Goal: Information Seeking & Learning: Learn about a topic

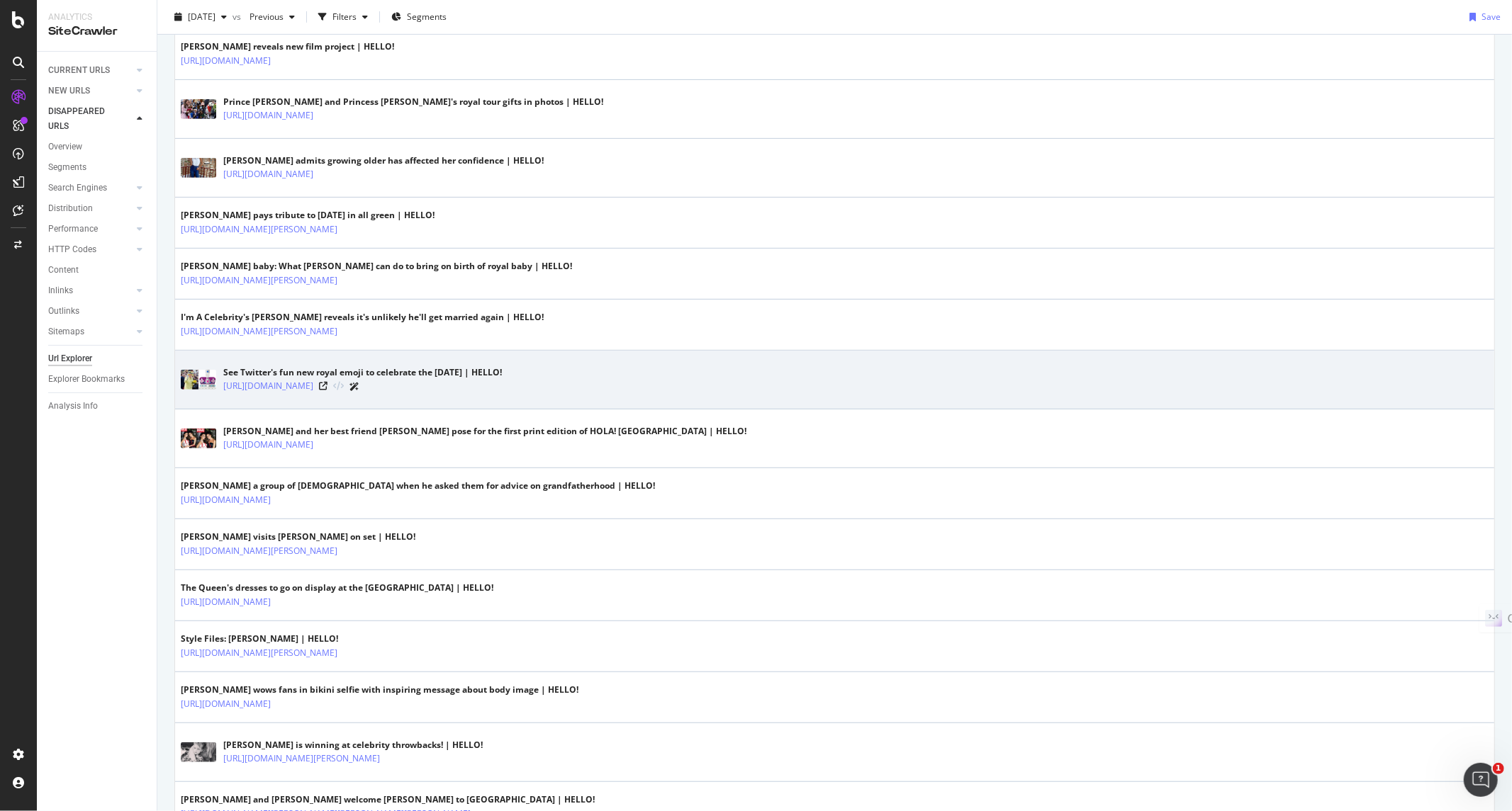
scroll to position [550, 0]
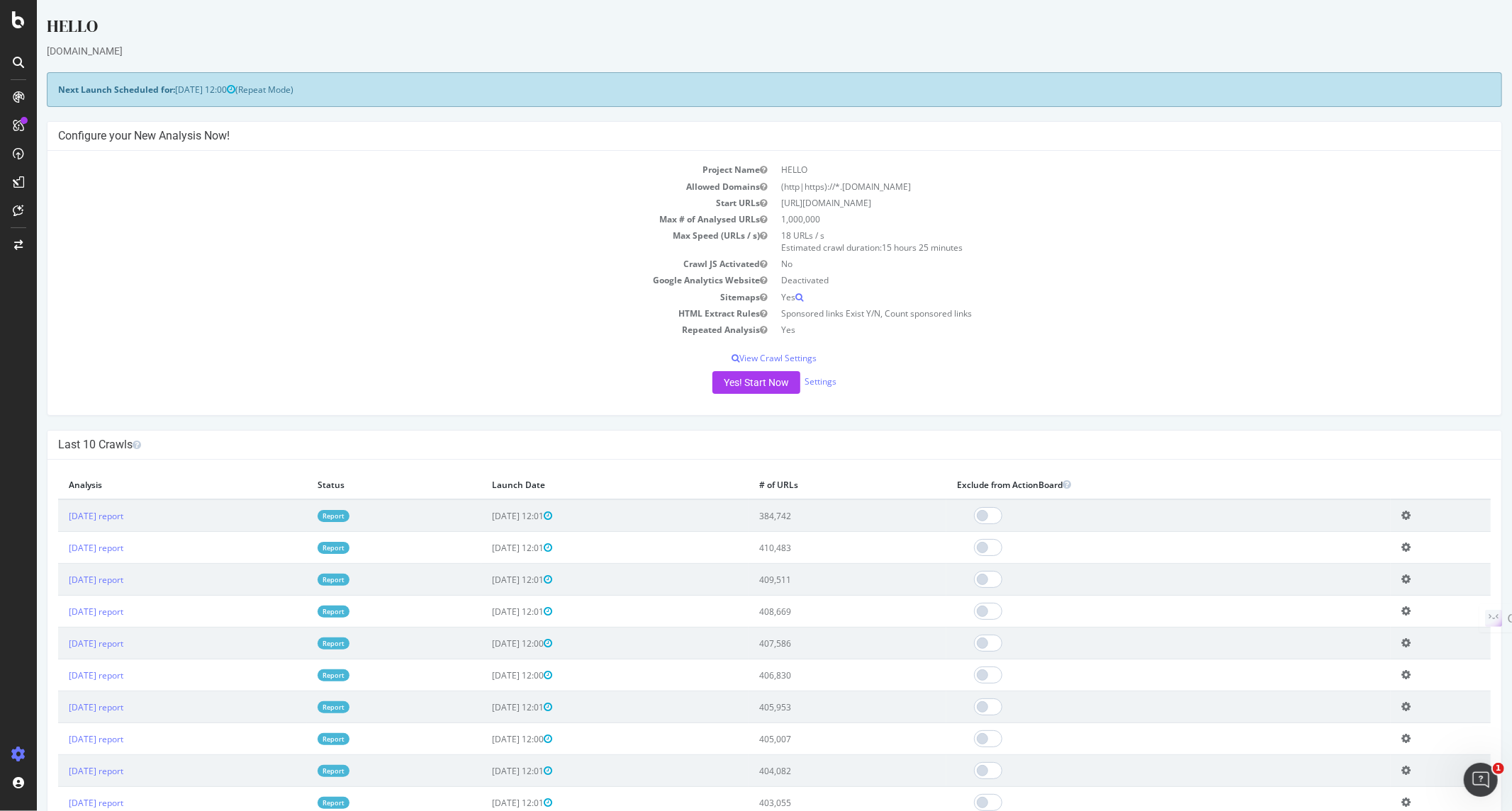
click at [349, 520] on link "Report" at bounding box center [332, 515] width 32 height 12
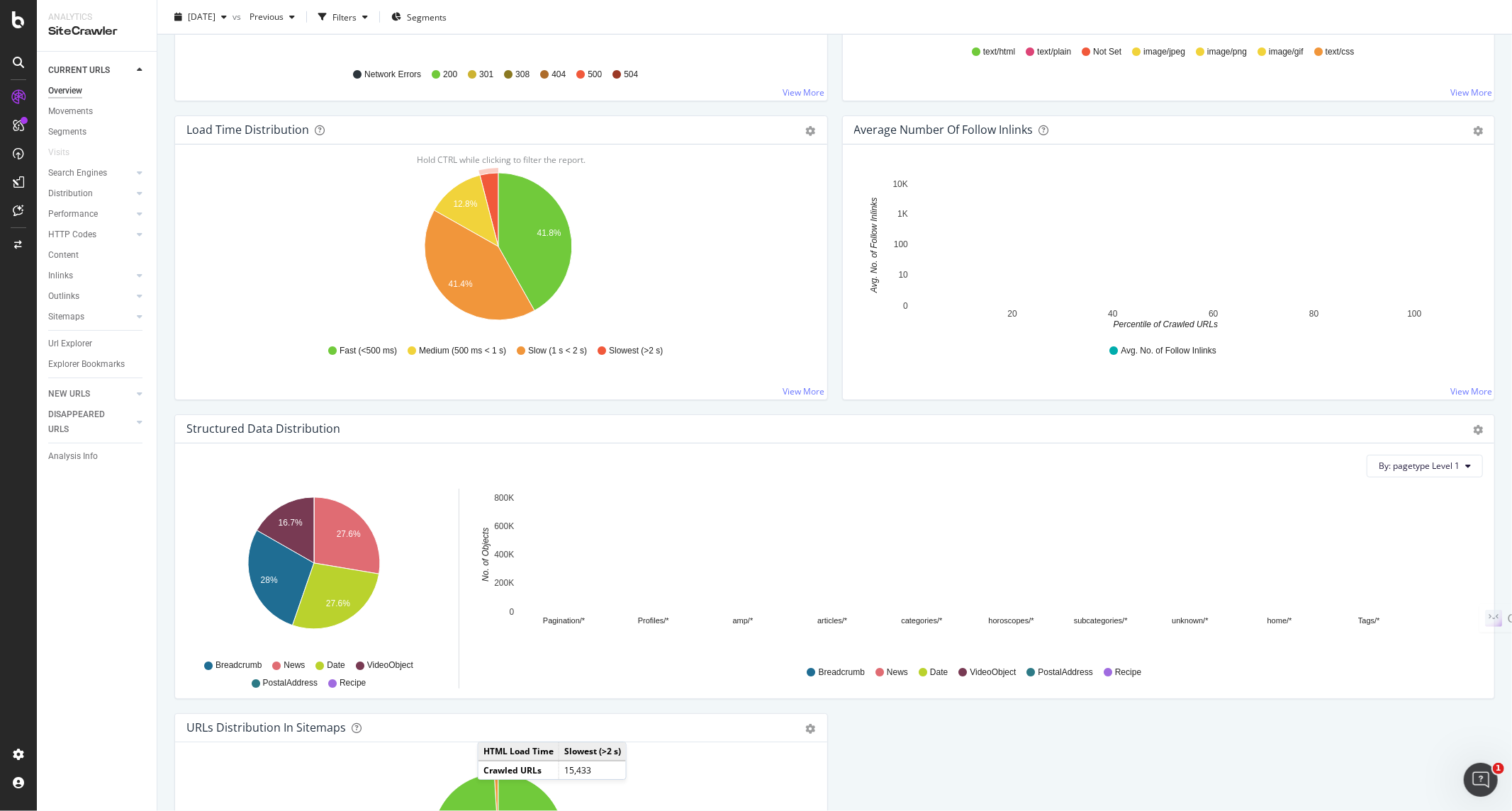
scroll to position [1244, 0]
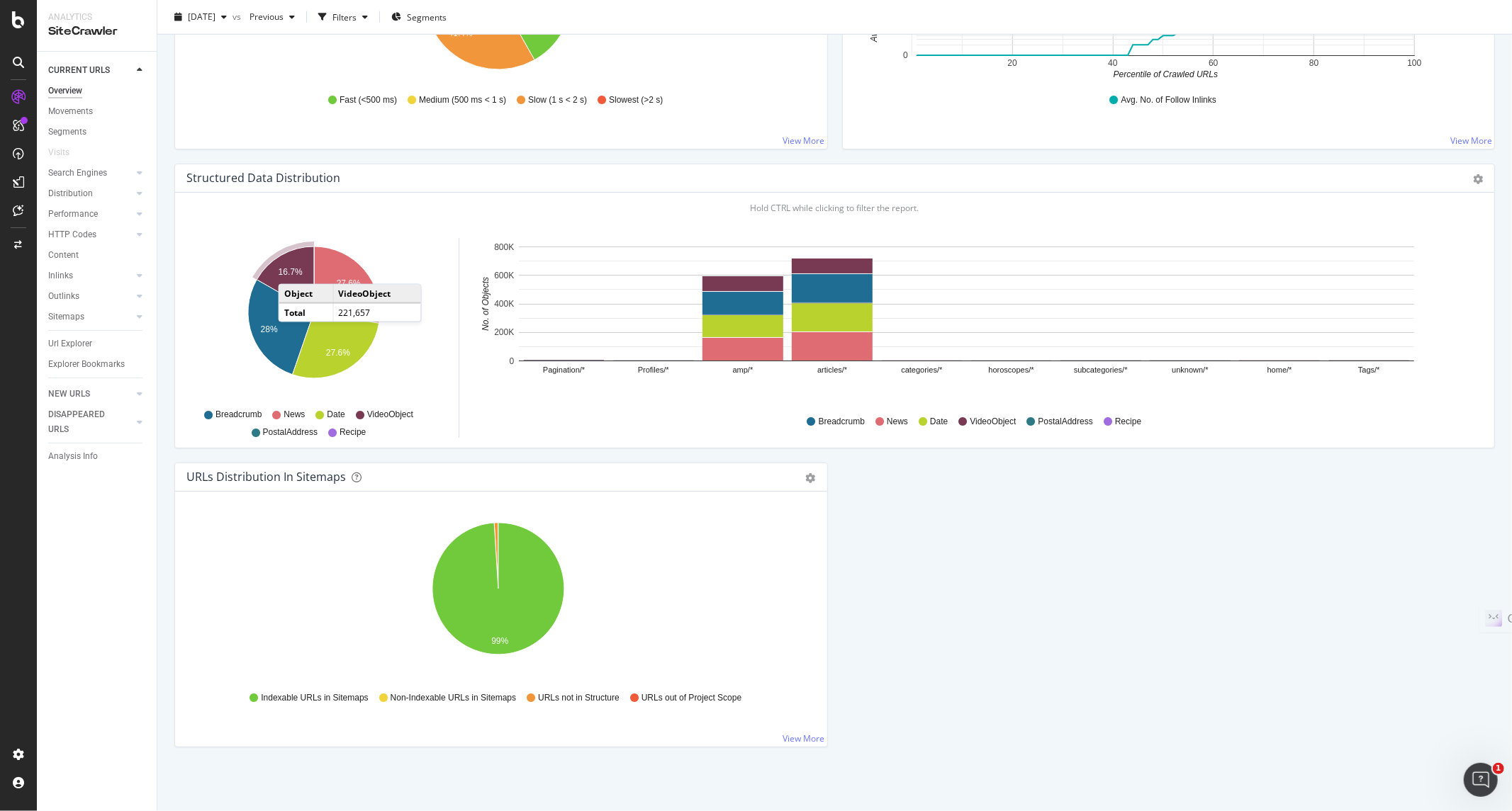
drag, startPoint x: 86, startPoint y: 398, endPoint x: 514, endPoint y: 22, distance: 569.7
click at [86, 398] on div "NEW URLS" at bounding box center [69, 394] width 42 height 15
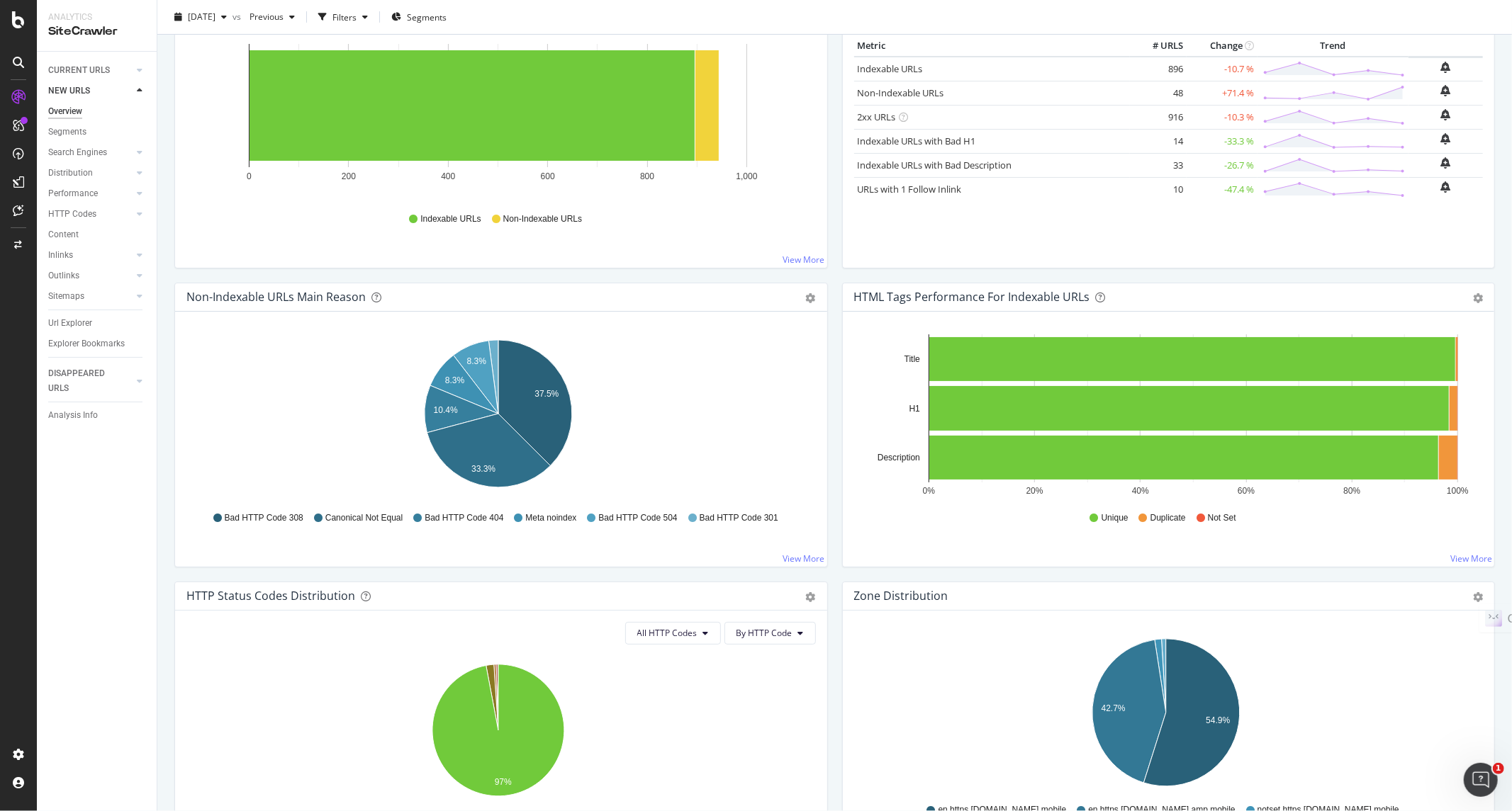
scroll to position [236, 0]
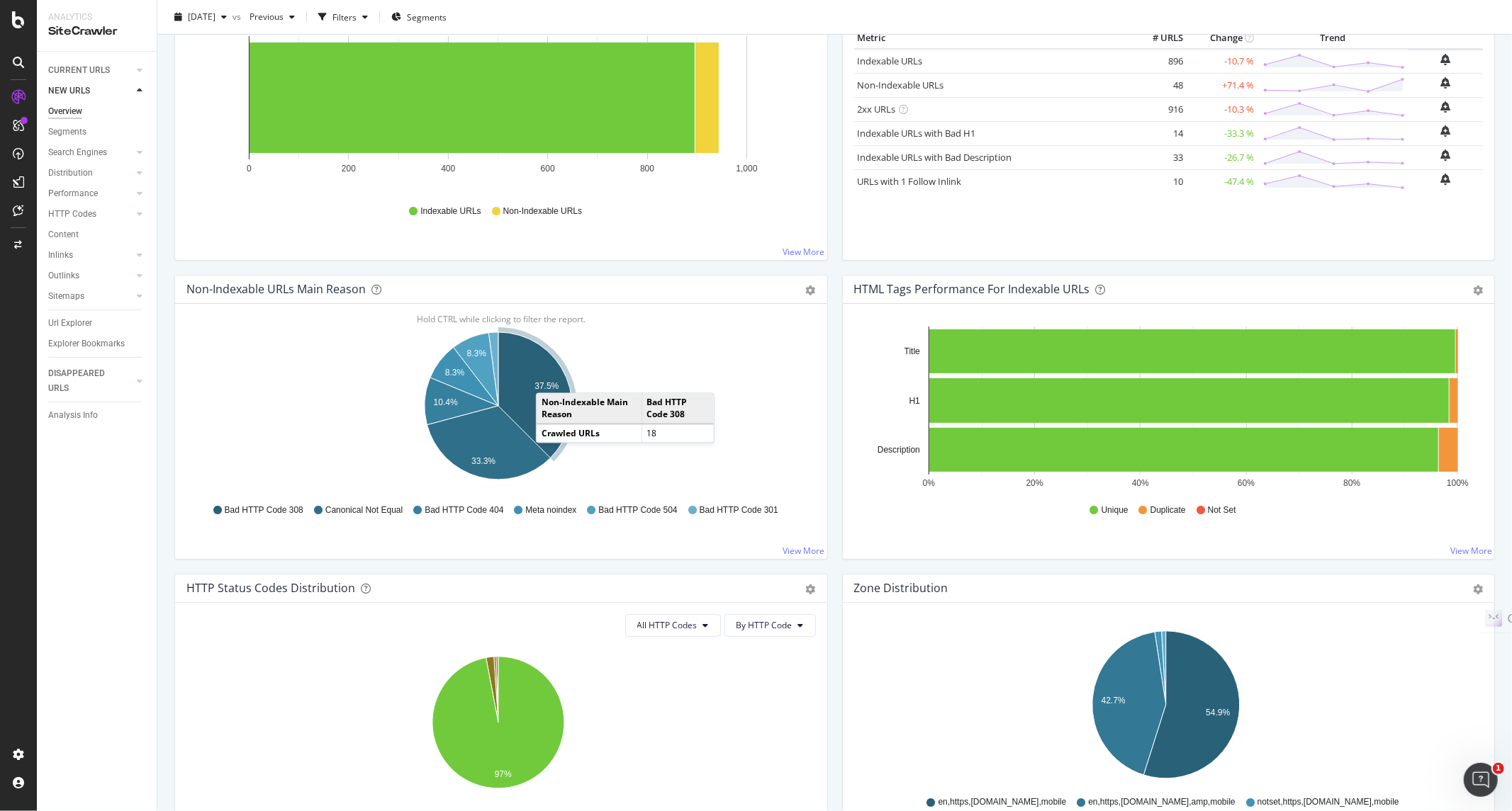
click at [549, 379] on icon "A chart." at bounding box center [535, 395] width 74 height 126
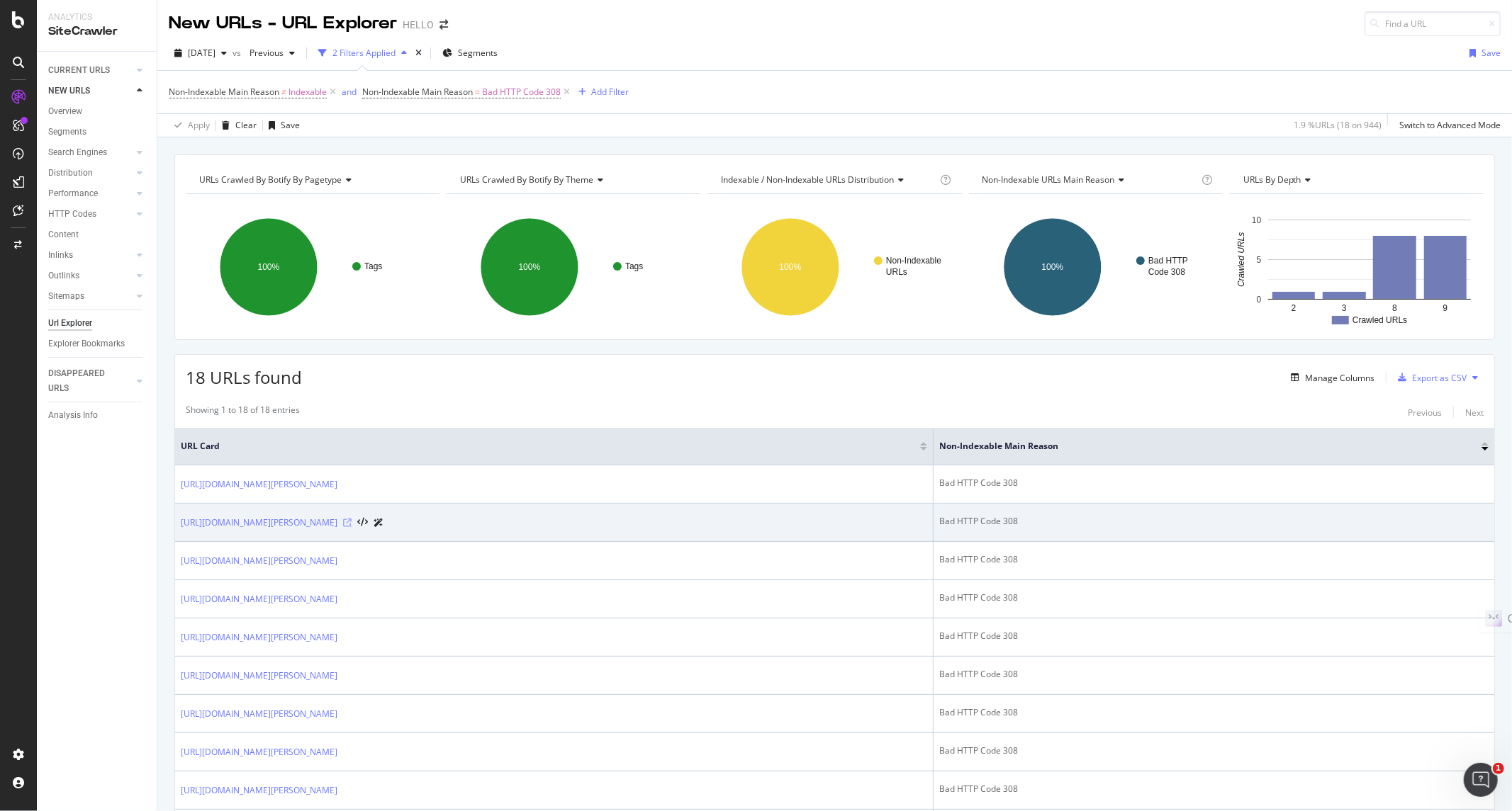
click at [351, 523] on icon at bounding box center [347, 522] width 9 height 9
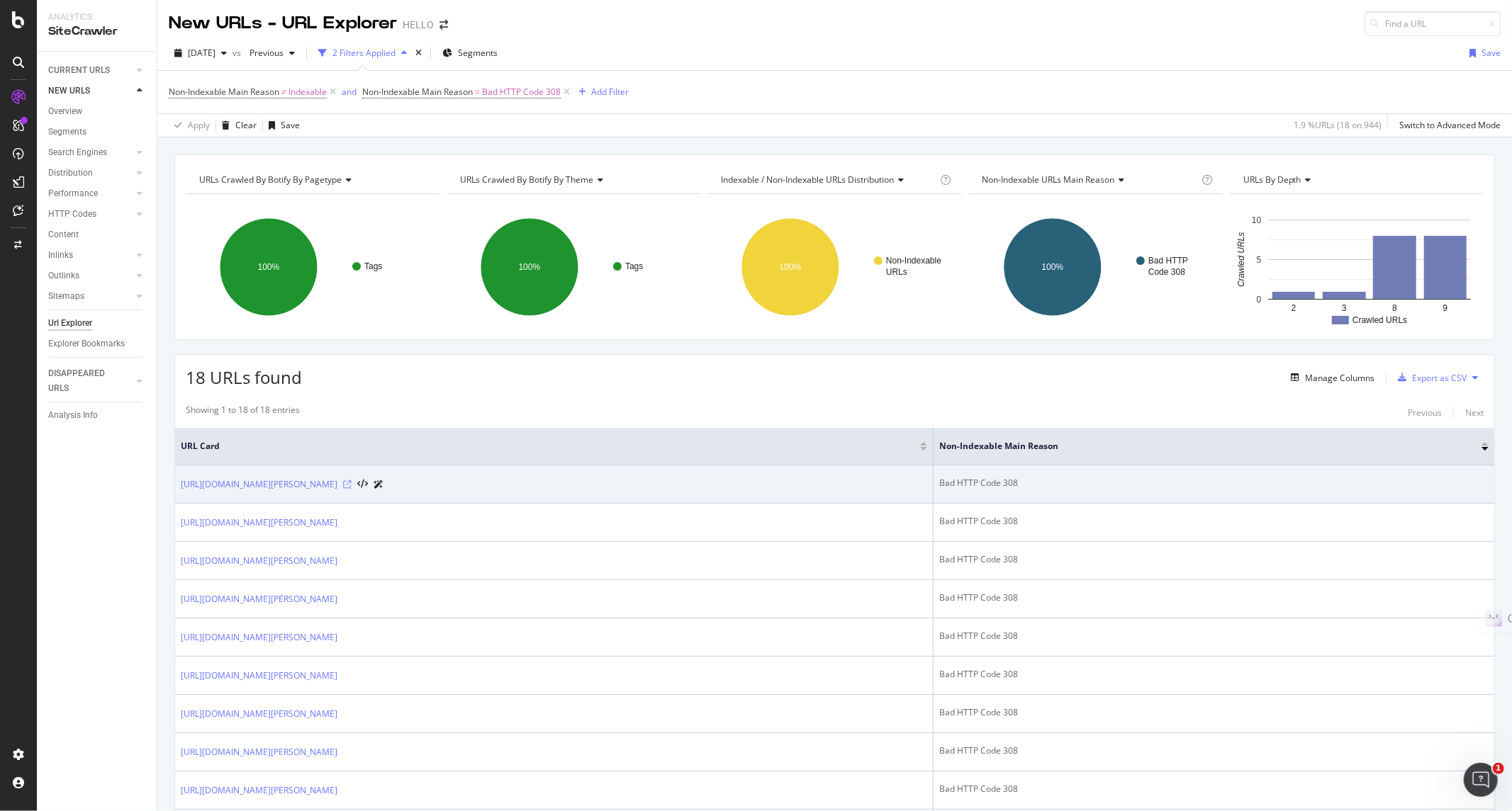
click at [351, 482] on icon at bounding box center [347, 484] width 9 height 9
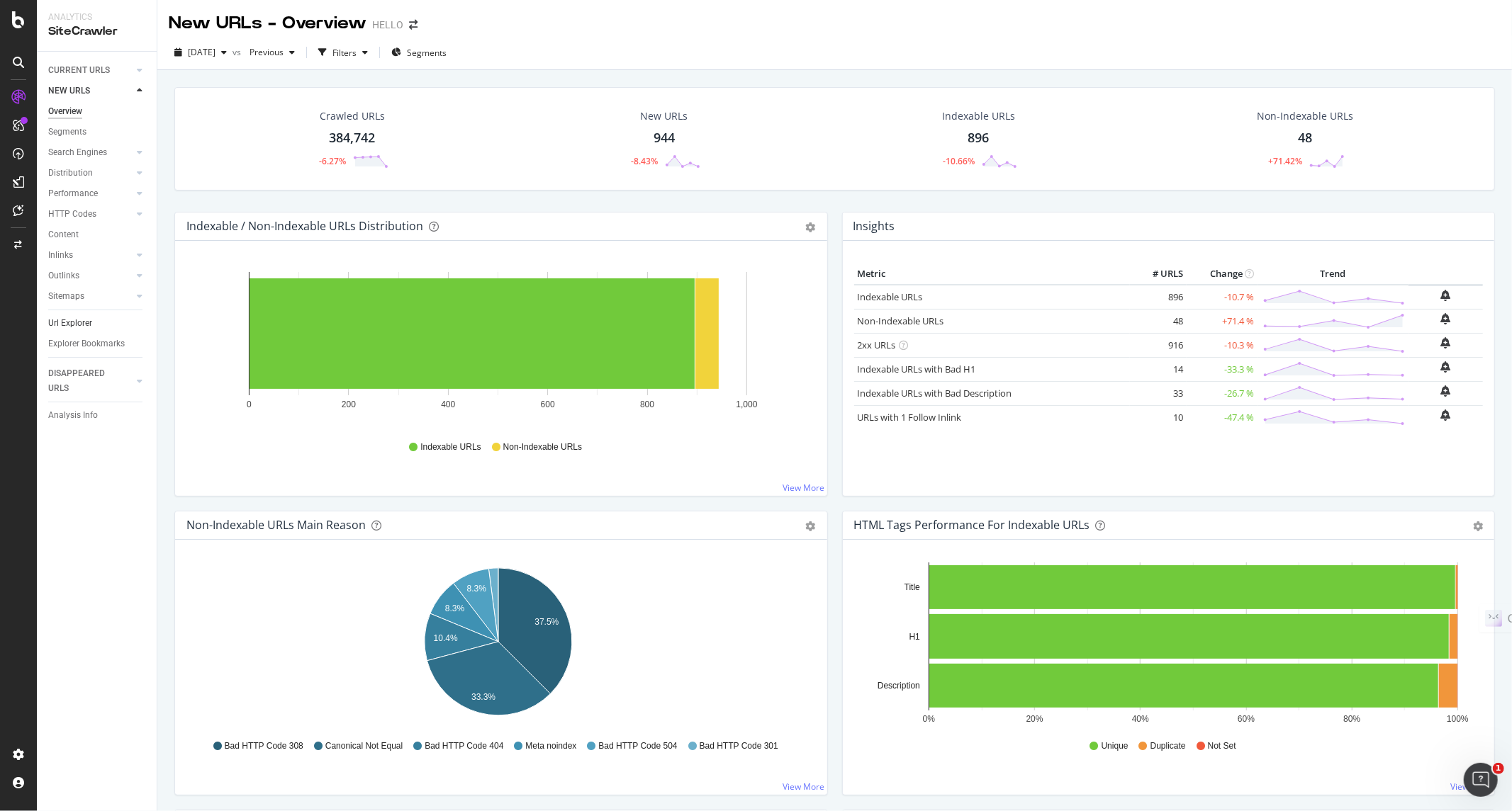
click at [104, 323] on link "Url Explorer" at bounding box center [97, 323] width 99 height 15
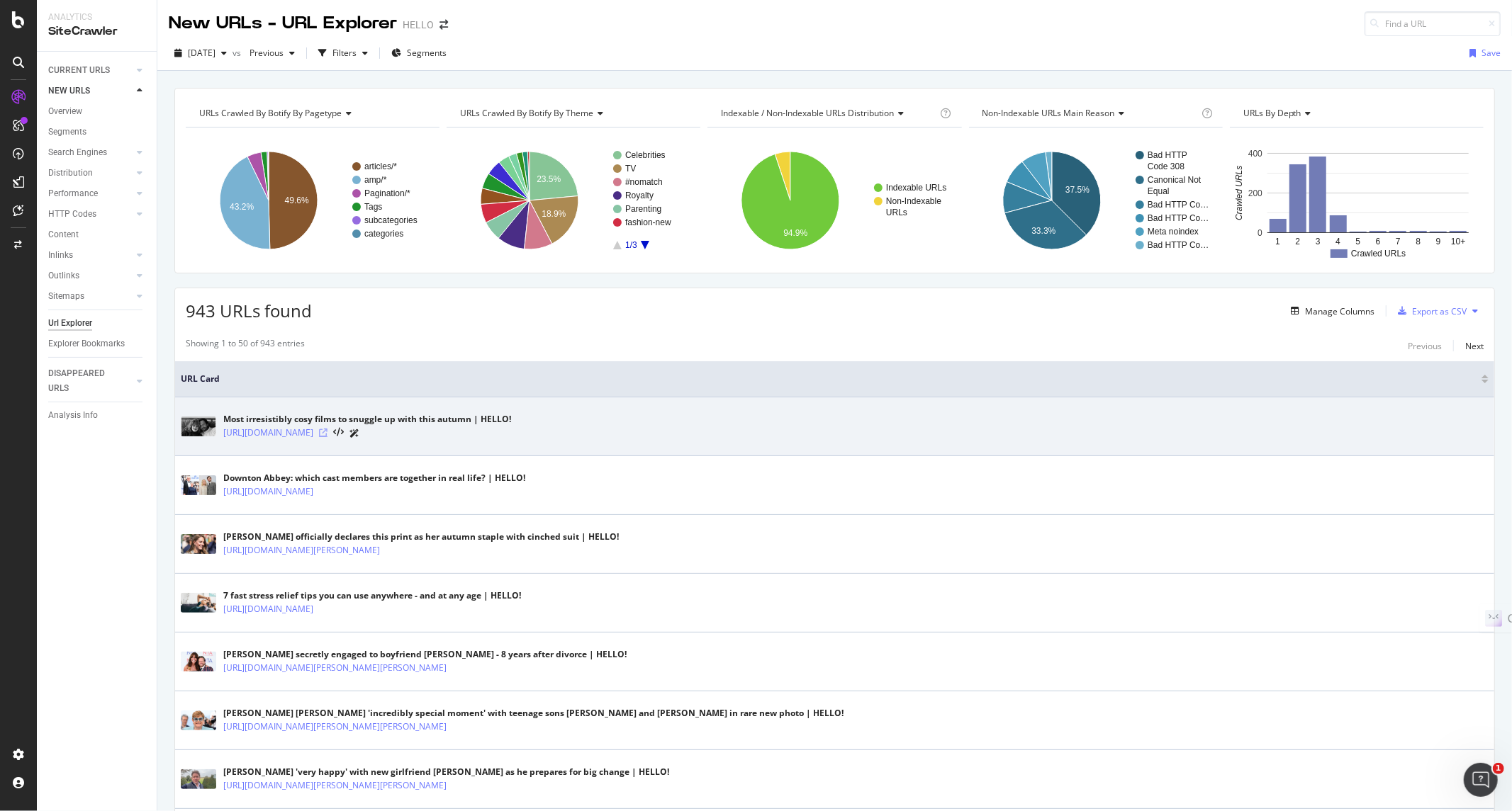
click at [328, 430] on icon at bounding box center [323, 433] width 9 height 9
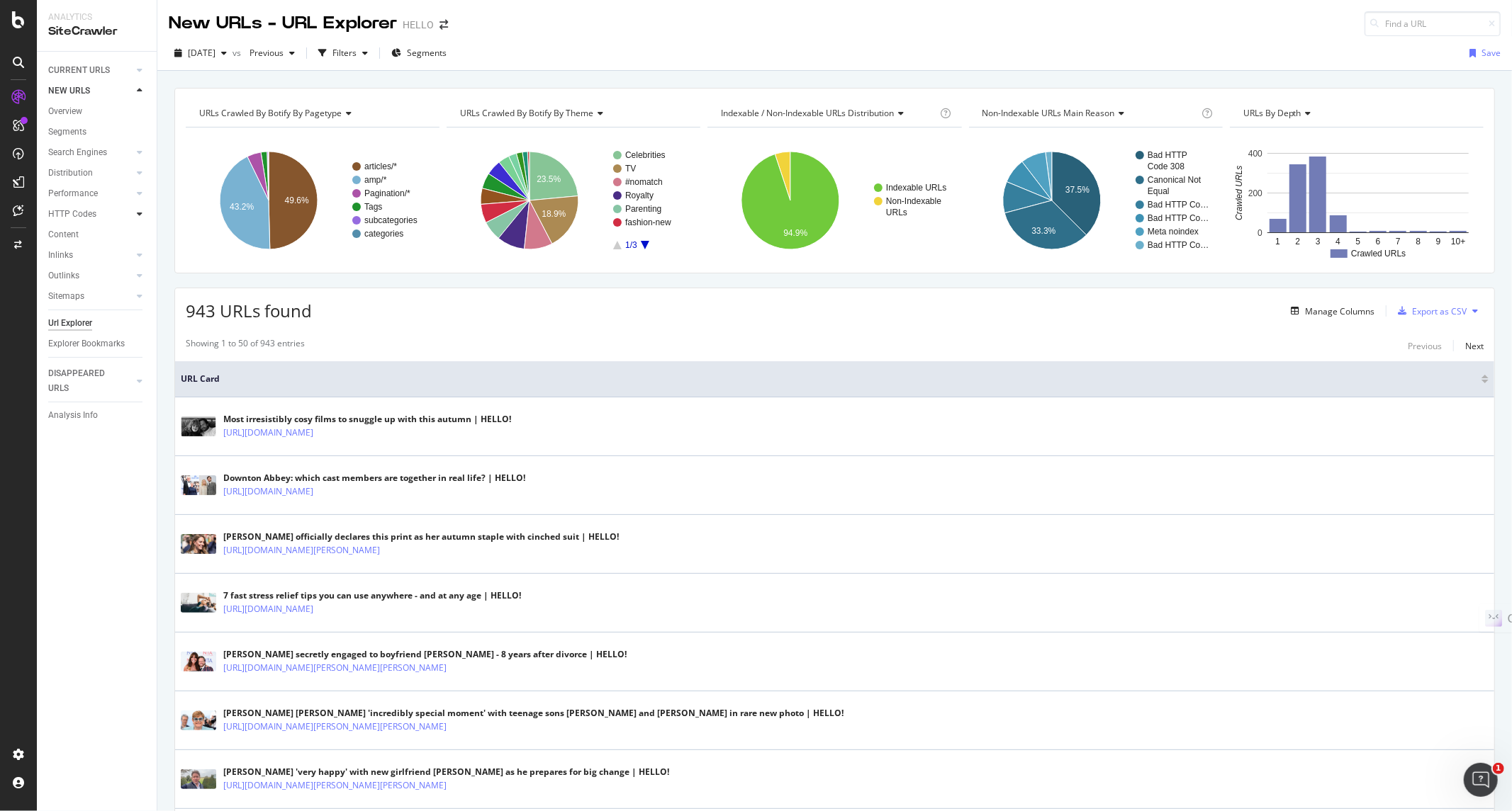
click at [139, 216] on icon at bounding box center [139, 213] width 5 height 9
click at [72, 476] on div "Analysis Info" at bounding box center [73, 476] width 50 height 15
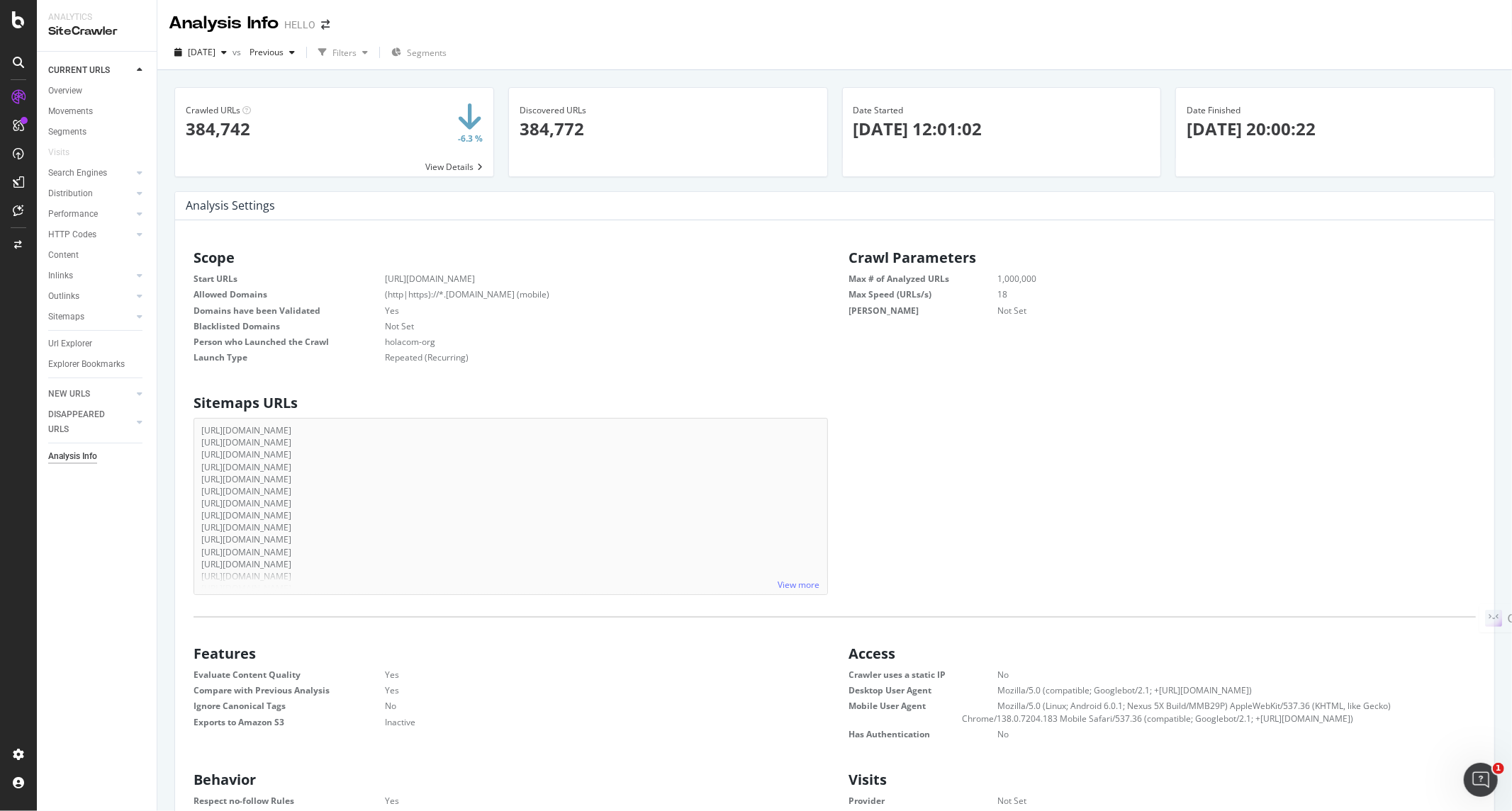
scroll to position [214, 614]
click at [86, 173] on div "Search Engines" at bounding box center [78, 173] width 59 height 15
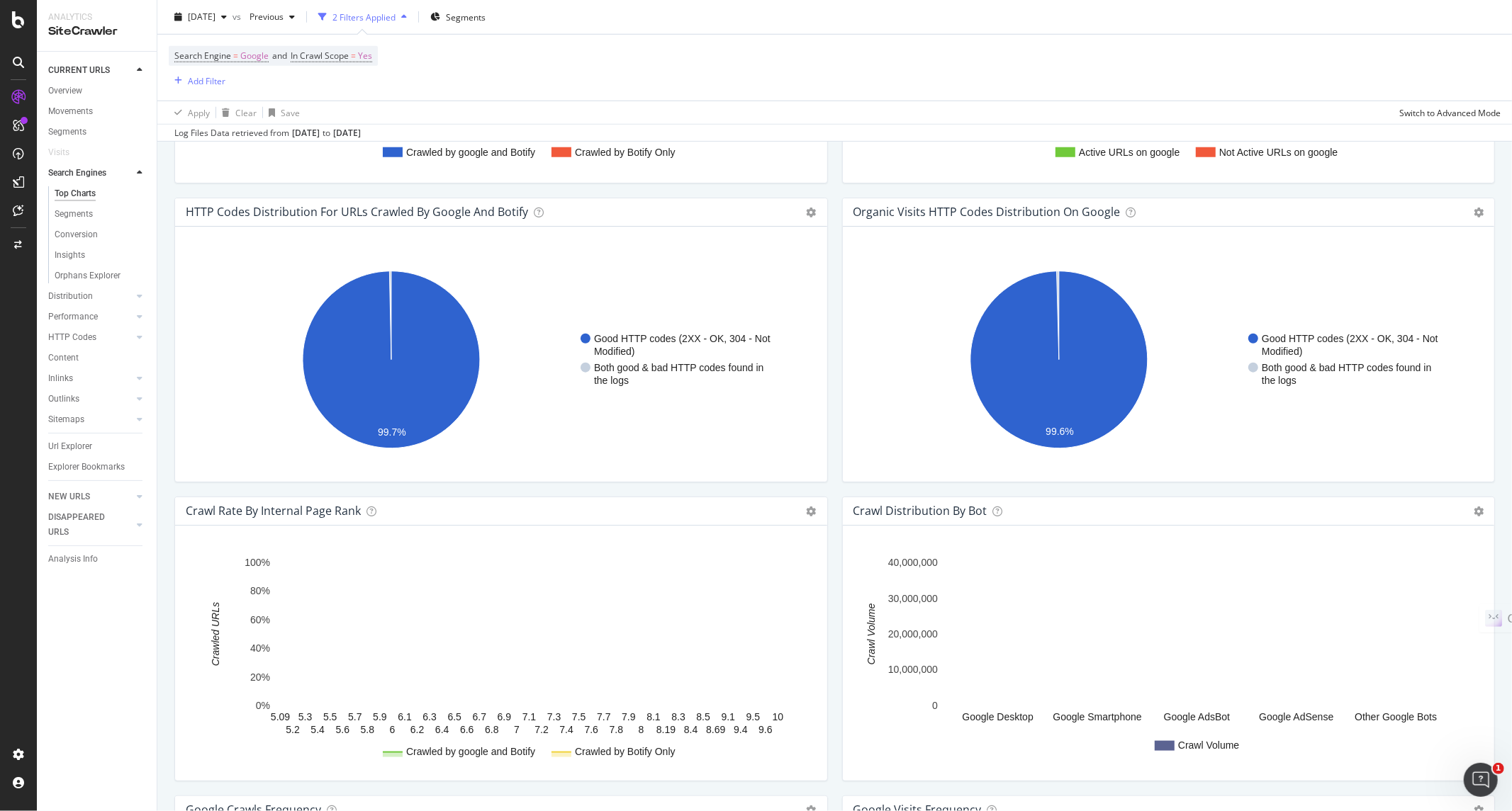
scroll to position [1436, 0]
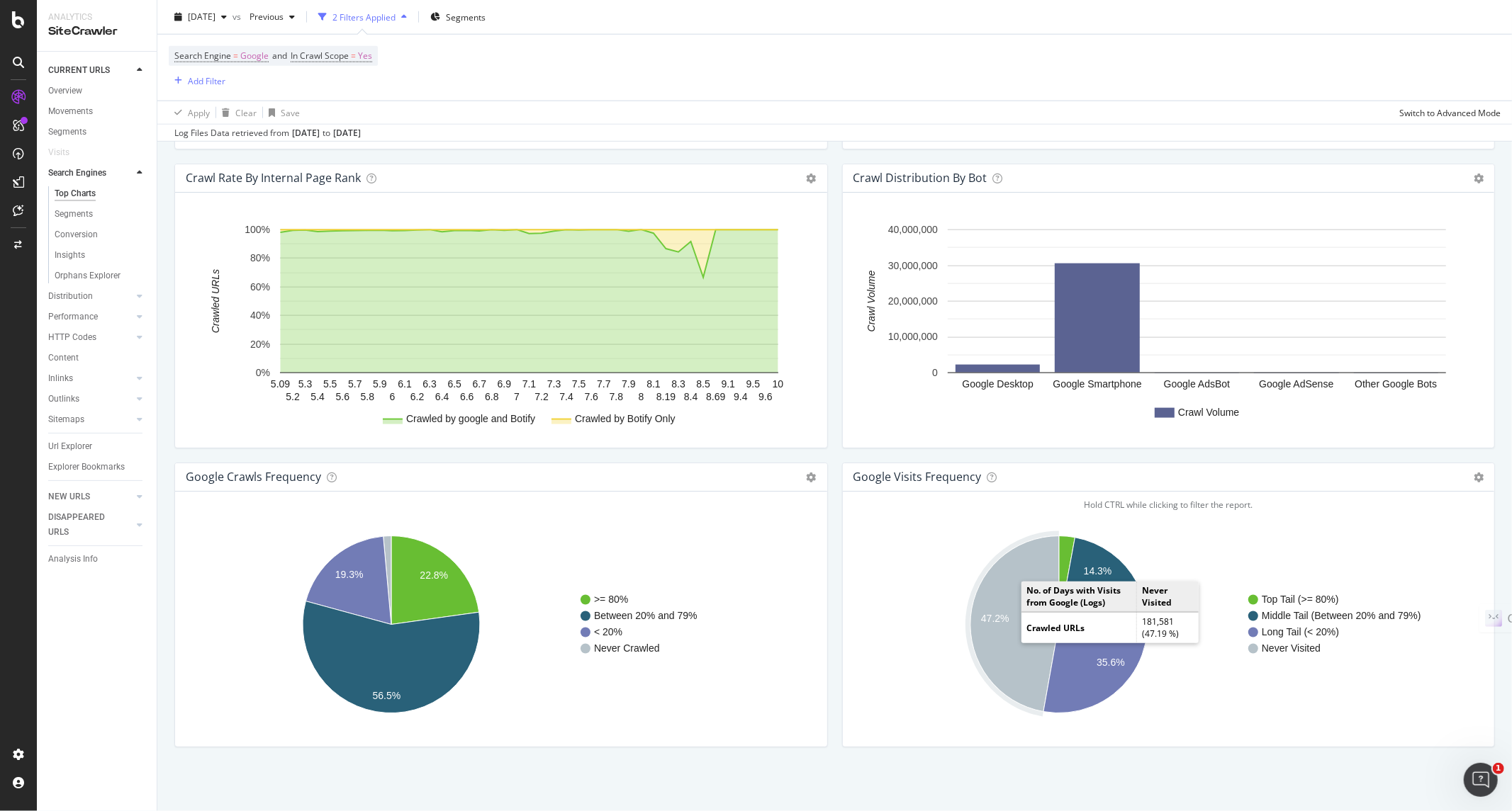
click at [985, 625] on text "47.2%" at bounding box center [995, 619] width 28 height 12
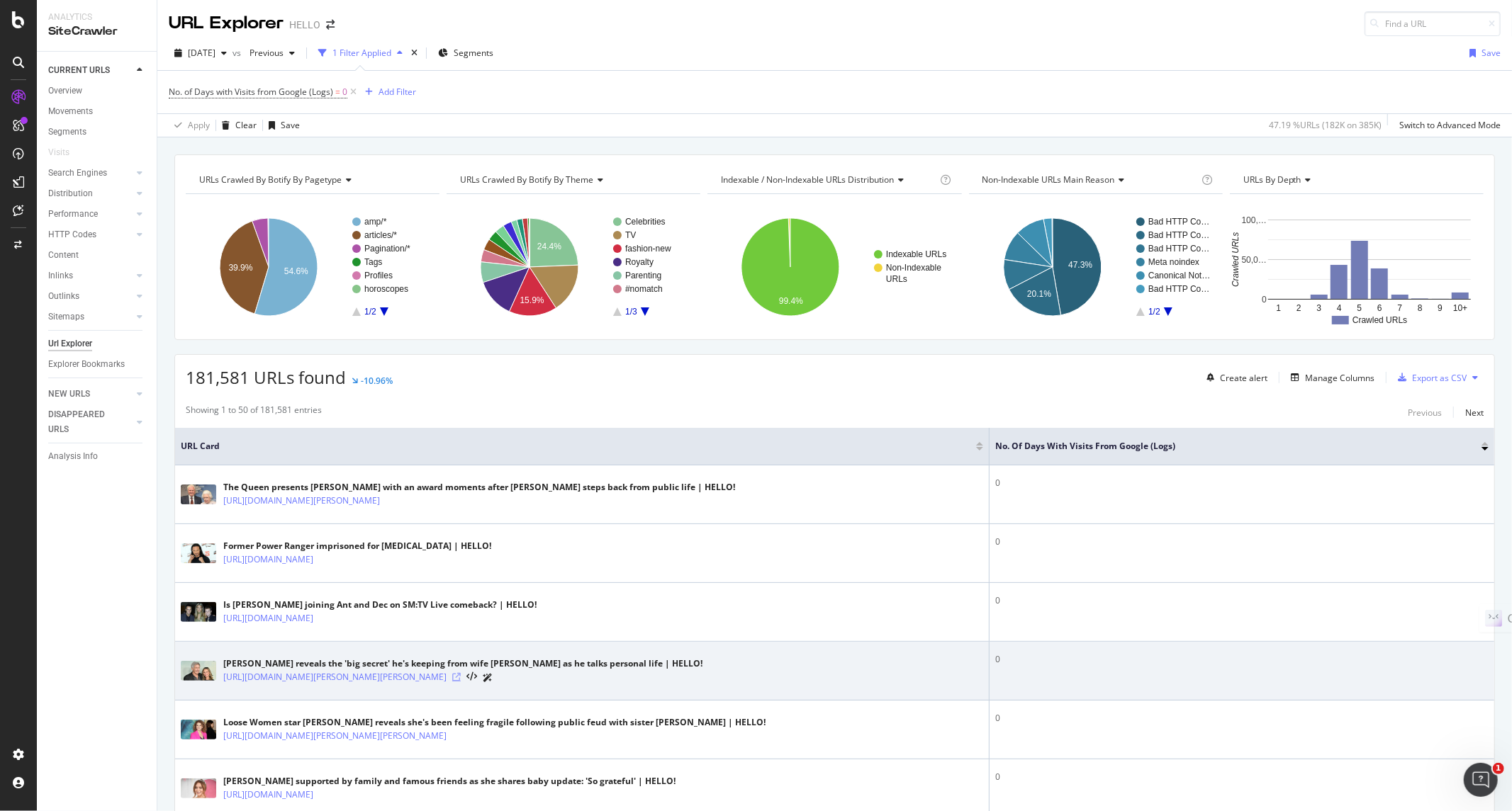
click at [461, 680] on icon at bounding box center [456, 677] width 9 height 9
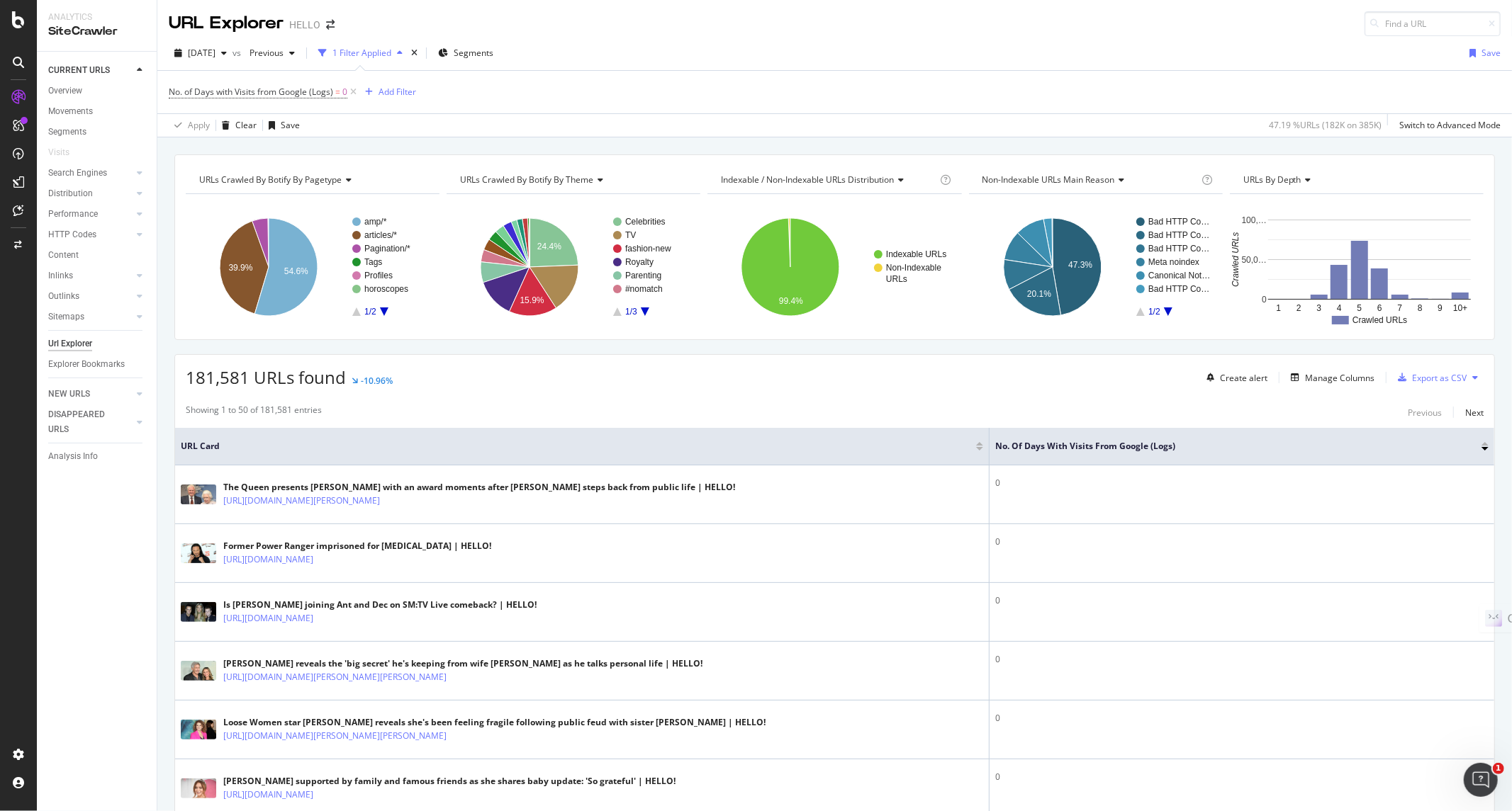
click at [217, 384] on span "181,581 URLs found" at bounding box center [265, 377] width 160 height 23
click at [283, 53] on span "Previous" at bounding box center [263, 52] width 40 height 12
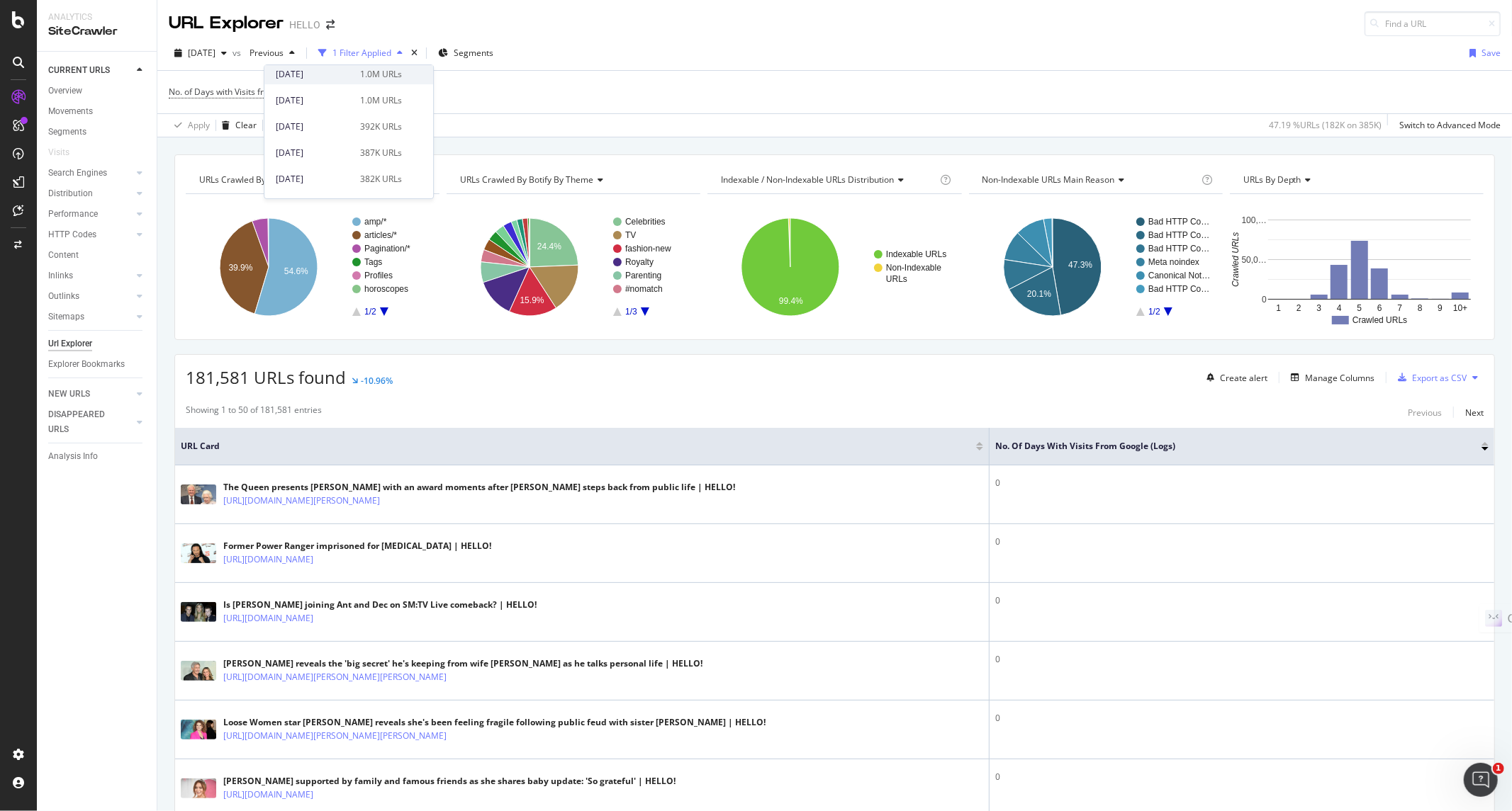
click at [318, 75] on div "[DATE]" at bounding box center [313, 74] width 76 height 12
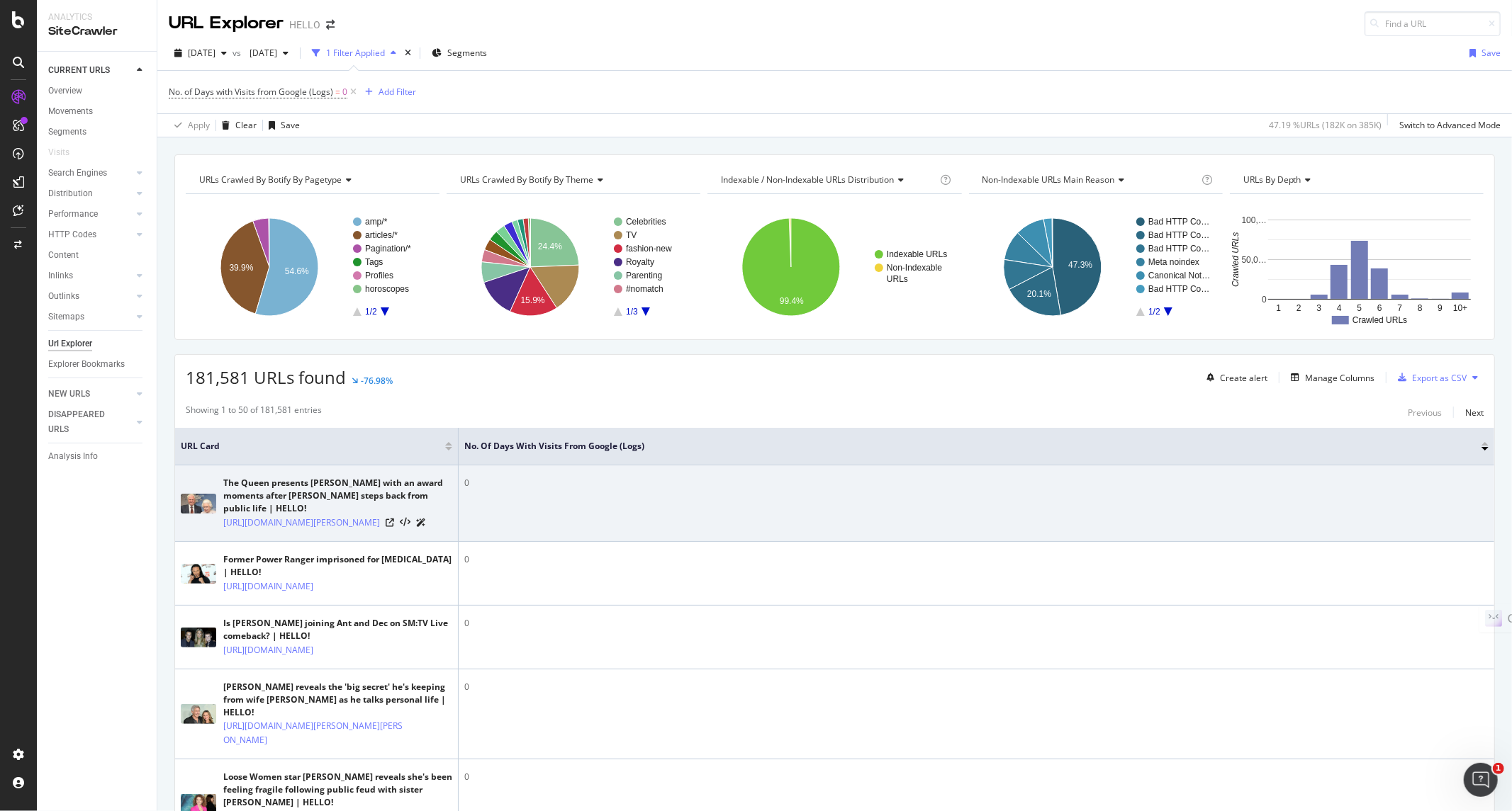
click at [426, 527] on icon at bounding box center [420, 522] width 10 height 9
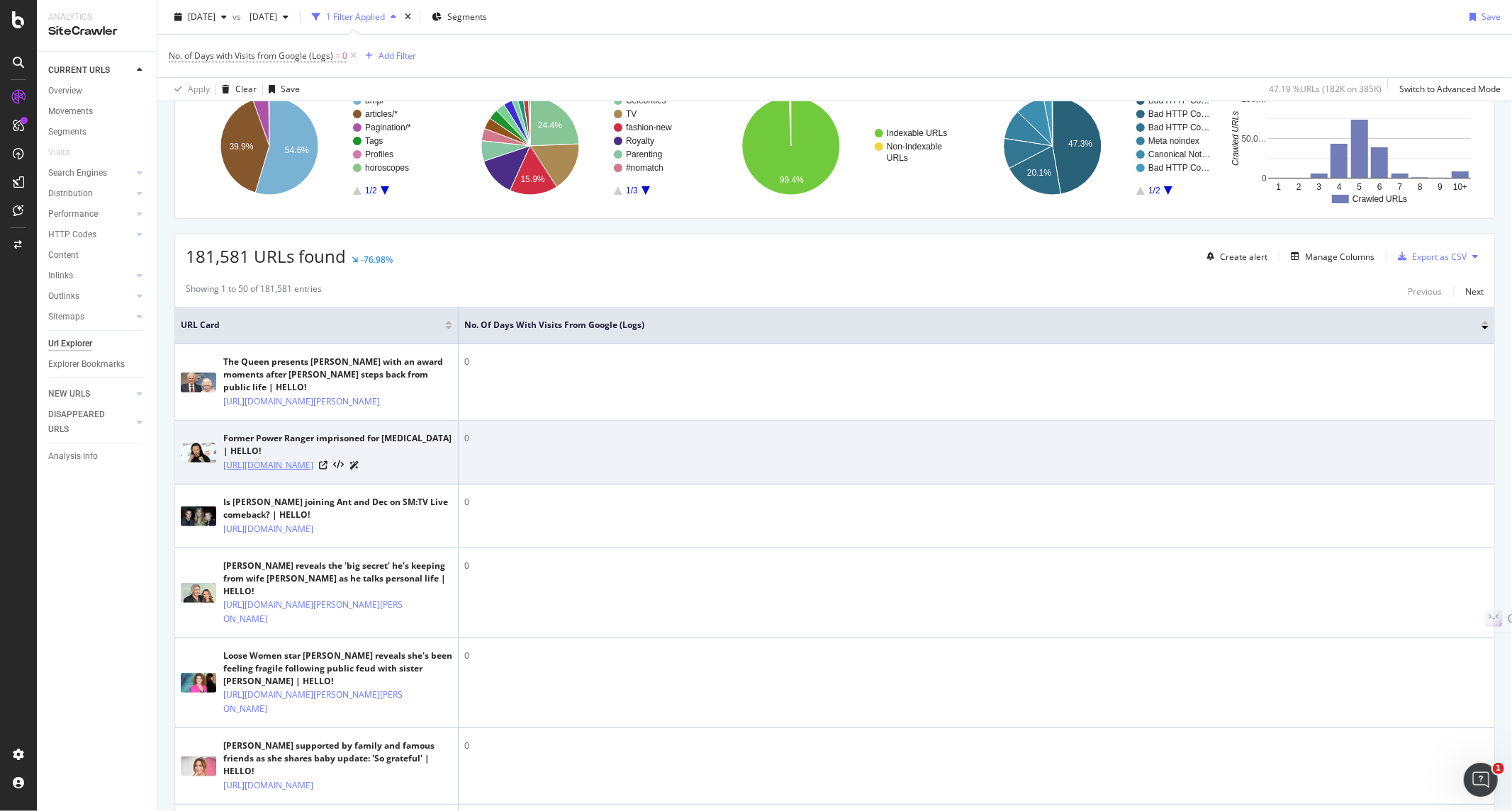
scroll to position [157, 0]
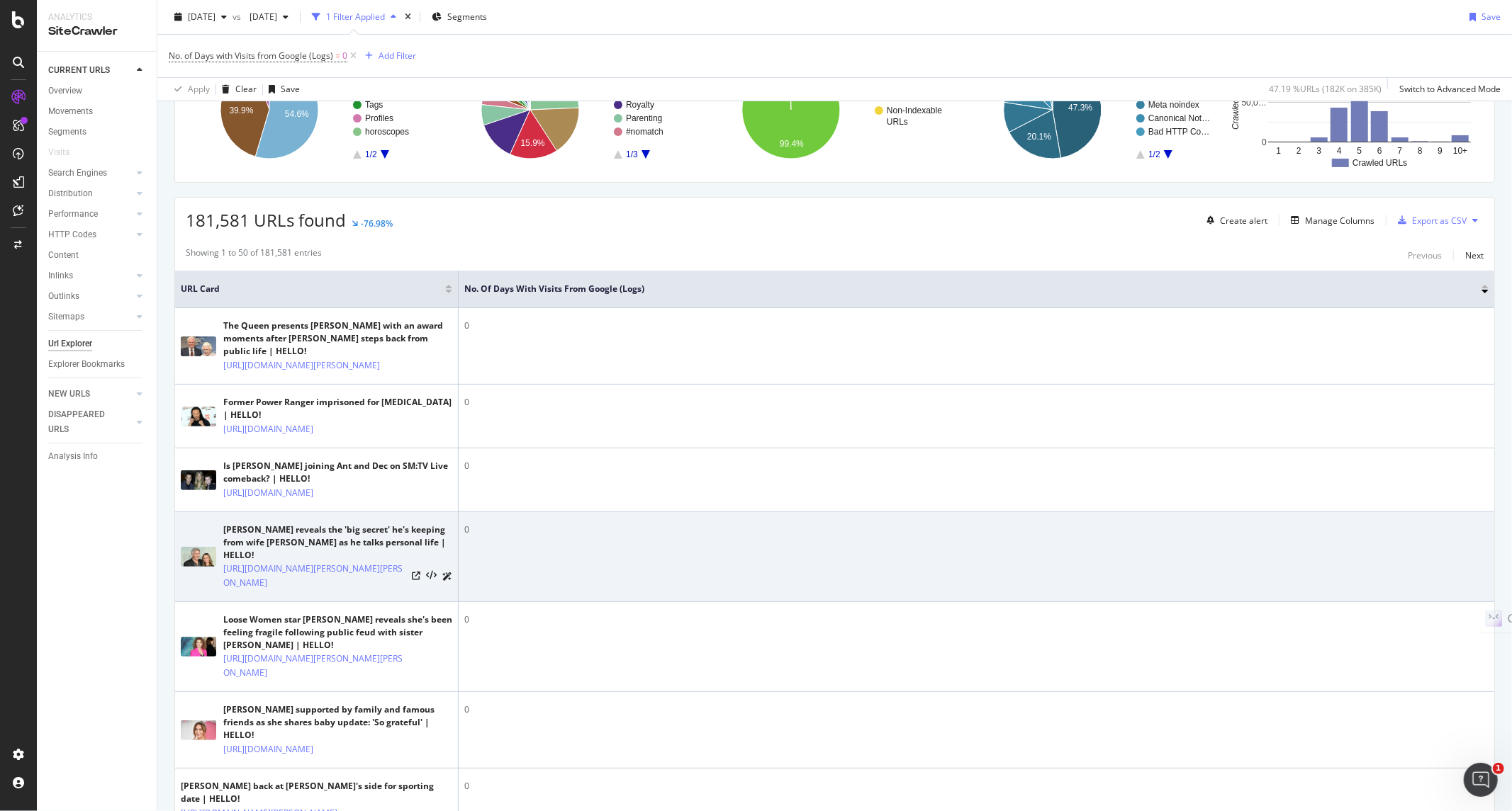
click at [447, 581] on icon at bounding box center [447, 576] width 10 height 9
click at [434, 581] on icon at bounding box center [431, 576] width 11 height 10
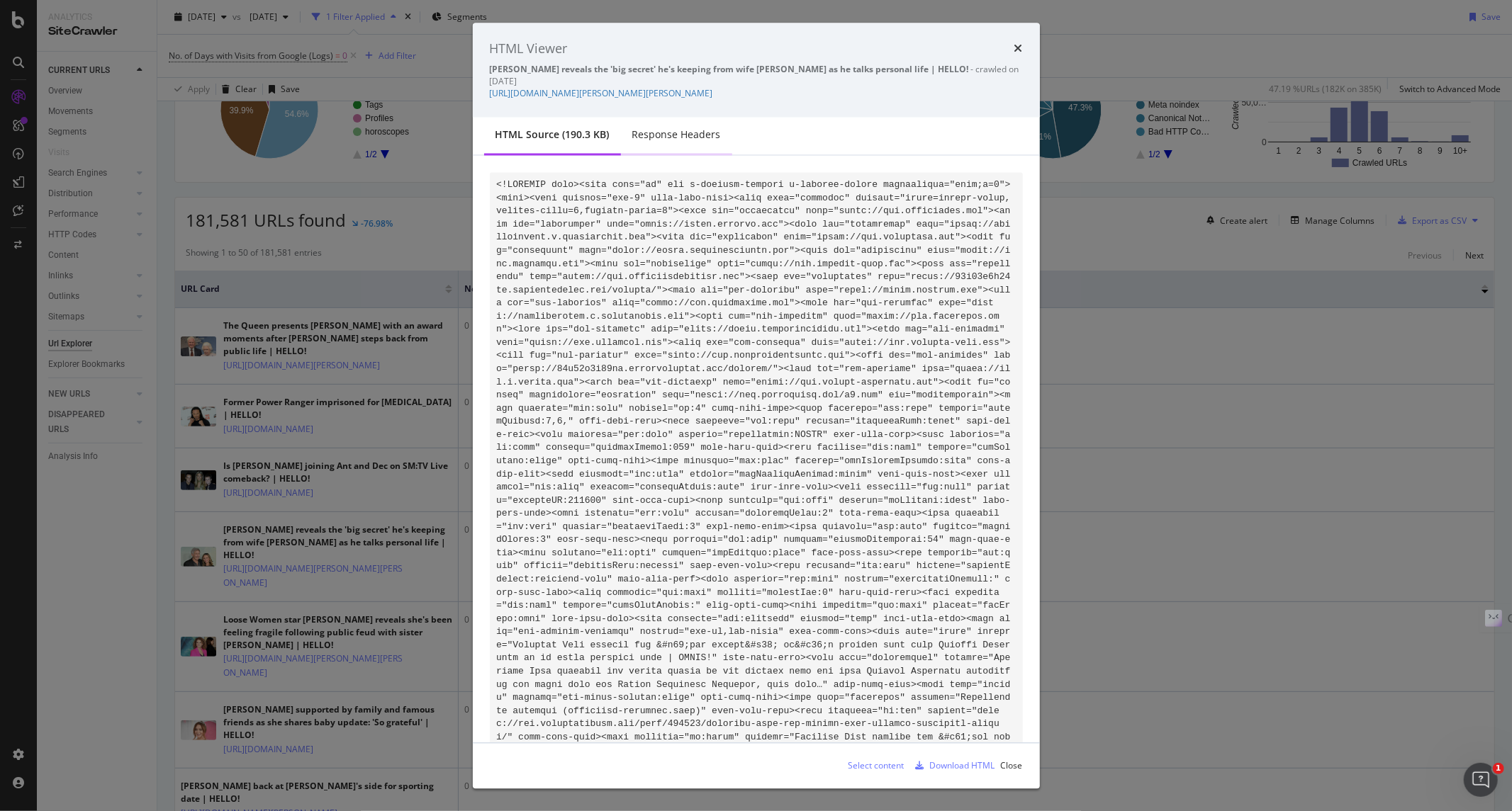
click at [677, 132] on div "Response Headers" at bounding box center [677, 135] width 89 height 14
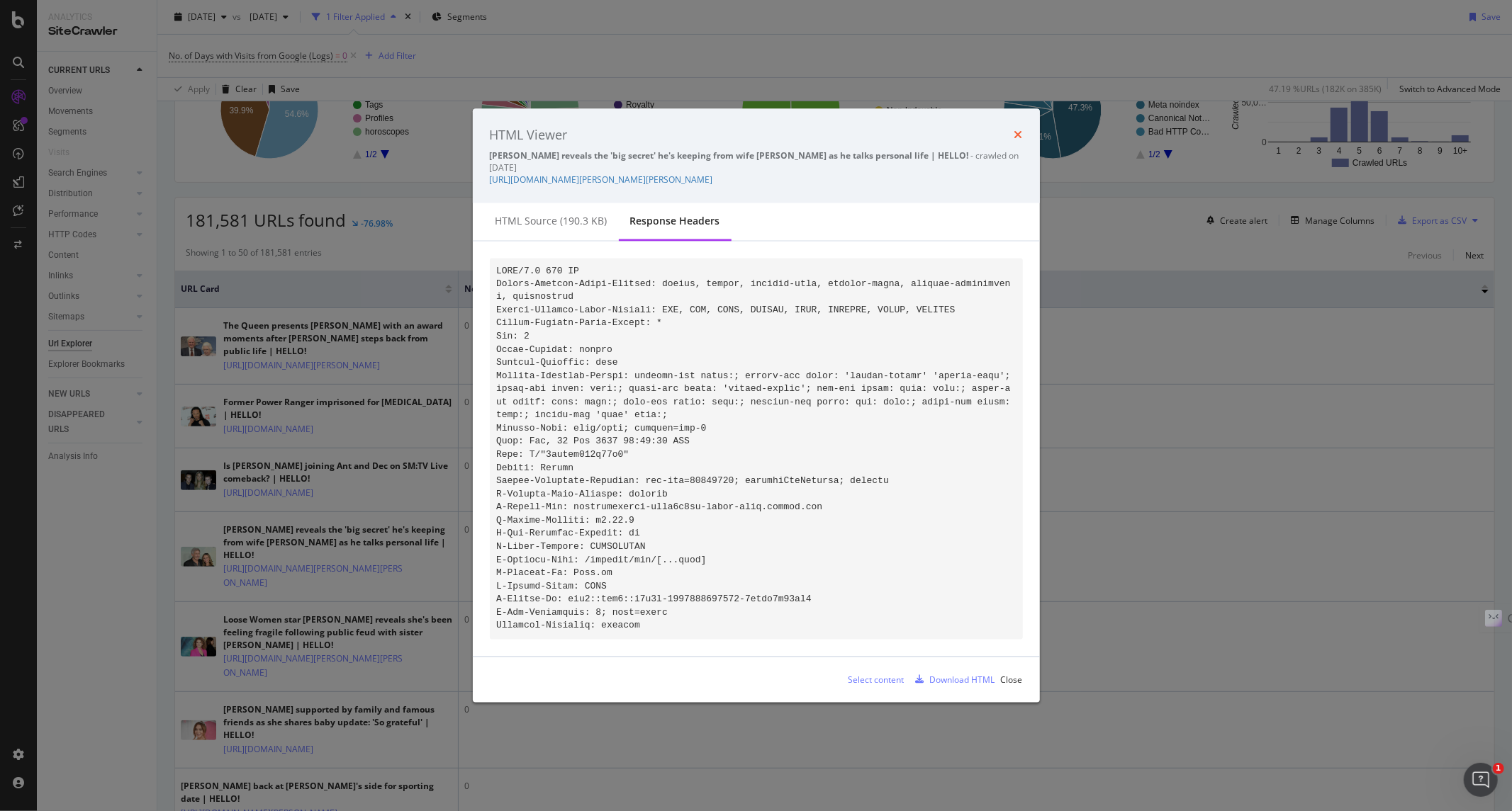
click at [1014, 129] on icon "times" at bounding box center [1018, 135] width 9 height 12
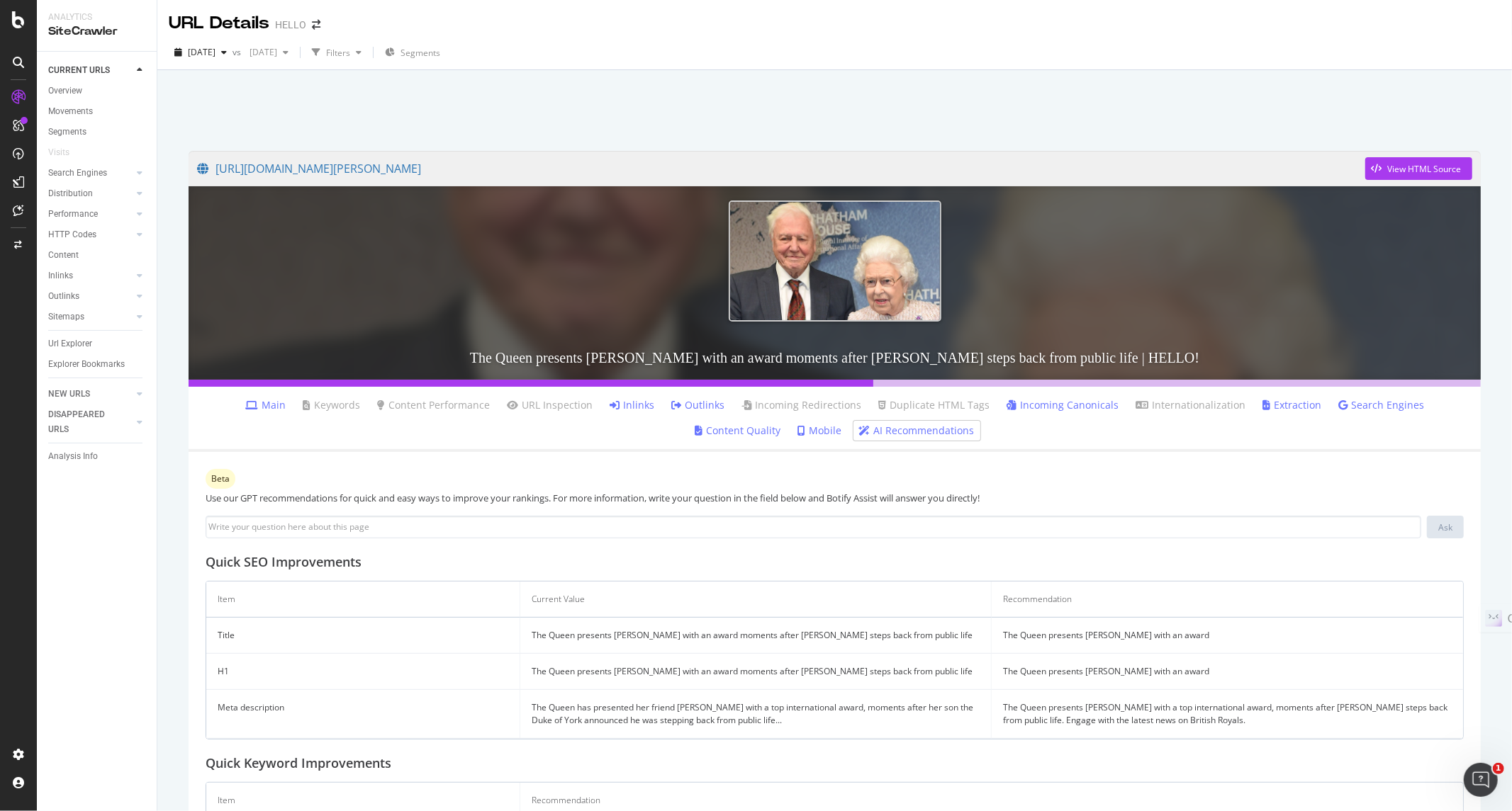
click at [1007, 402] on link "Incoming Canonicals" at bounding box center [1063, 406] width 112 height 14
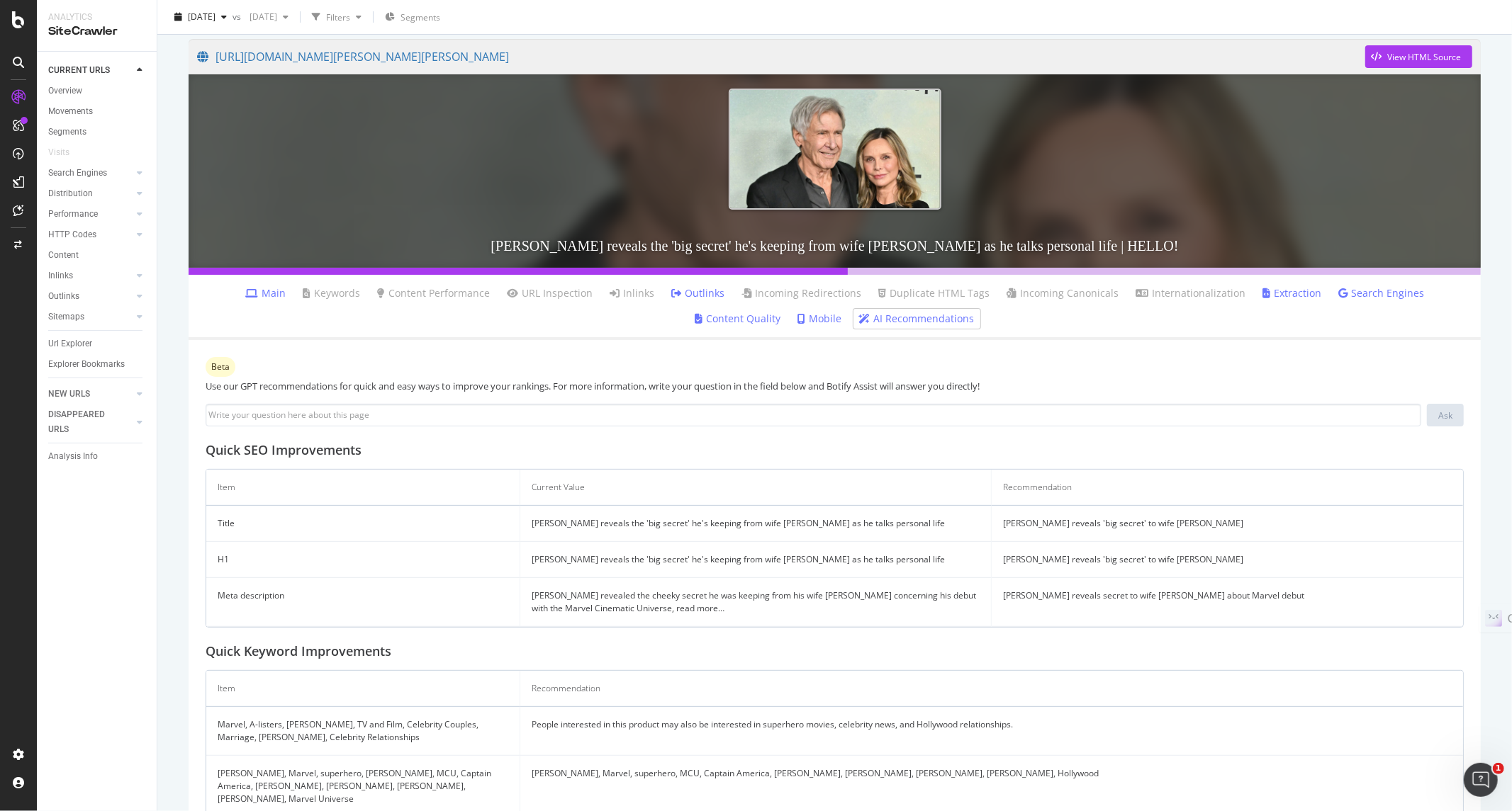
scroll to position [149, 0]
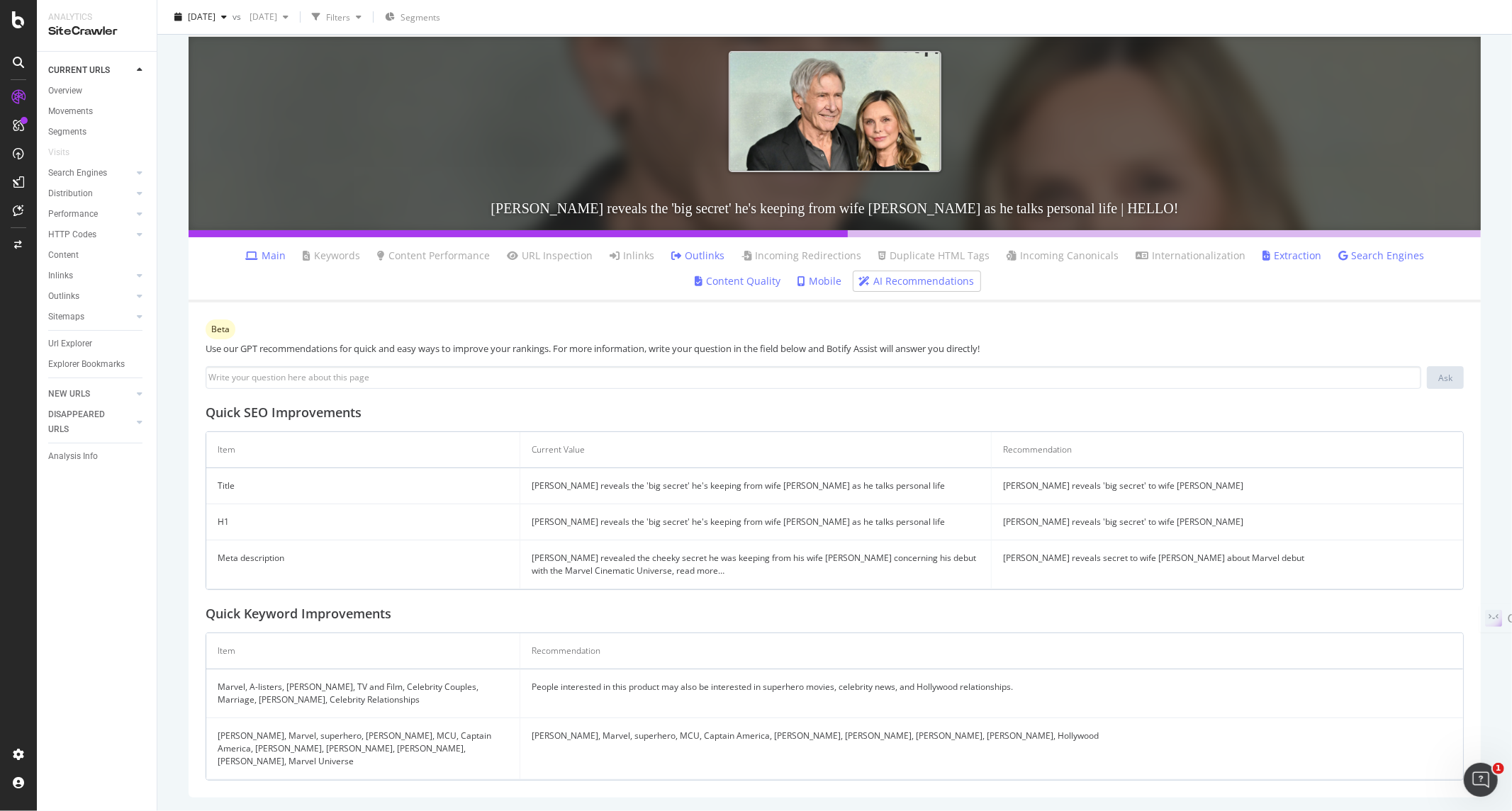
click at [245, 256] on link "Main" at bounding box center [265, 255] width 40 height 14
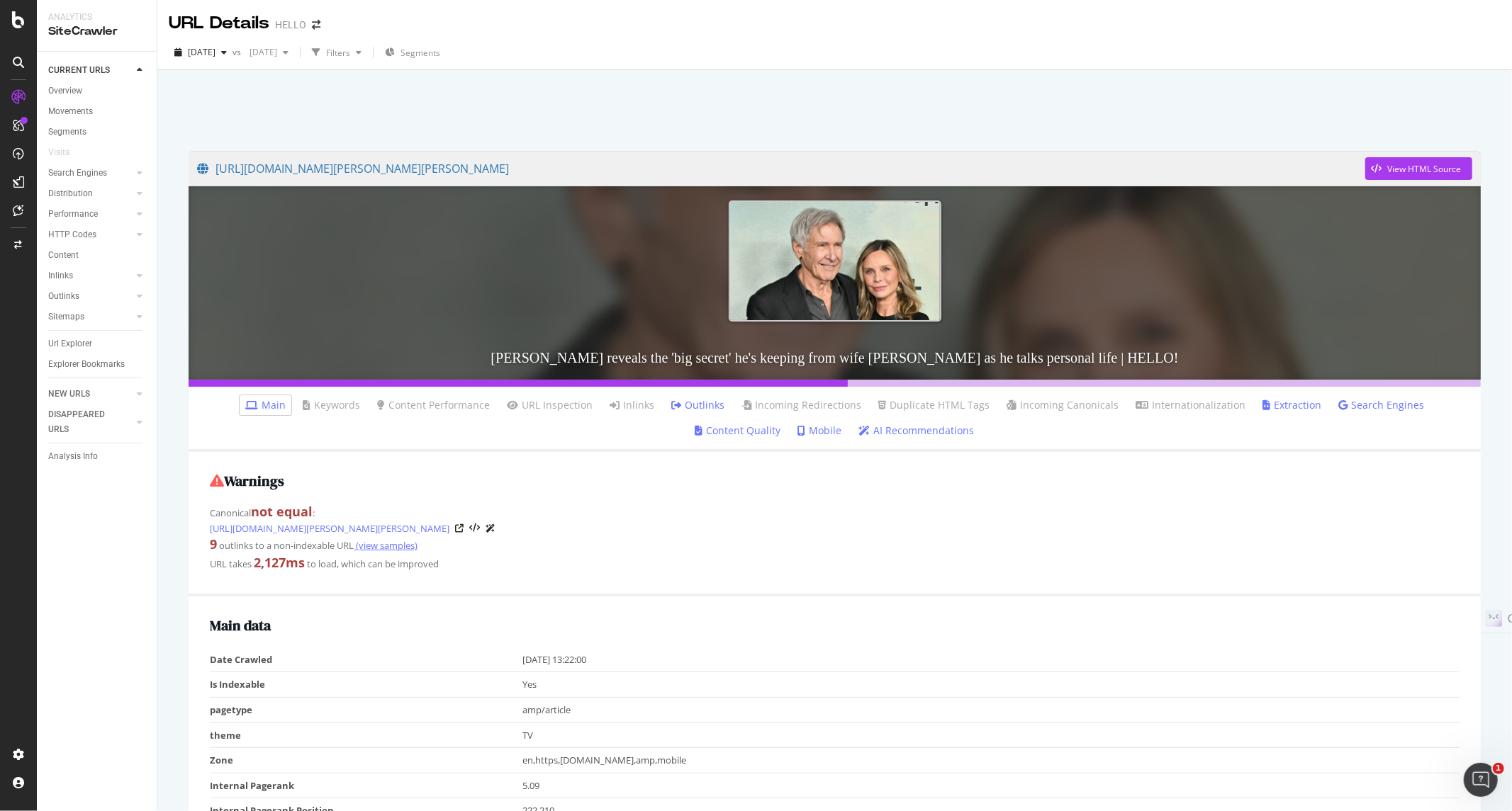
click at [390, 549] on link "(view samples)" at bounding box center [385, 546] width 64 height 12
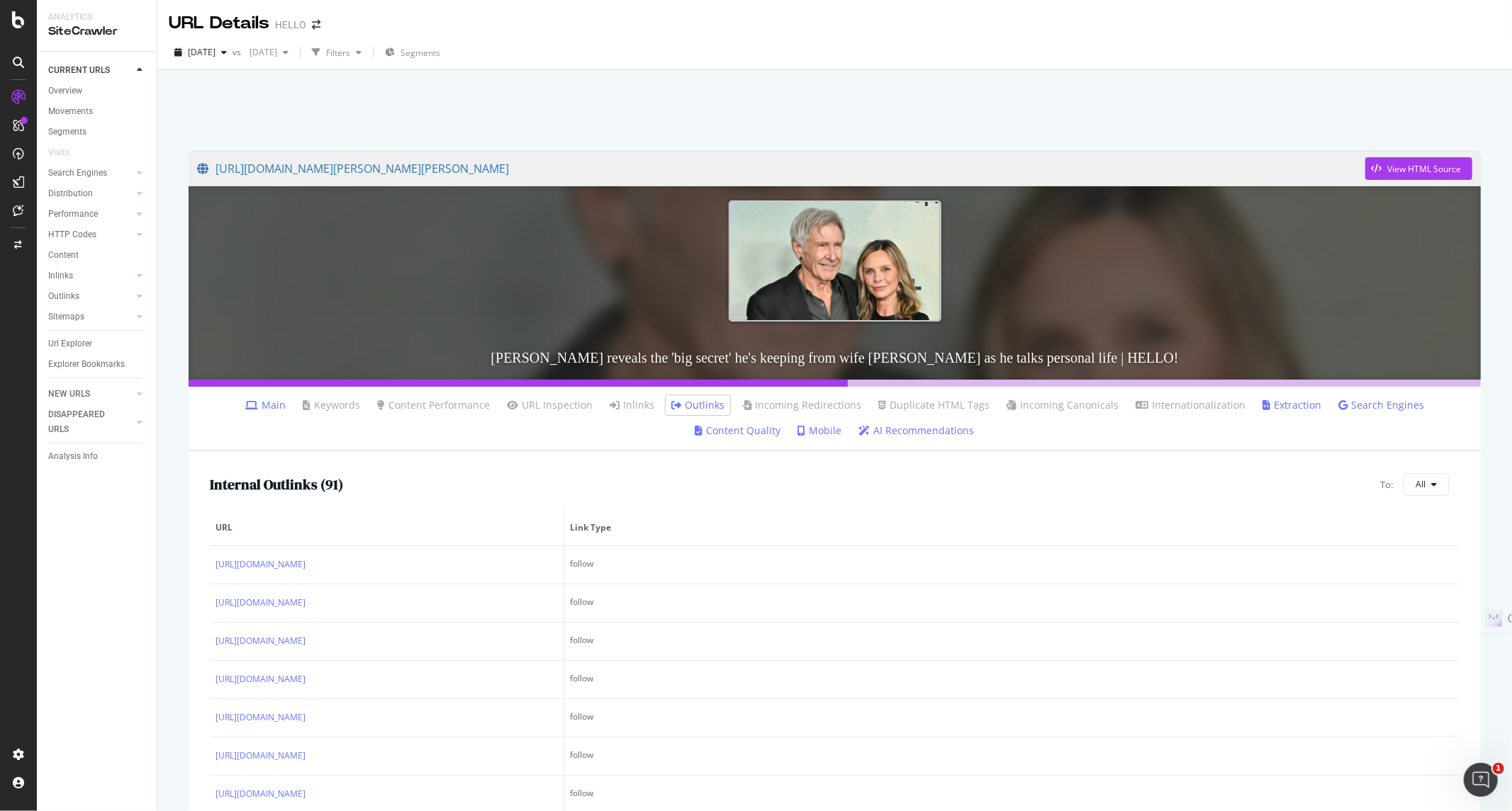
click at [245, 401] on icon at bounding box center [251, 405] width 12 height 10
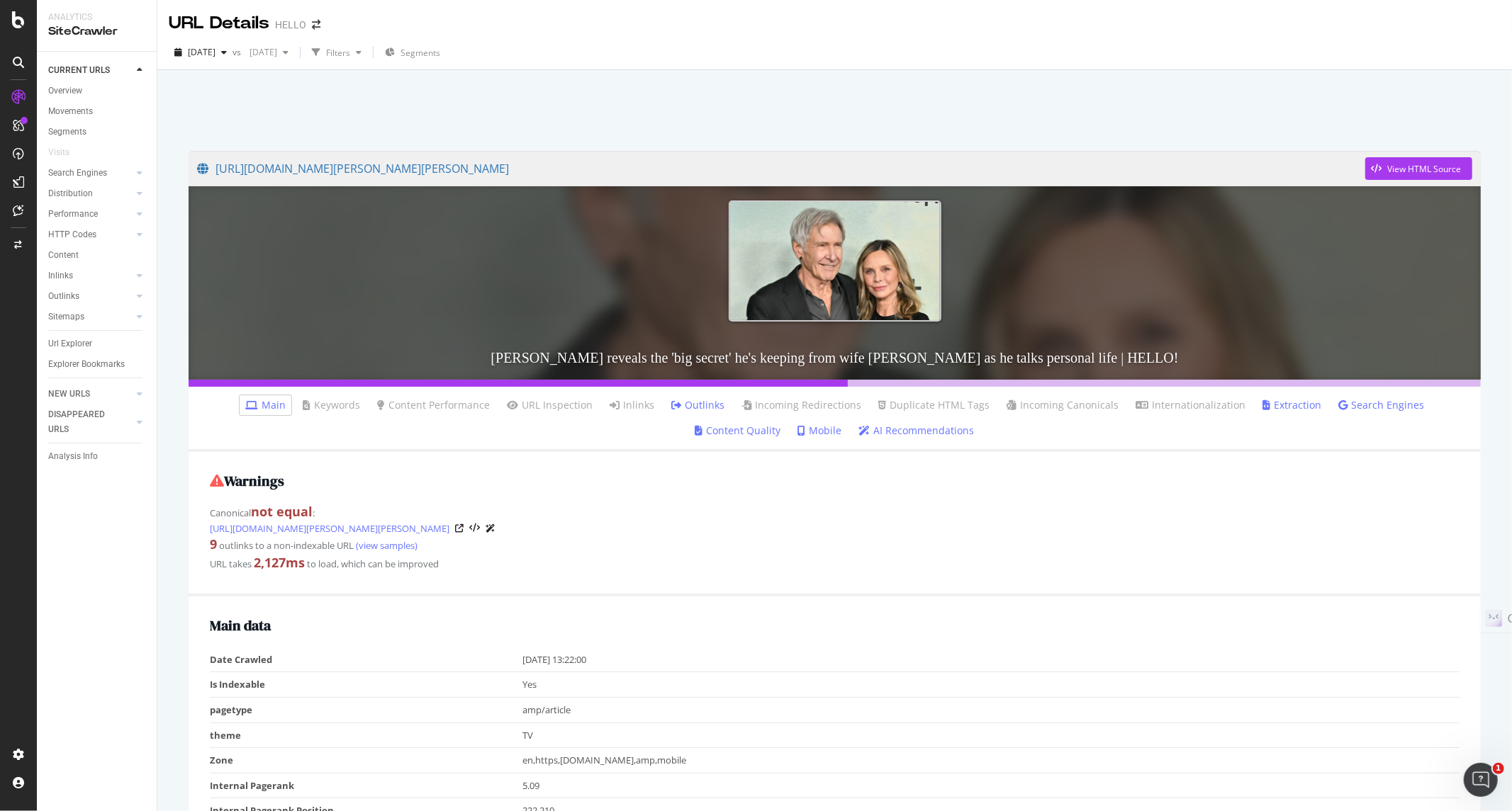
click at [288, 510] on strong "not equal" at bounding box center [281, 511] width 62 height 17
click at [480, 527] on icon at bounding box center [475, 528] width 11 height 10
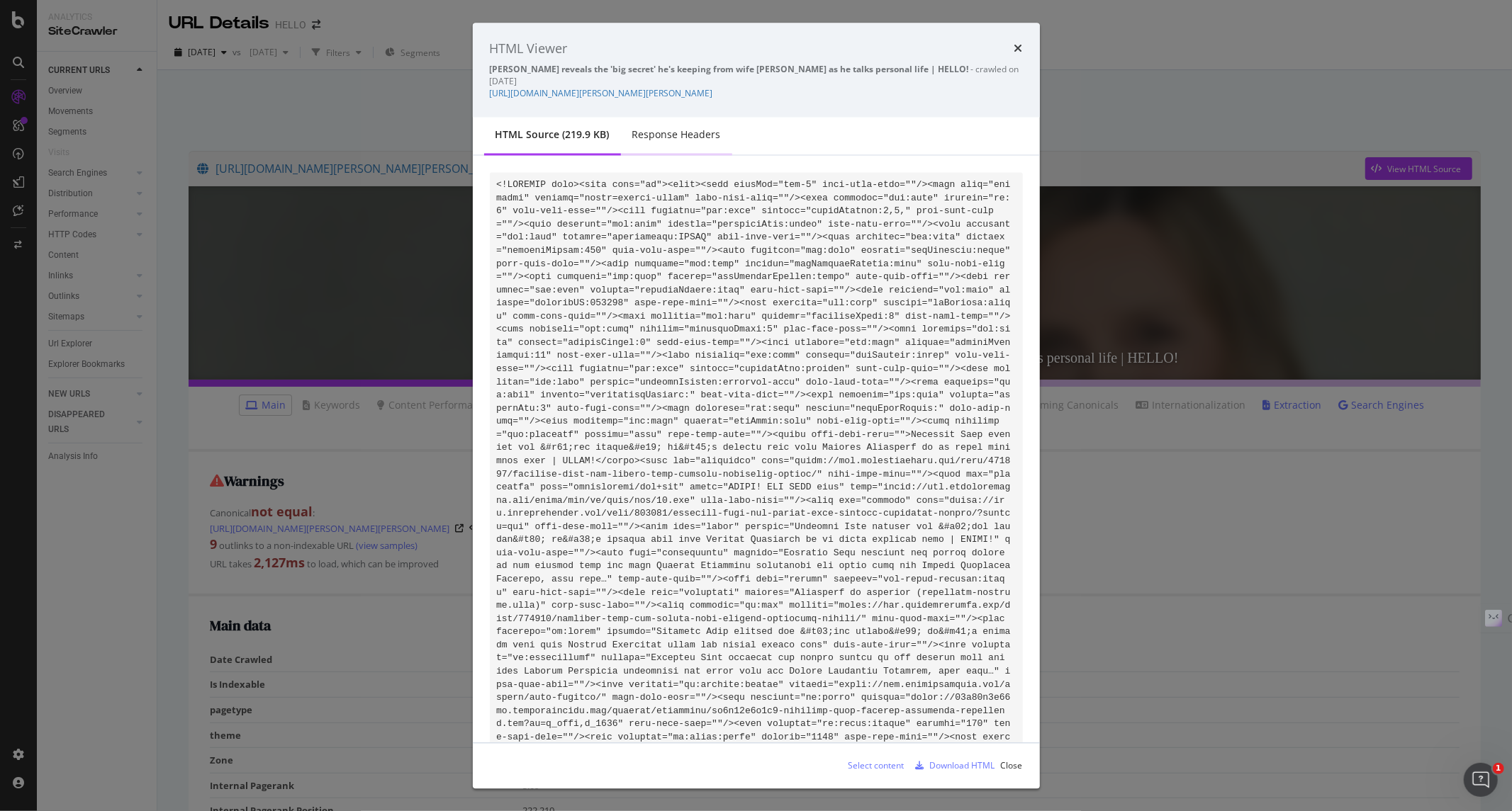
click at [668, 142] on div "Response Headers" at bounding box center [677, 135] width 89 height 14
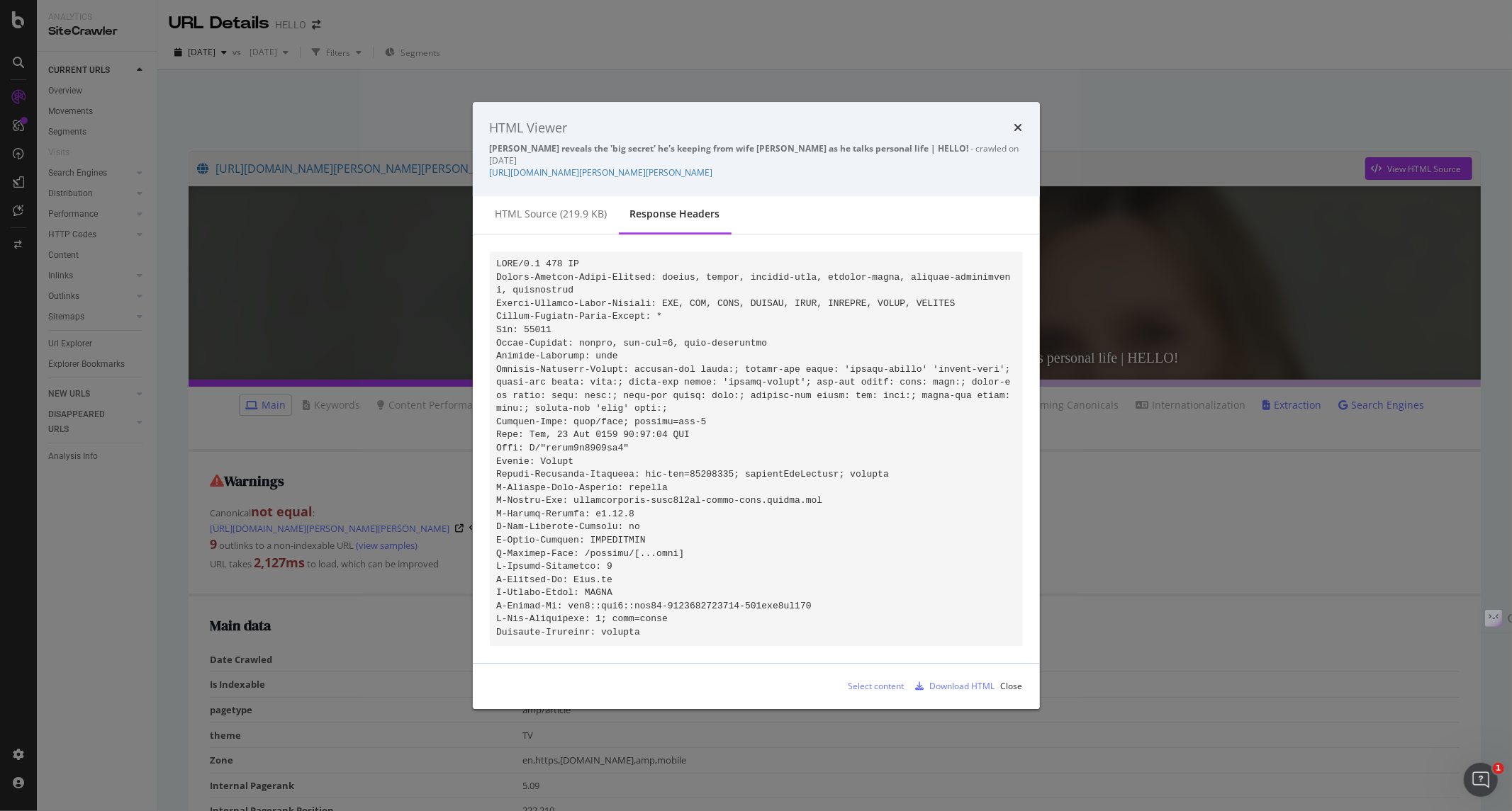
drag, startPoint x: 584, startPoint y: 202, endPoint x: 644, endPoint y: 184, distance: 62.6
click at [583, 207] on div "HTML source (219.9 KB)" at bounding box center [551, 214] width 112 height 14
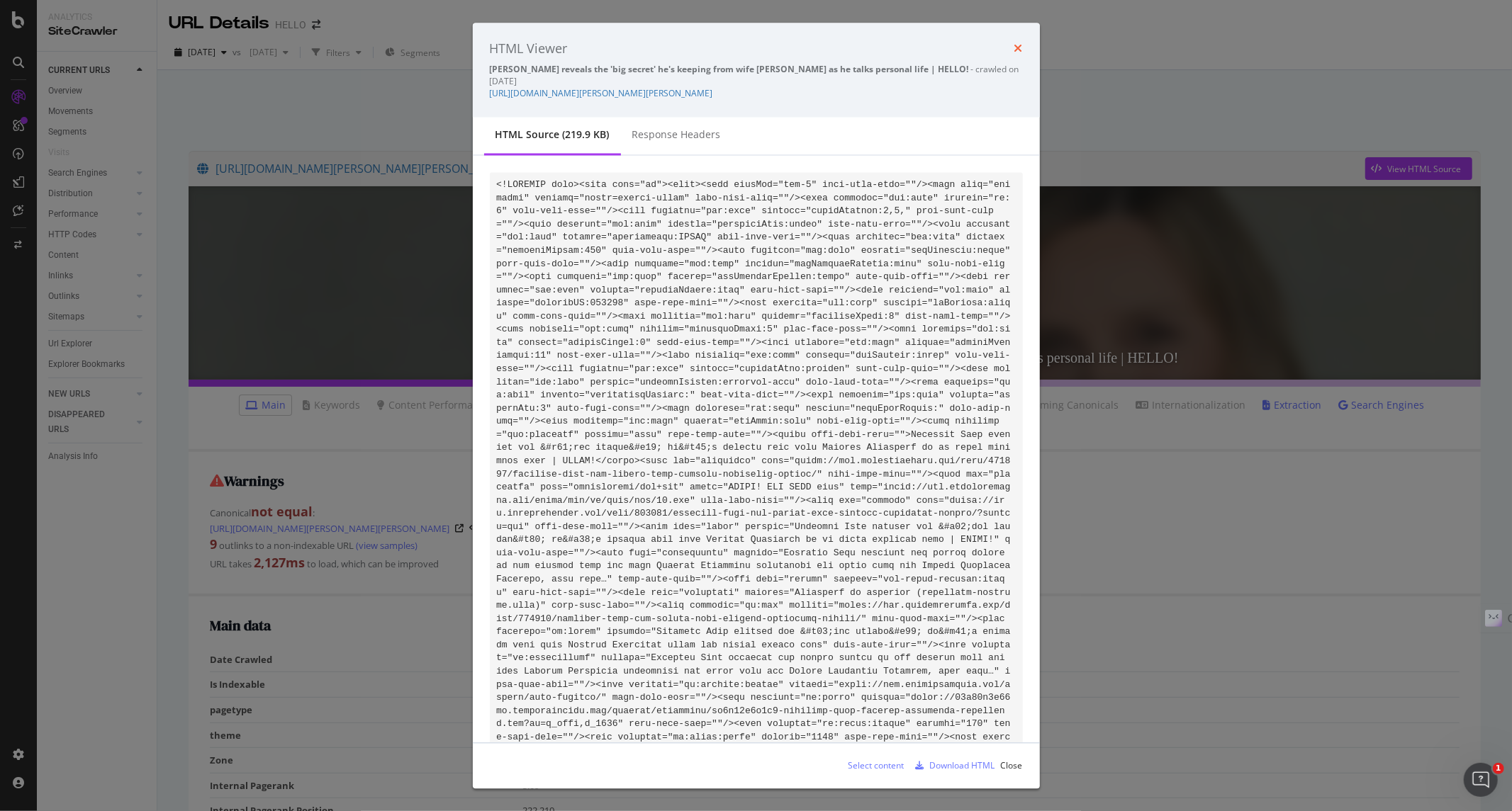
click at [1018, 47] on icon "times" at bounding box center [1018, 49] width 9 height 12
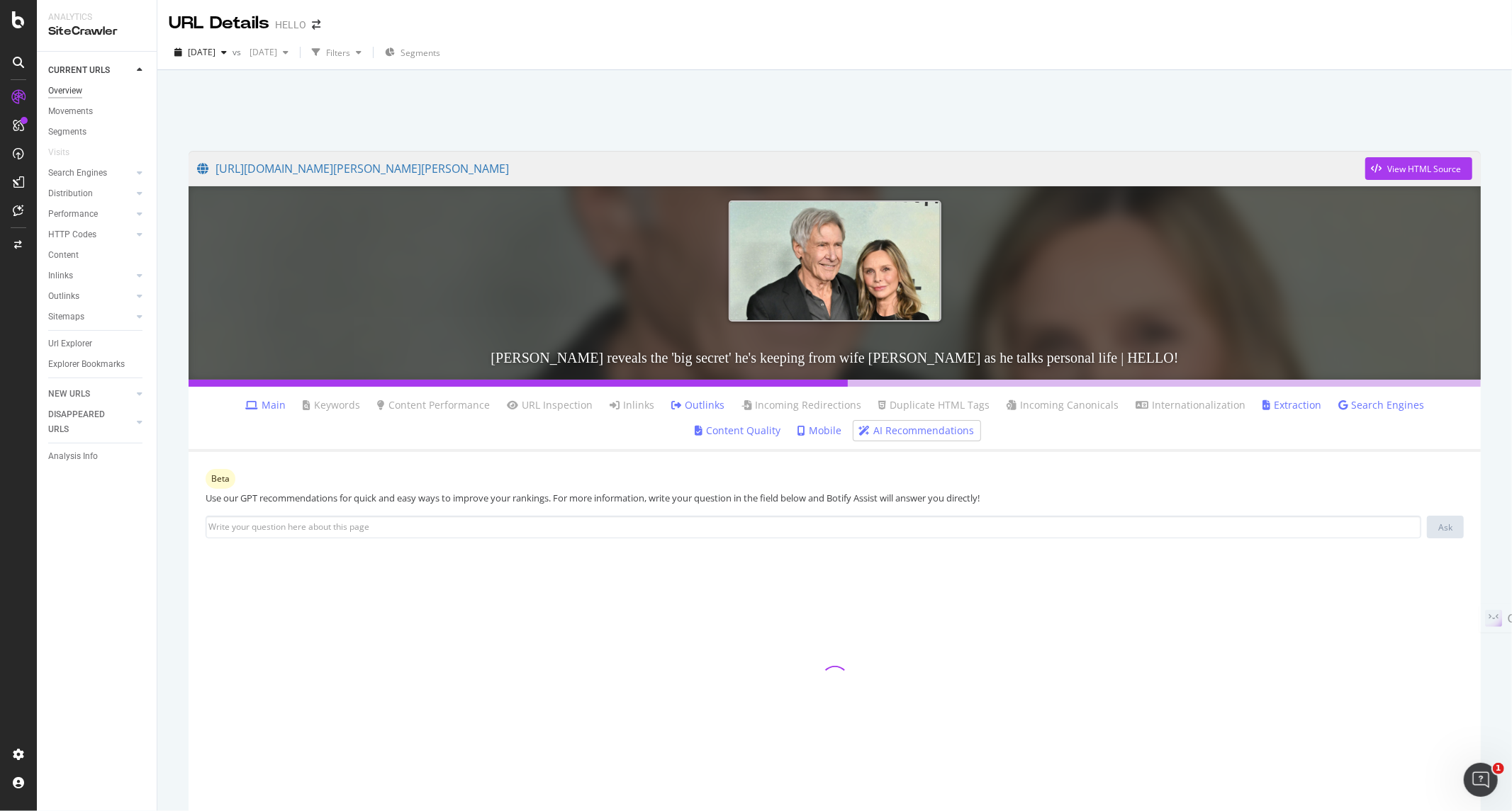
click at [80, 92] on div "Overview" at bounding box center [65, 90] width 34 height 15
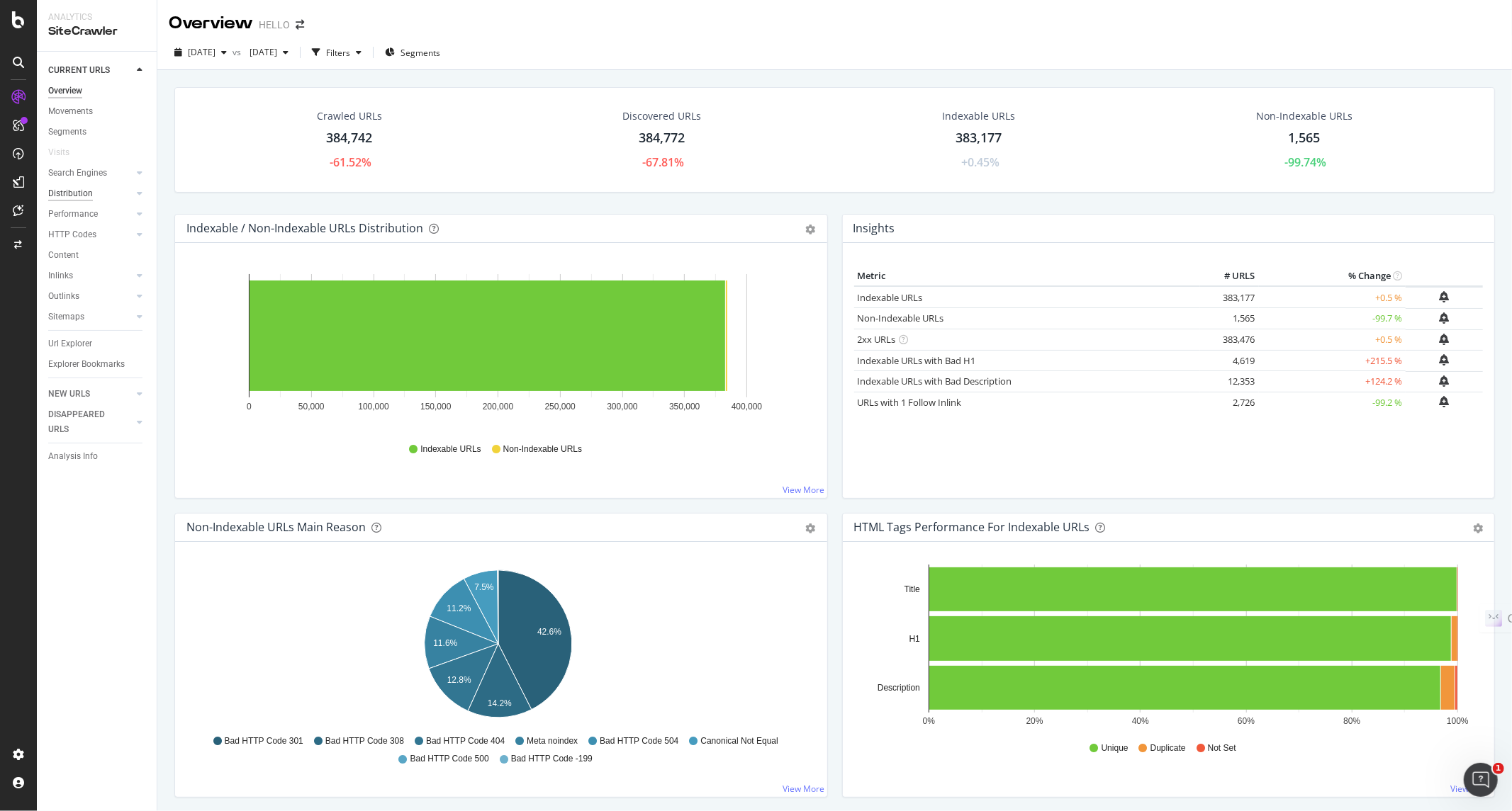
click at [86, 193] on div "Distribution" at bounding box center [70, 193] width 44 height 15
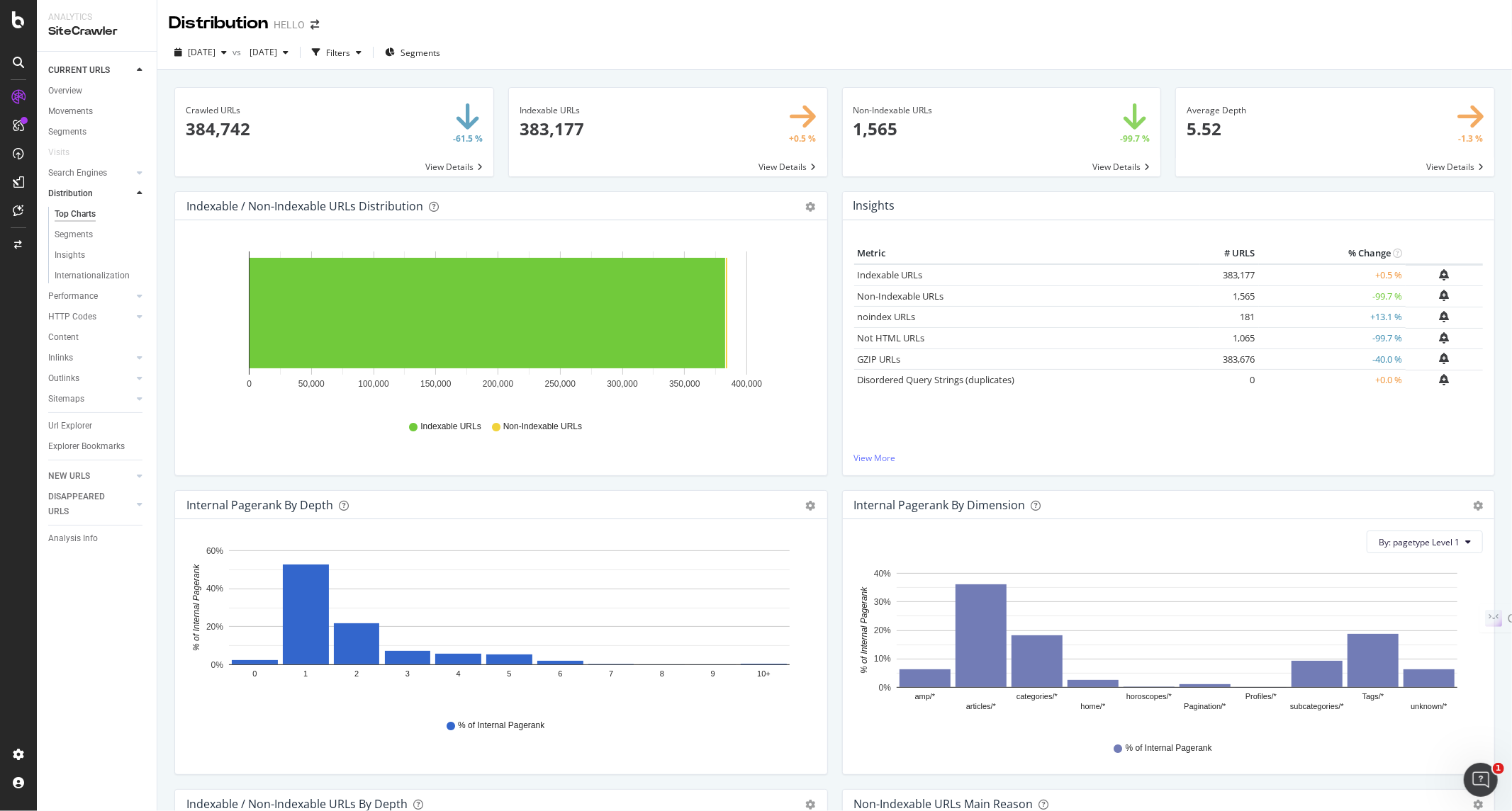
click at [1095, 166] on span at bounding box center [1001, 132] width 318 height 89
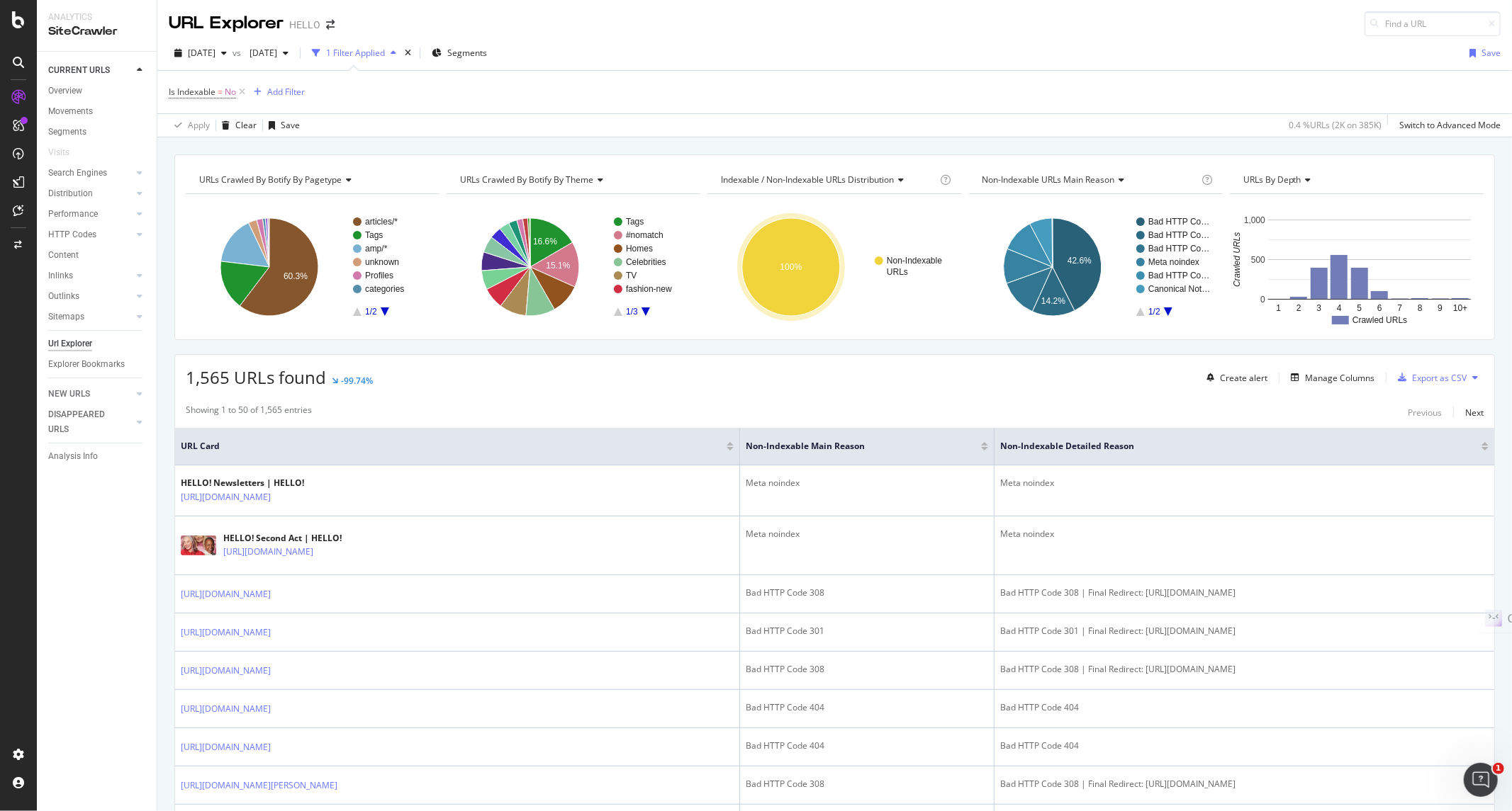
click at [79, 82] on div "Overview Movements Segments Visits Search Engines Top Charts Segments Conversio…" at bounding box center [102, 233] width 108 height 304
click at [76, 86] on div "Overview" at bounding box center [65, 90] width 34 height 15
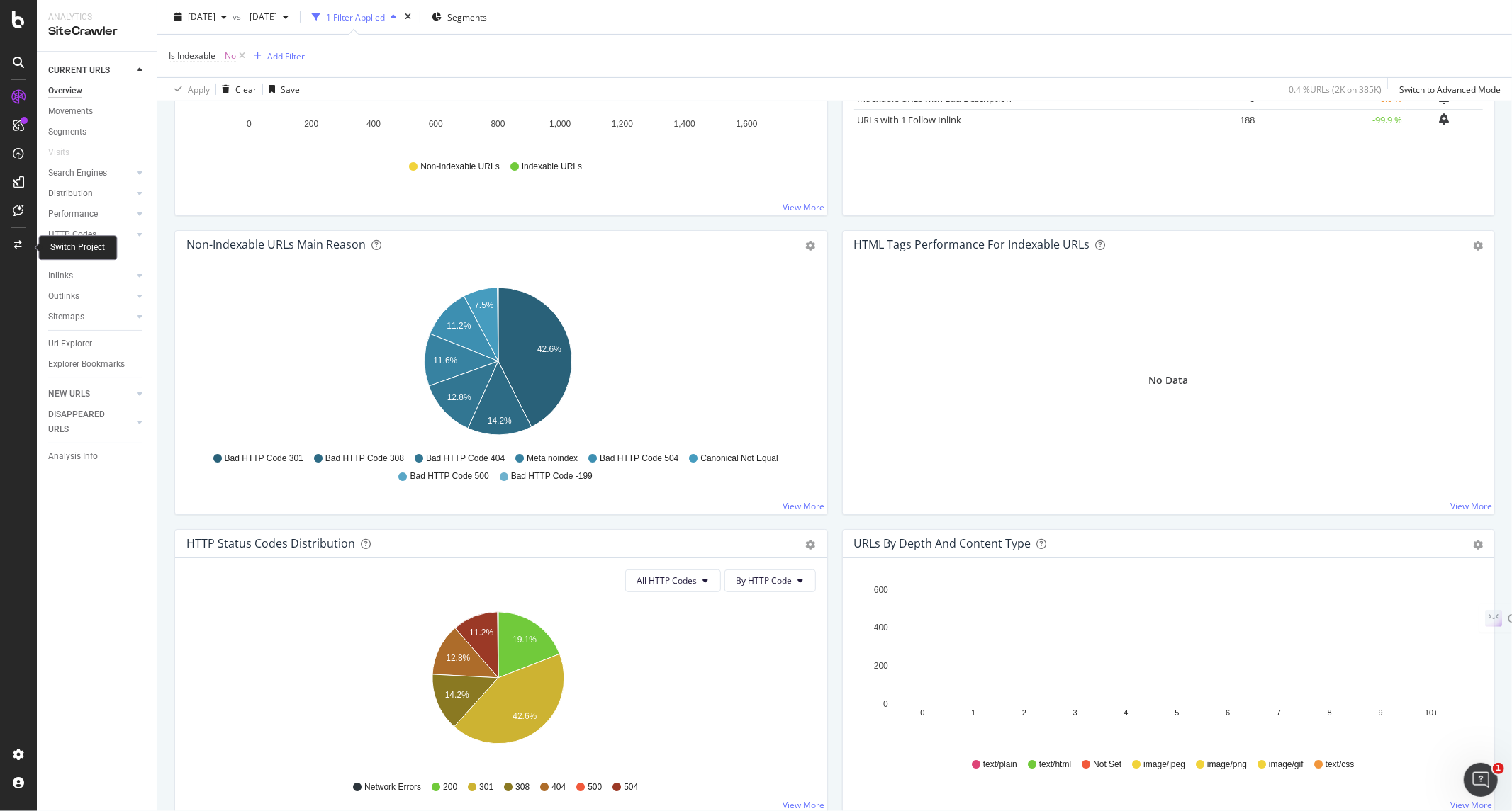
scroll to position [291, 0]
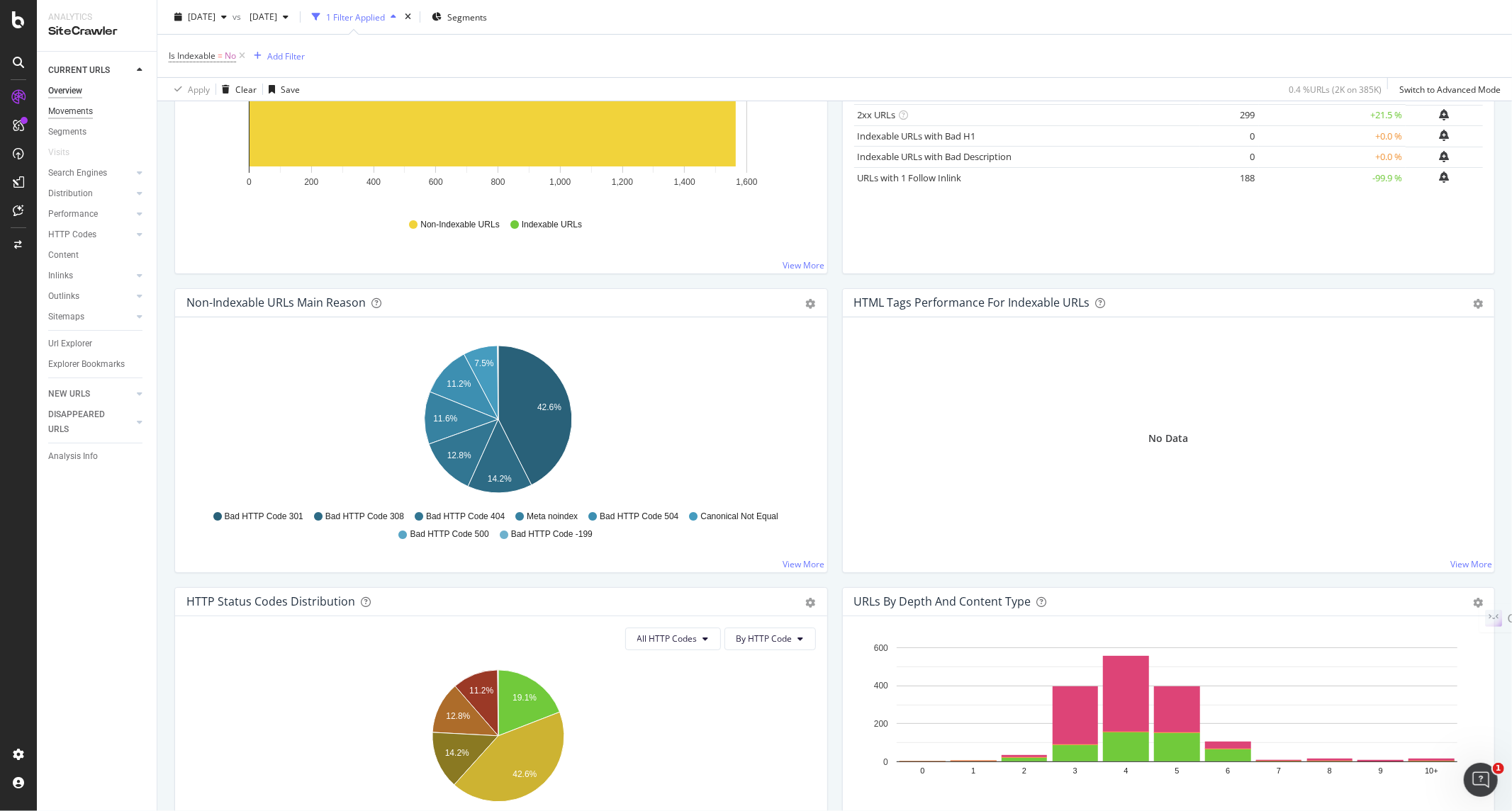
click at [75, 118] on div "Movements" at bounding box center [70, 111] width 44 height 15
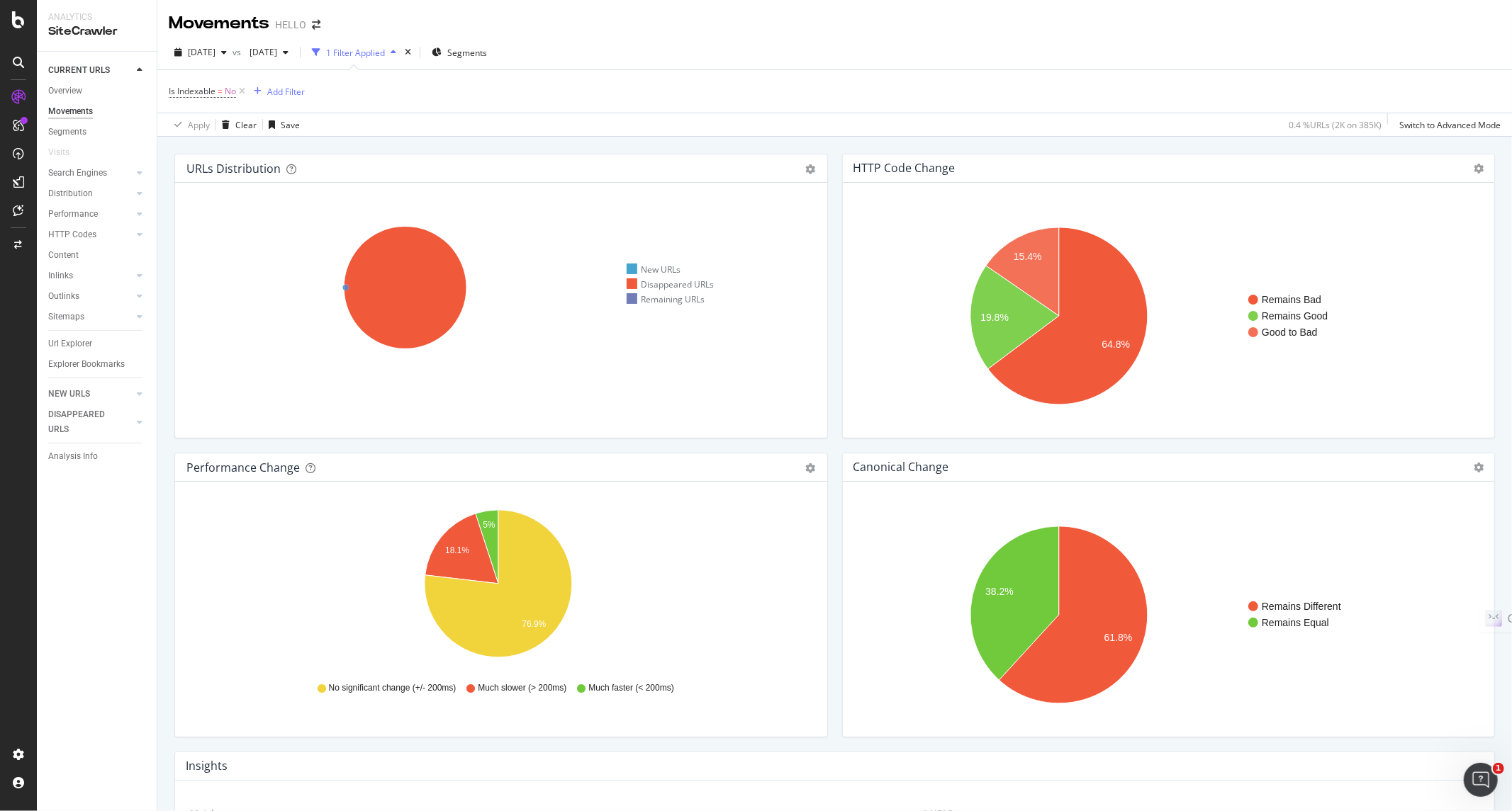
click at [479, 265] on icon at bounding box center [406, 287] width 440 height 164
click at [435, 272] on icon at bounding box center [405, 287] width 122 height 122
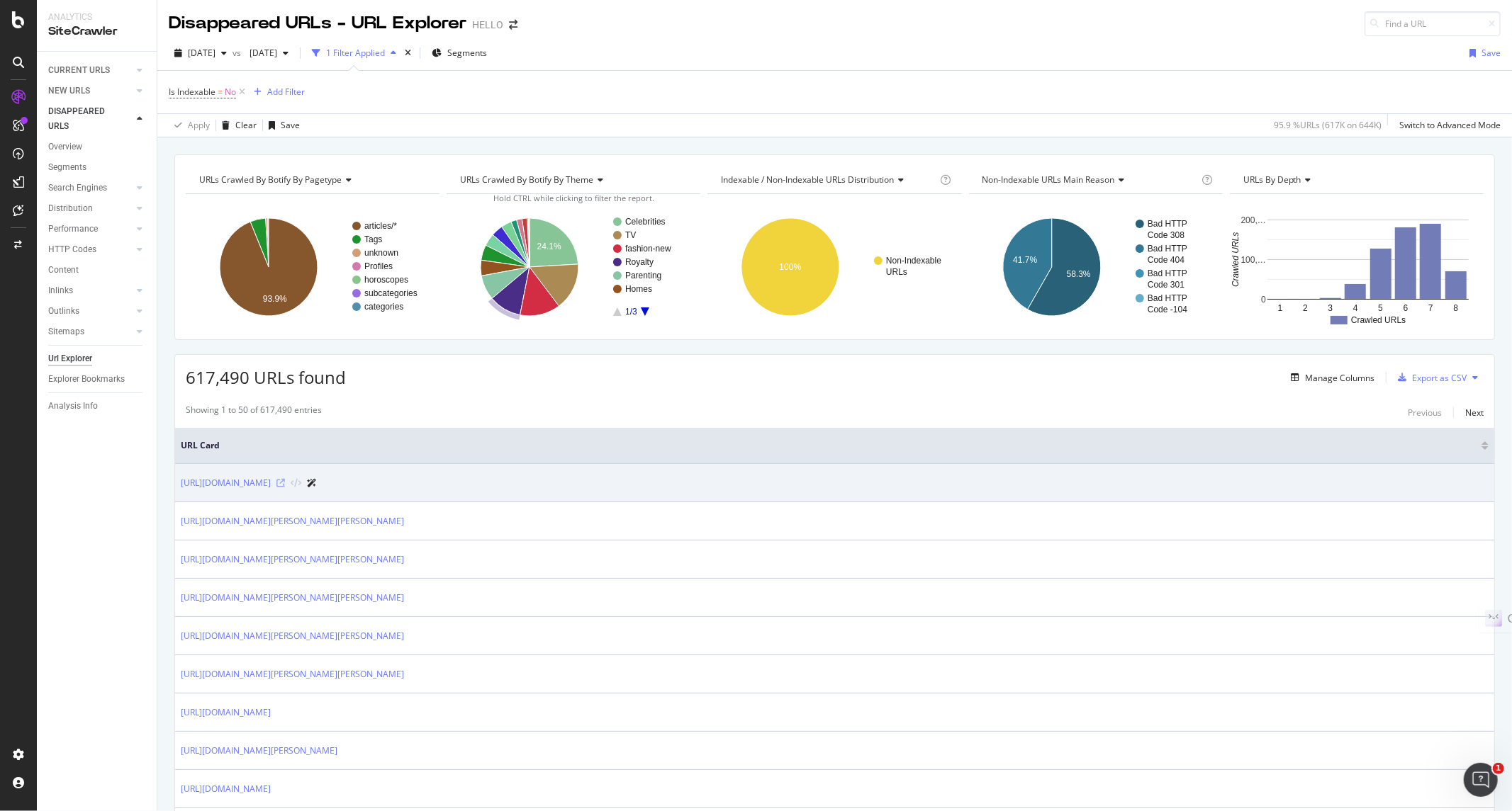
click at [285, 484] on icon at bounding box center [280, 483] width 9 height 9
click at [317, 482] on icon at bounding box center [311, 483] width 10 height 9
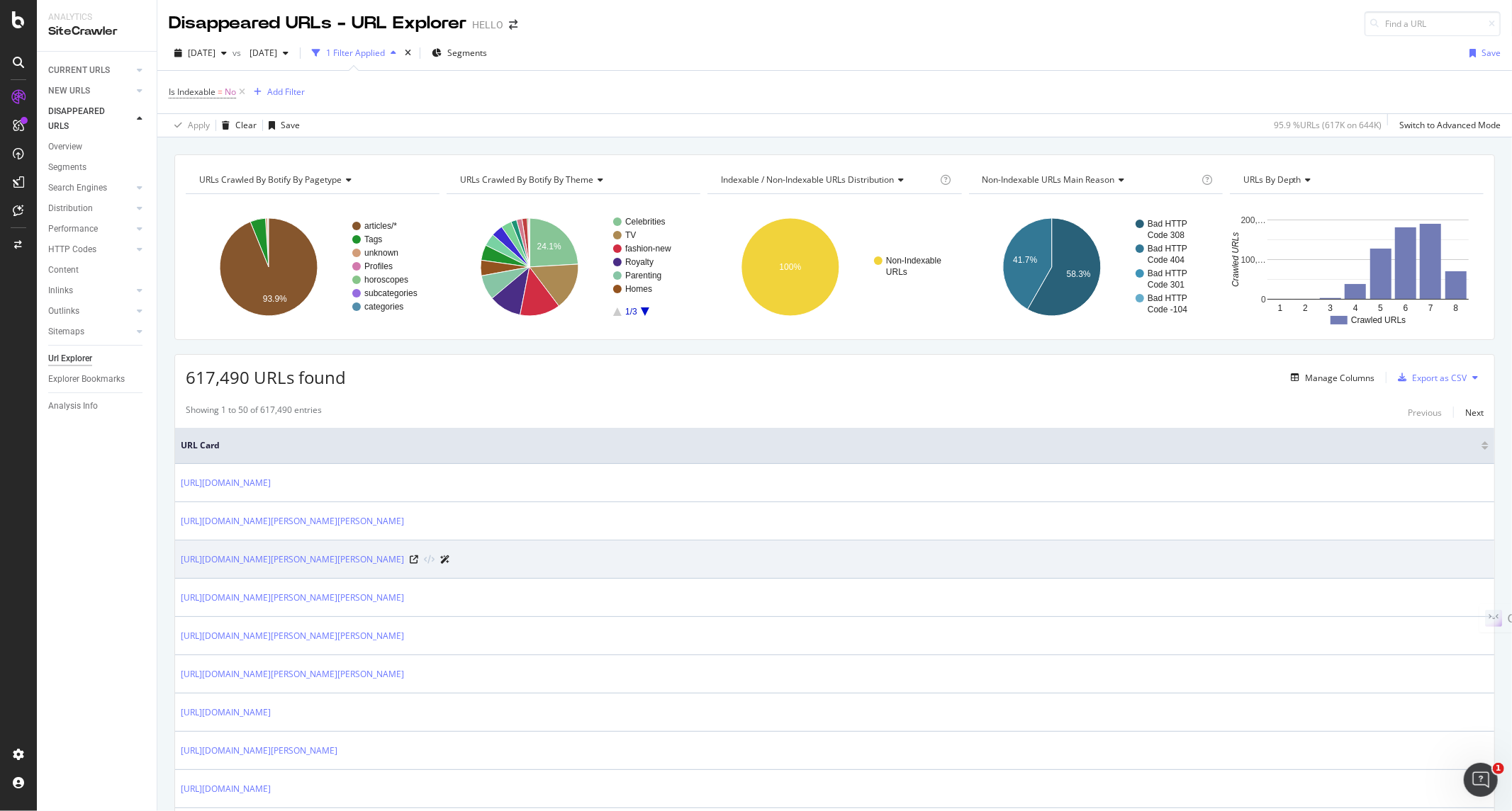
click at [450, 557] on icon at bounding box center [445, 560] width 10 height 9
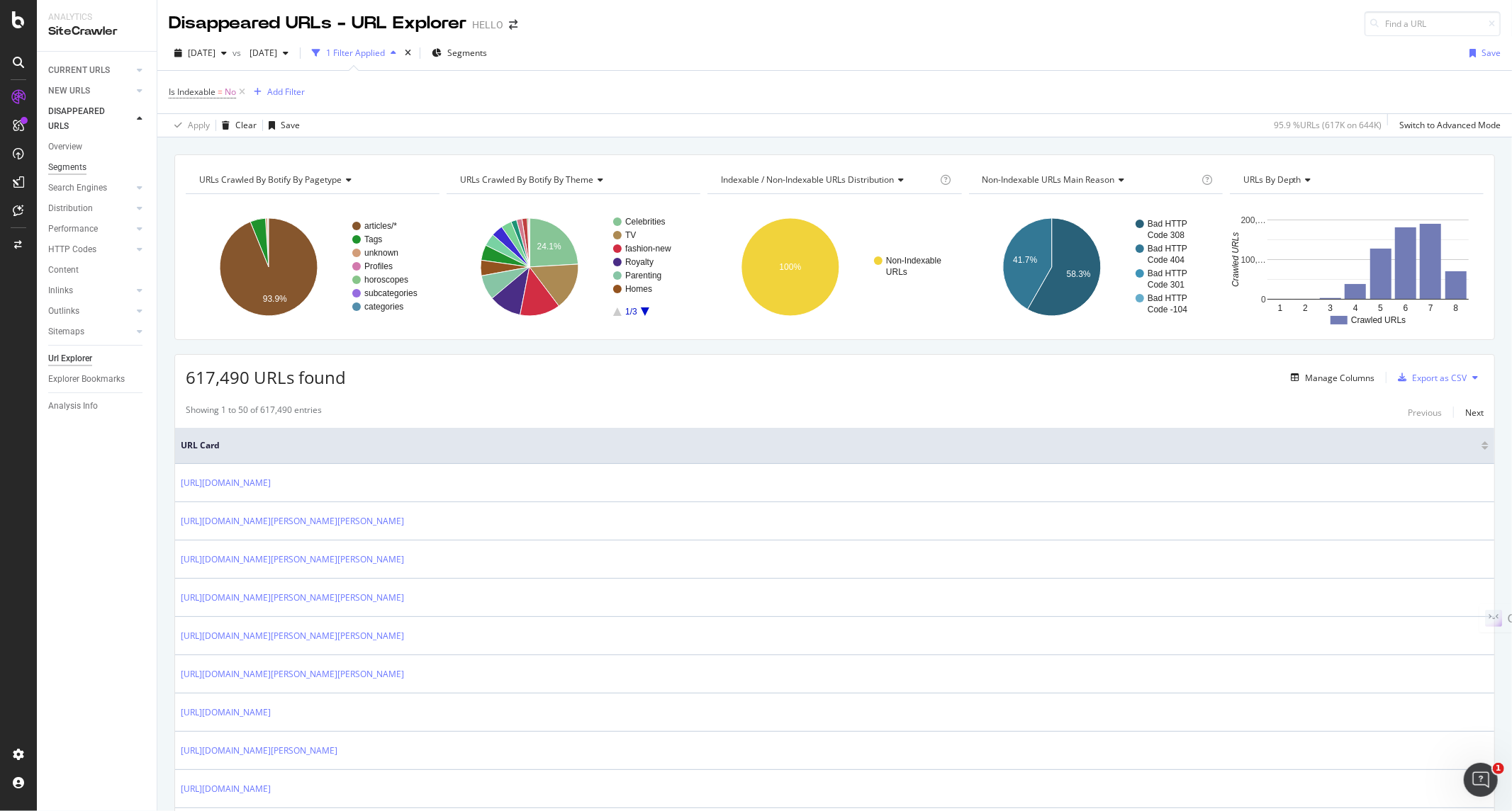
click at [68, 174] on div "Segments" at bounding box center [67, 167] width 38 height 15
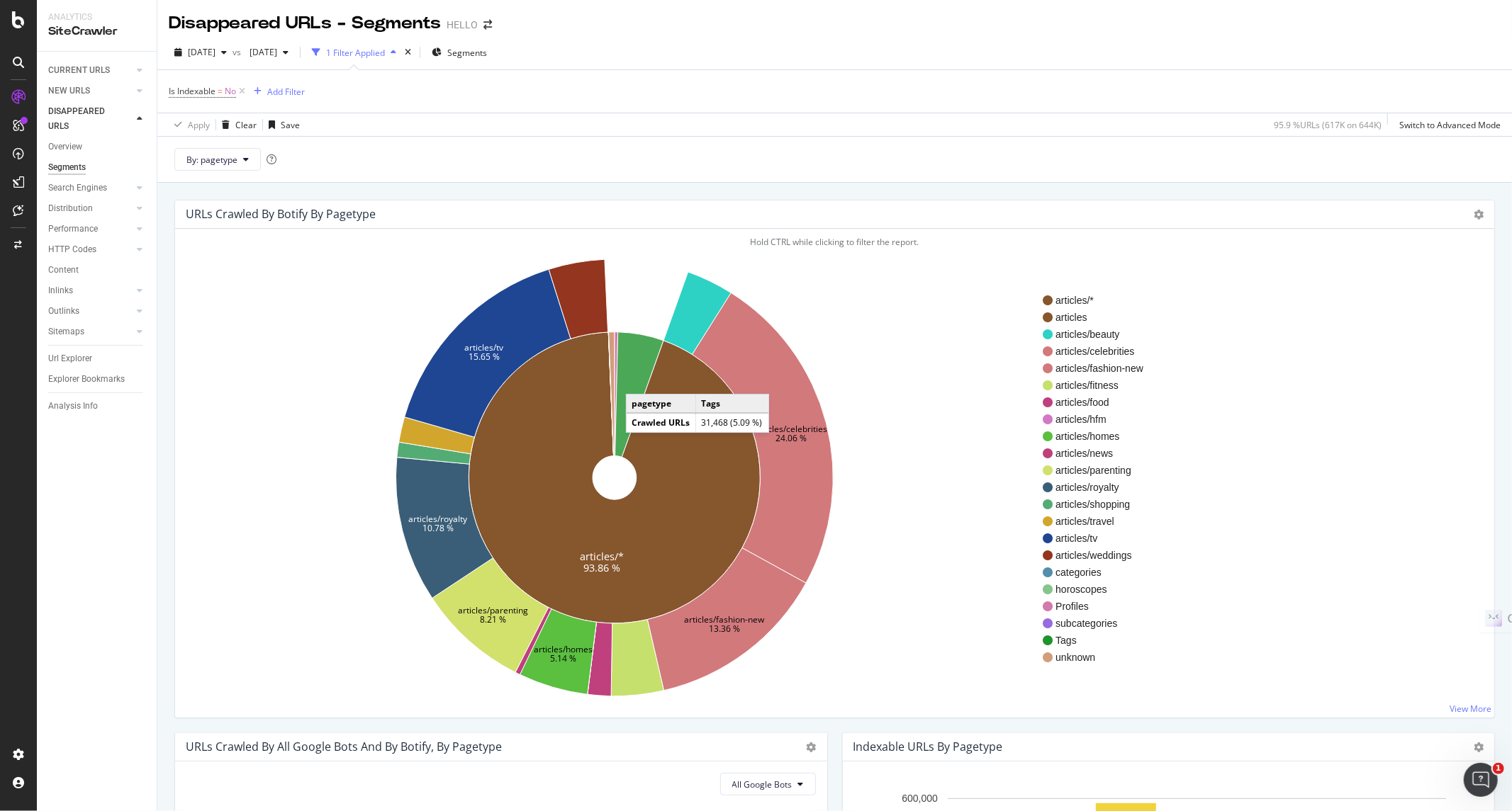
click at [640, 381] on icon at bounding box center [639, 395] width 49 height 125
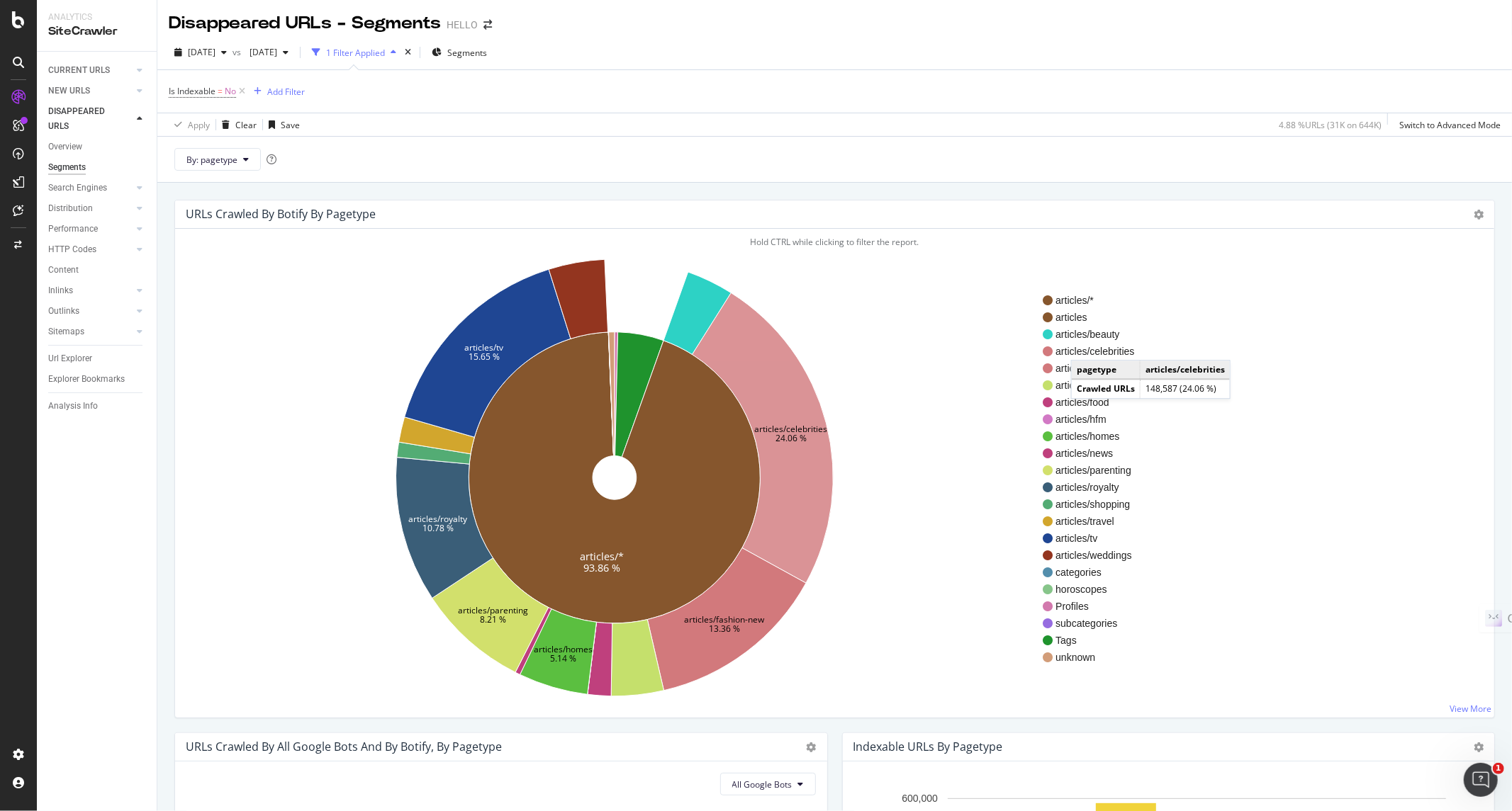
click at [1085, 347] on span "articles/celebrities" at bounding box center [1099, 351] width 88 height 14
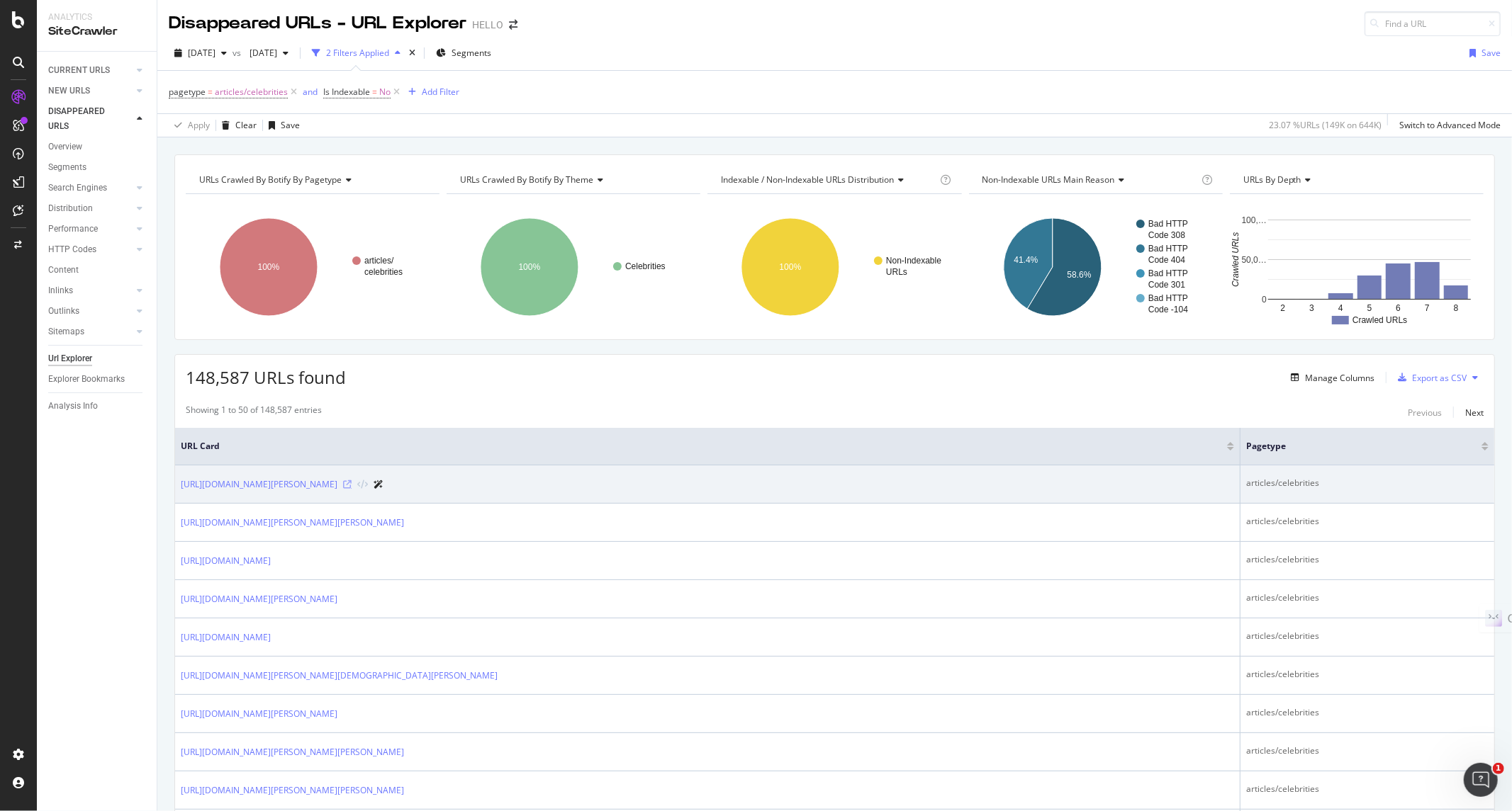
click at [351, 485] on icon at bounding box center [347, 484] width 9 height 9
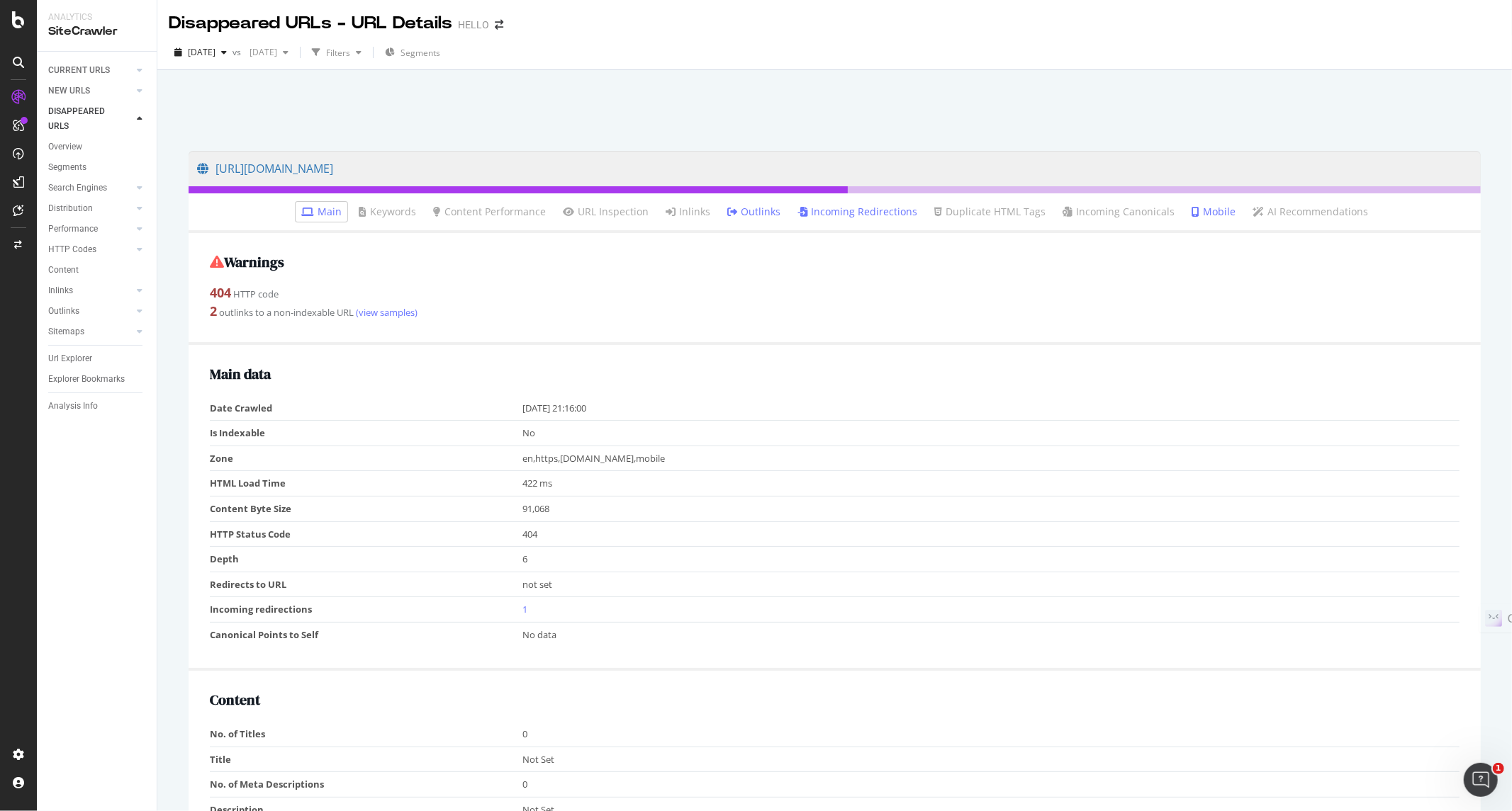
click at [332, 216] on link "Main" at bounding box center [322, 212] width 40 height 14
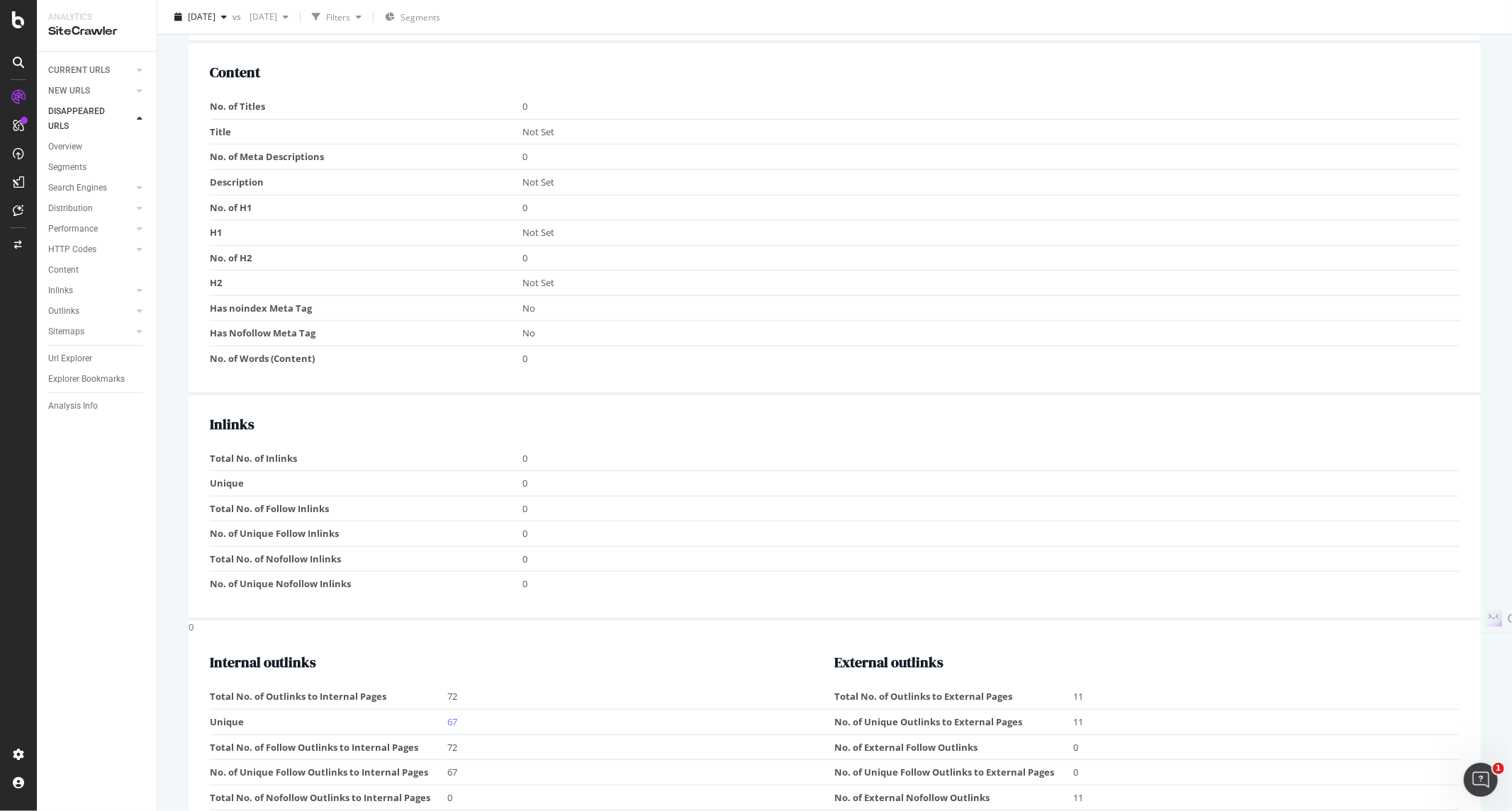
scroll to position [787, 0]
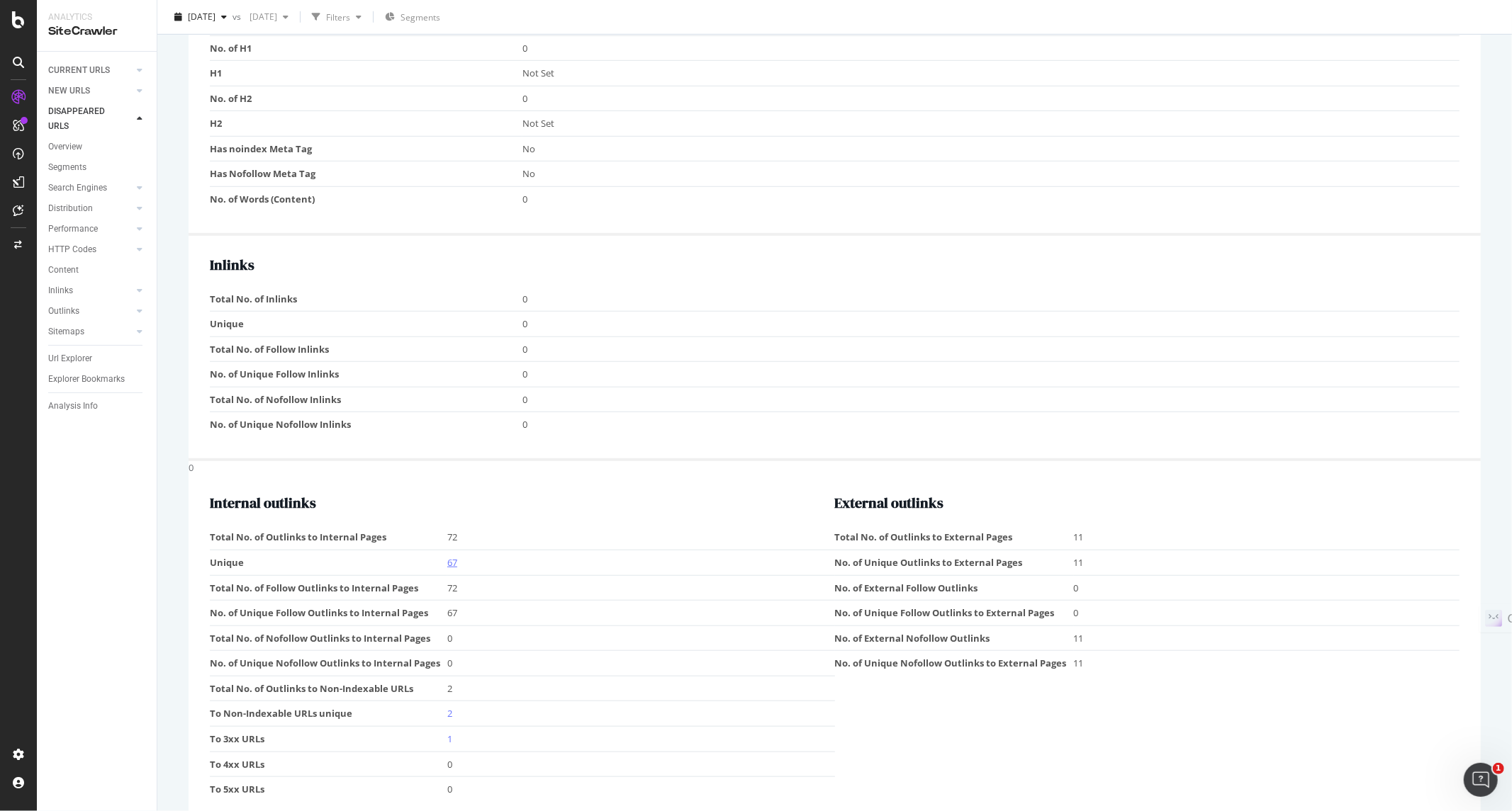
click at [451, 562] on link "67" at bounding box center [452, 563] width 10 height 12
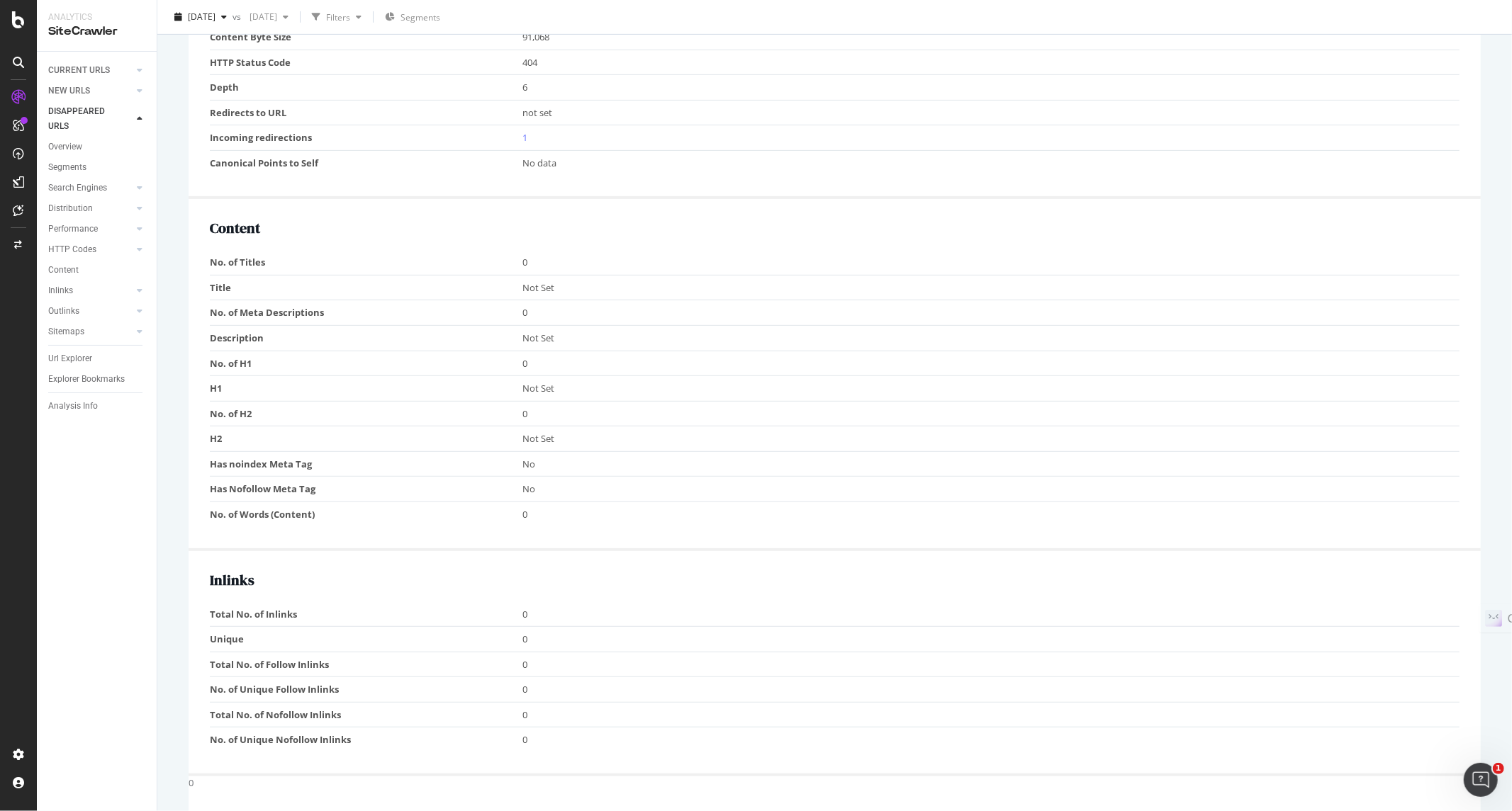
scroll to position [813, 0]
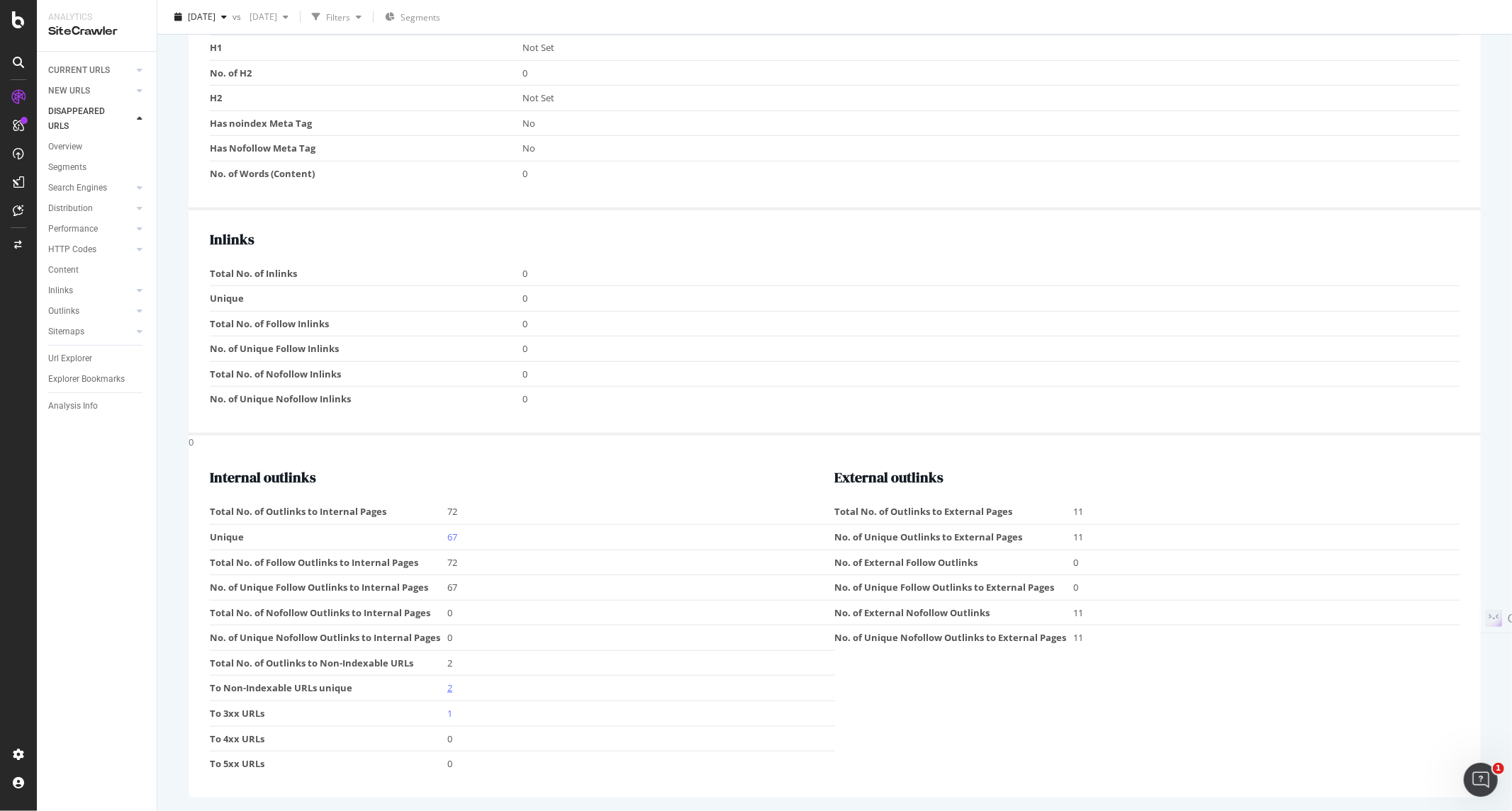
click at [448, 688] on link "2" at bounding box center [449, 688] width 5 height 12
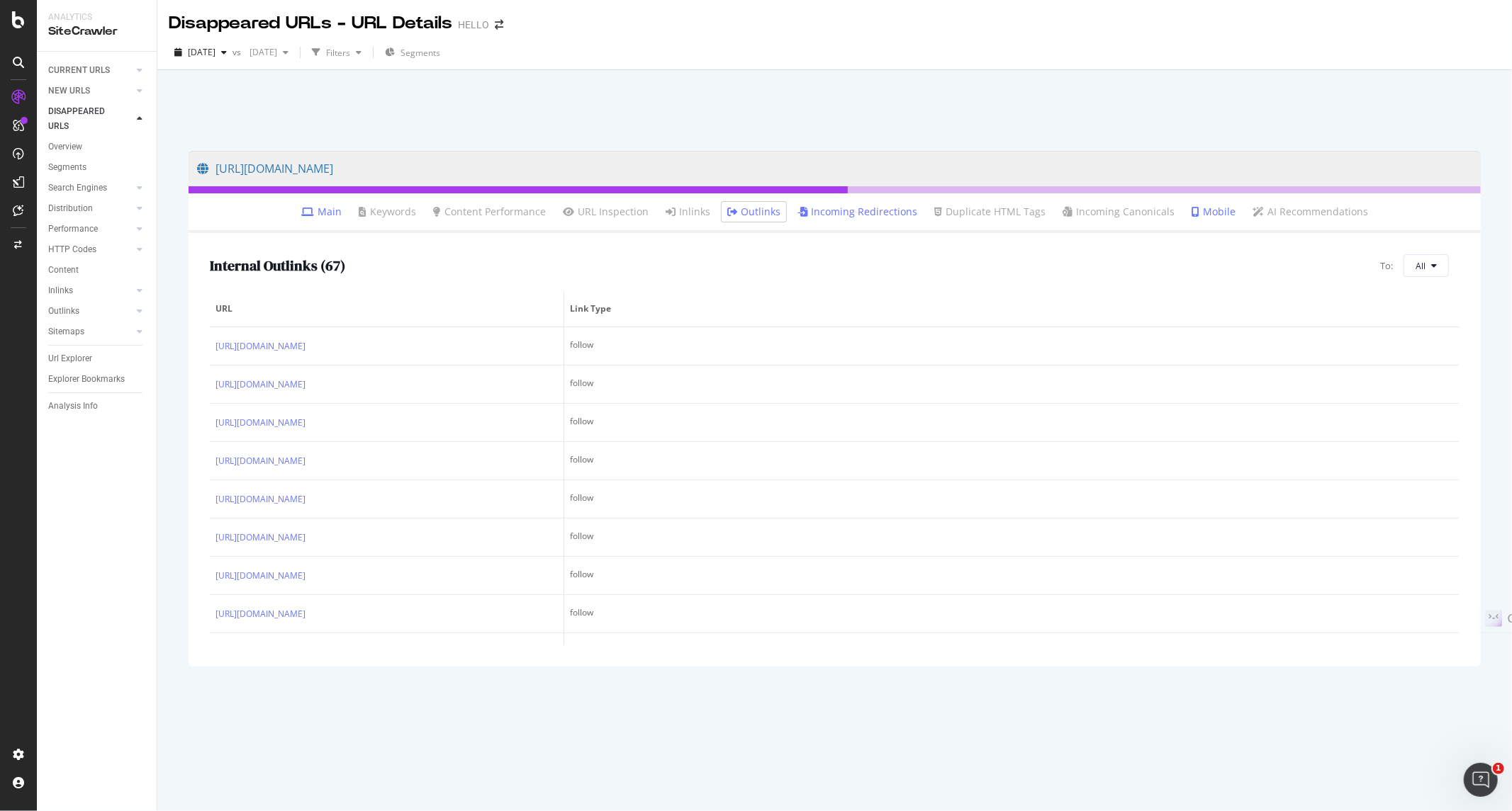
click at [628, 220] on li "URL Inspection" at bounding box center [605, 211] width 97 height 19
click at [844, 209] on link "Incoming Redirections" at bounding box center [857, 212] width 120 height 14
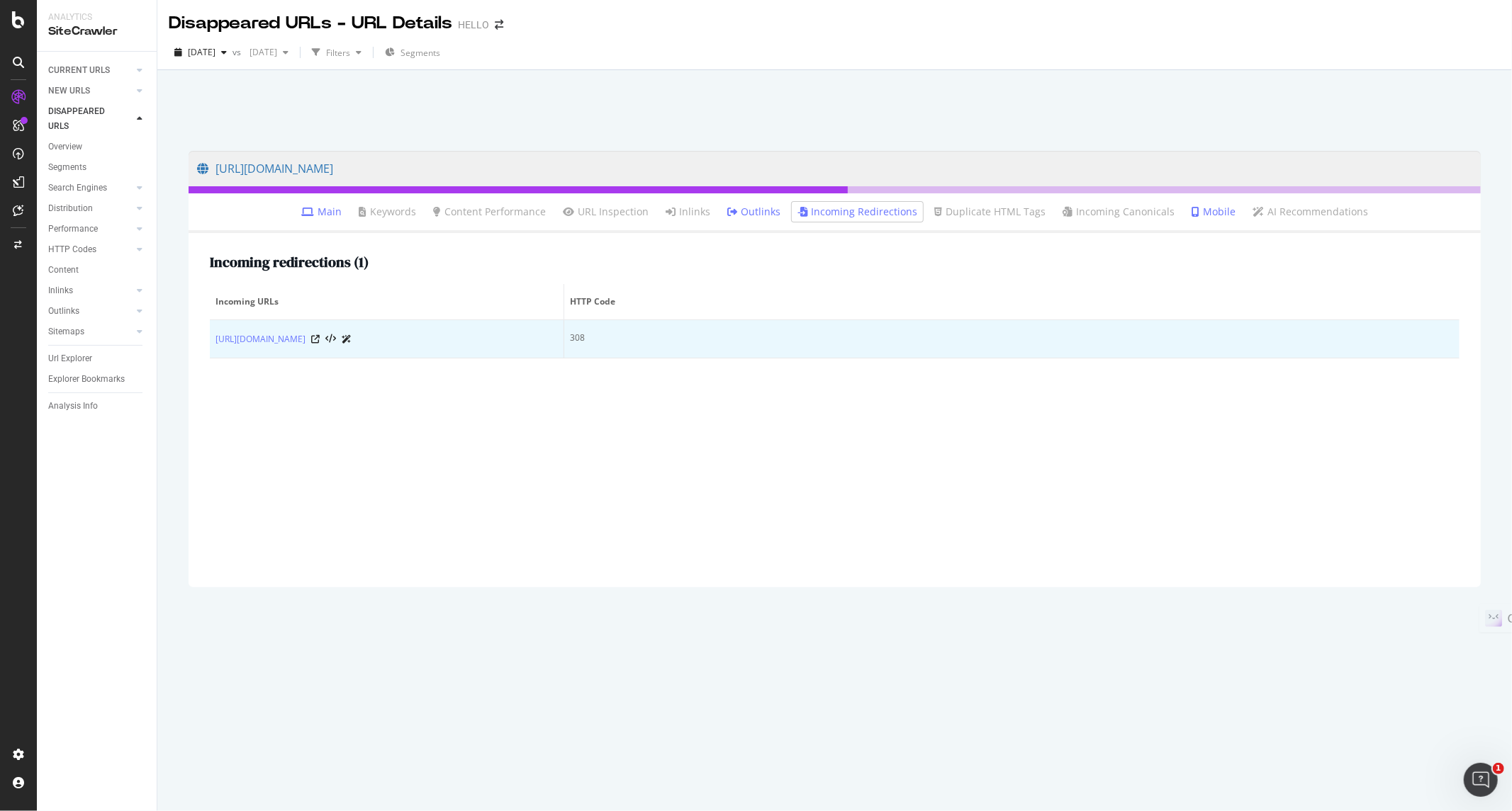
click at [351, 342] on icon at bounding box center [346, 339] width 10 height 9
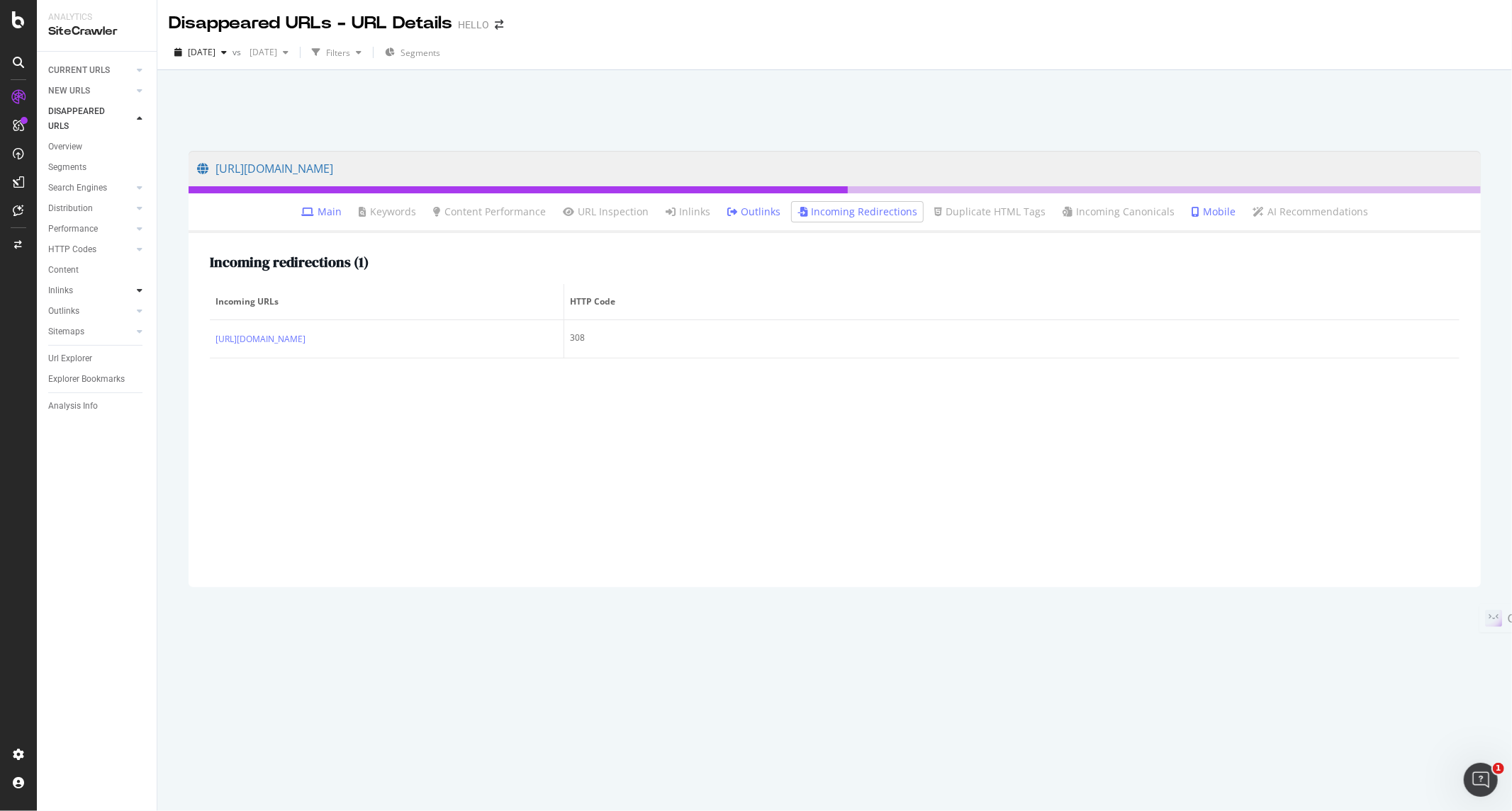
click at [137, 290] on icon at bounding box center [139, 290] width 5 height 9
click at [82, 310] on div "Top Charts" at bounding box center [76, 311] width 42 height 15
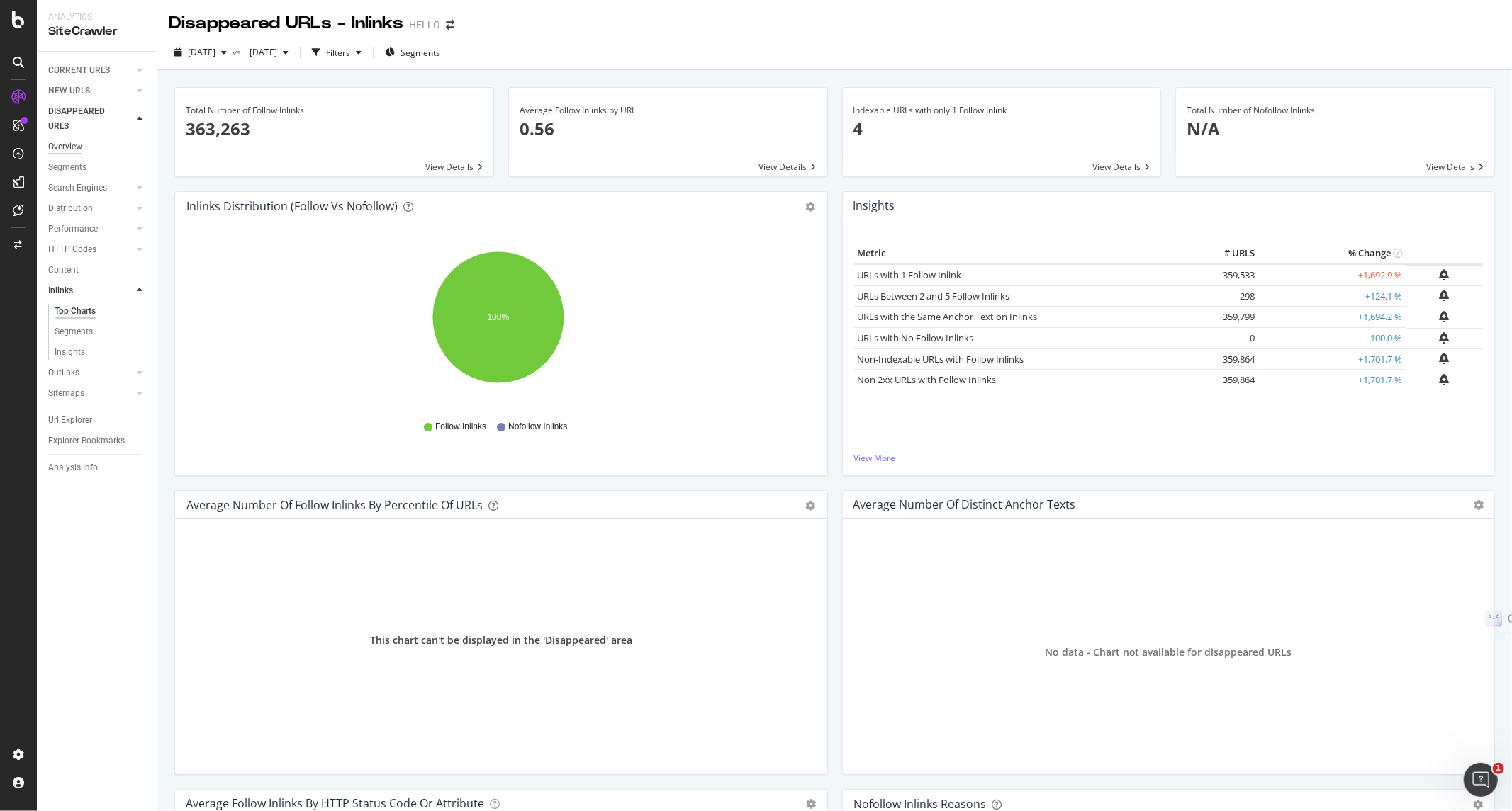
click at [57, 146] on div "Overview" at bounding box center [65, 146] width 34 height 15
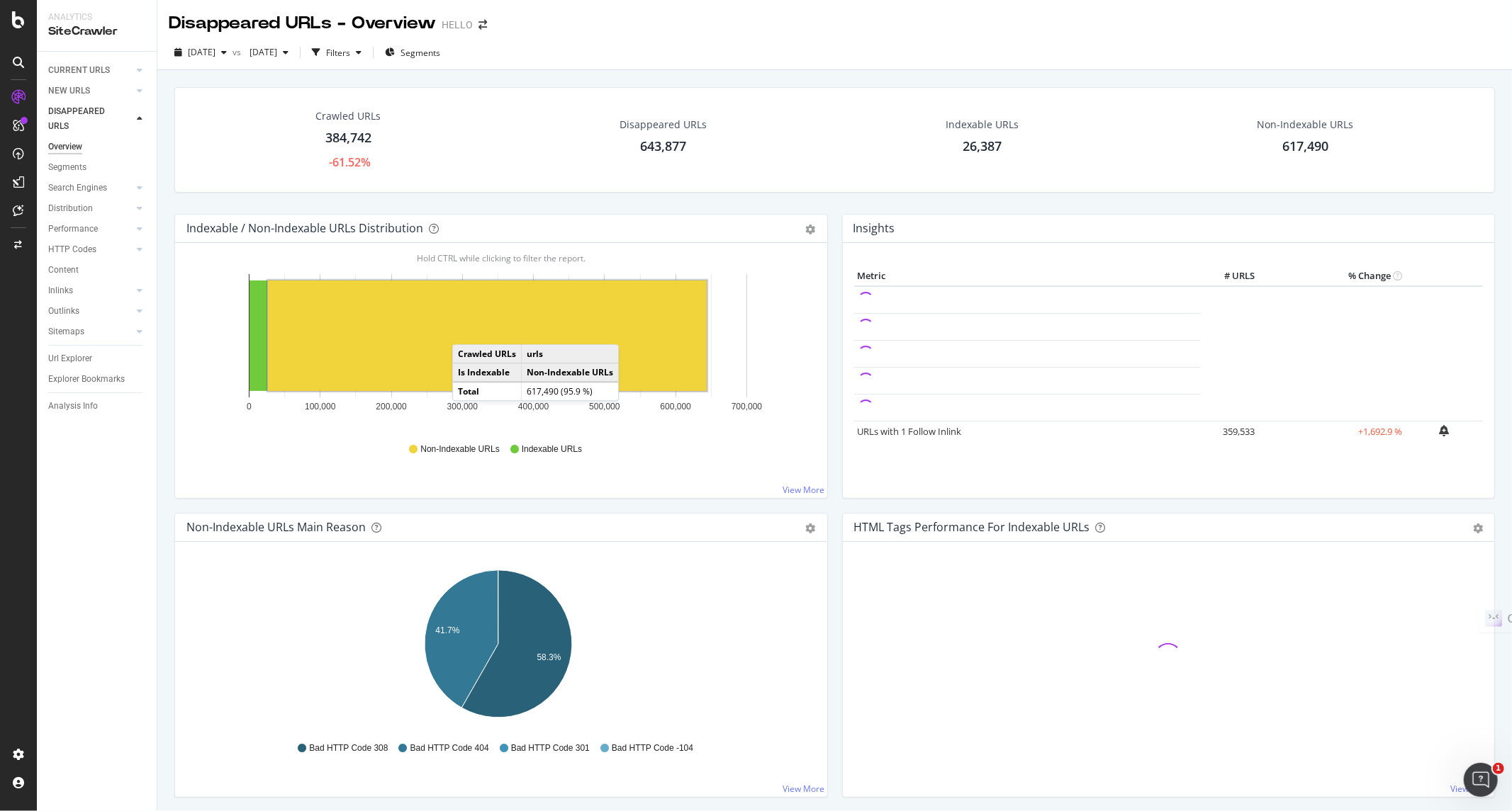
click at [466, 330] on rect "A chart." at bounding box center [487, 335] width 438 height 111
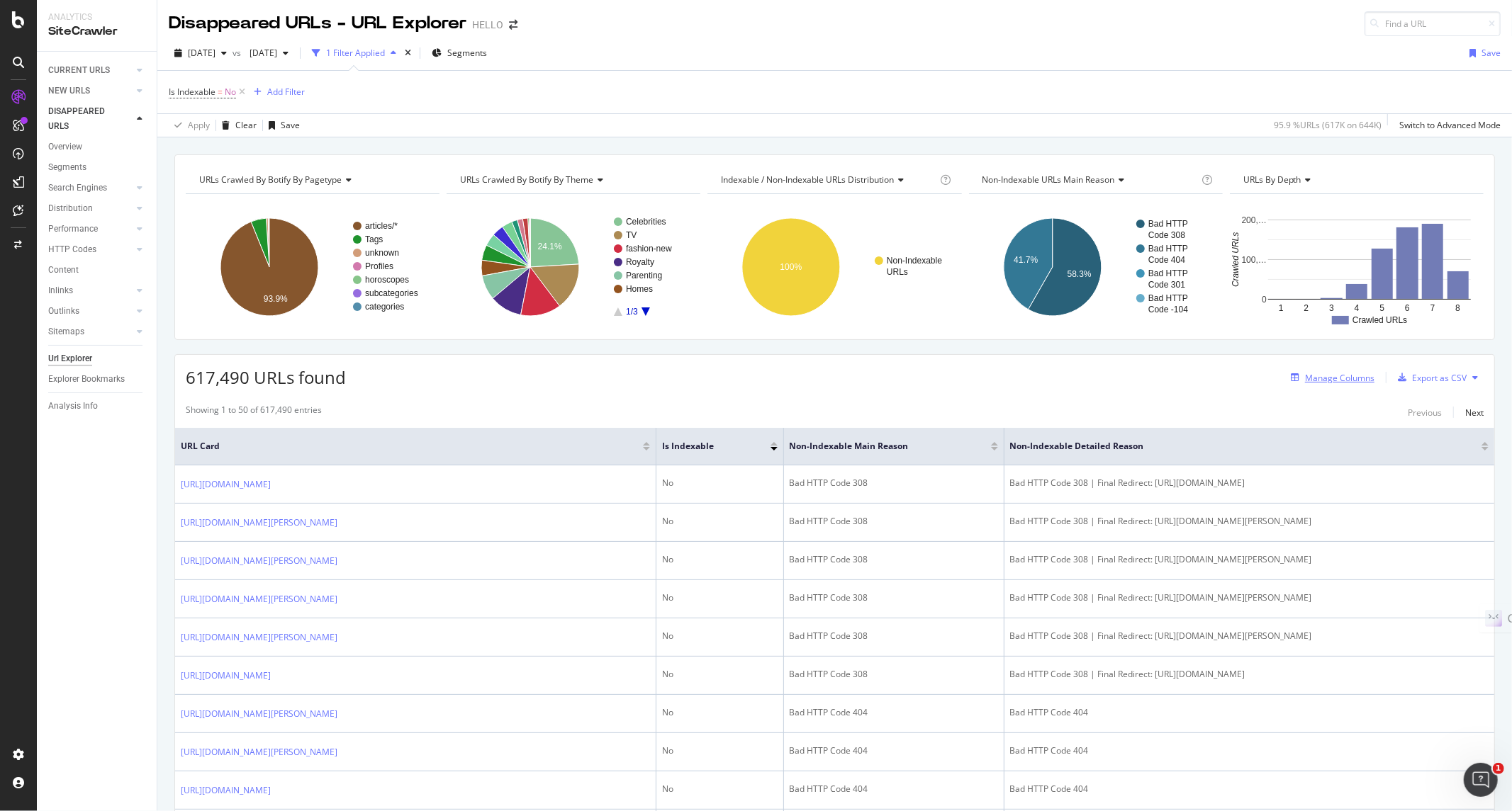
click at [1349, 377] on div "Manage Columns" at bounding box center [1339, 377] width 69 height 12
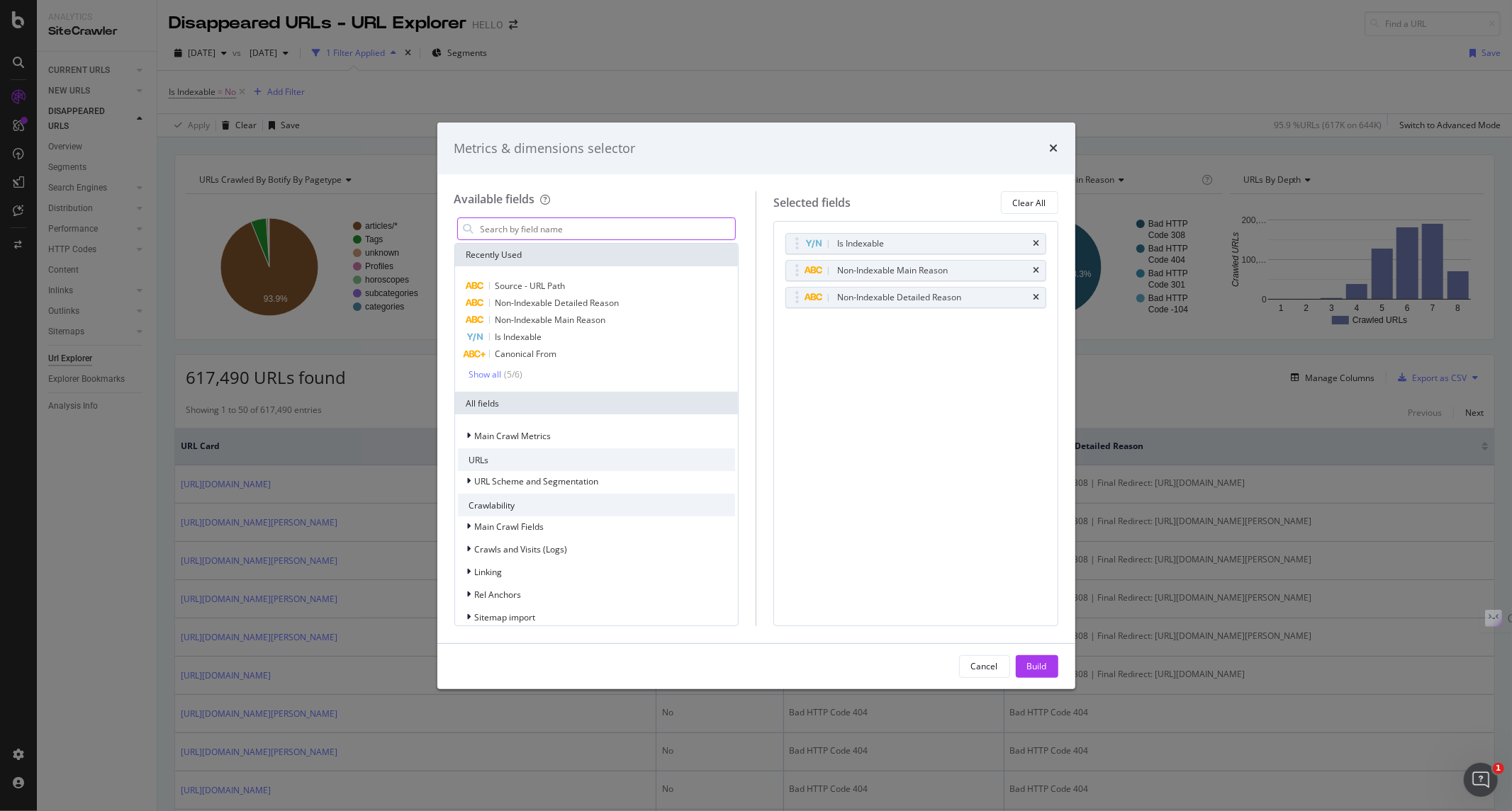
click at [643, 229] on input "modal" at bounding box center [607, 228] width 257 height 21
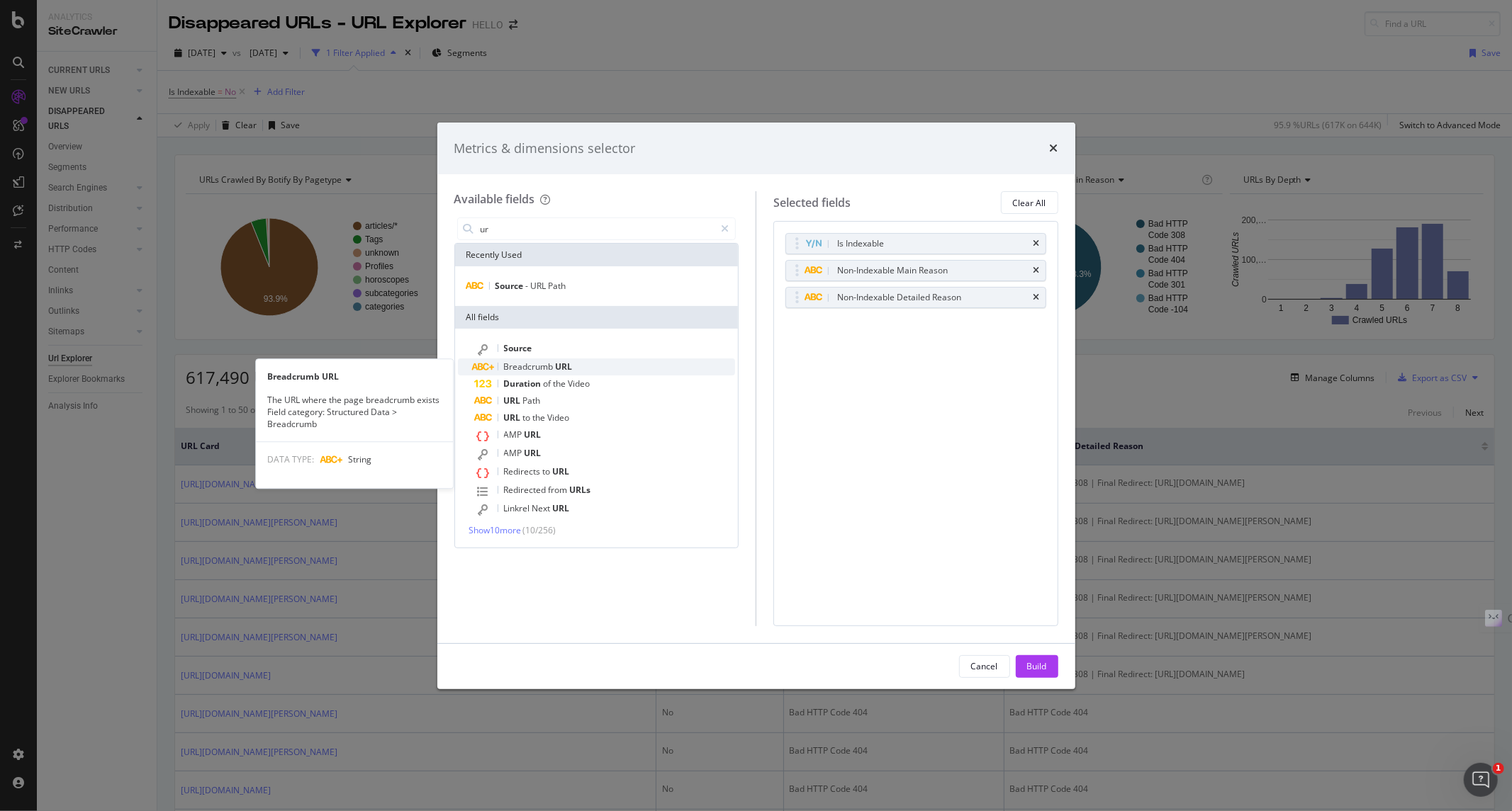
type input "ur"
click at [564, 363] on span "URL" at bounding box center [564, 366] width 17 height 12
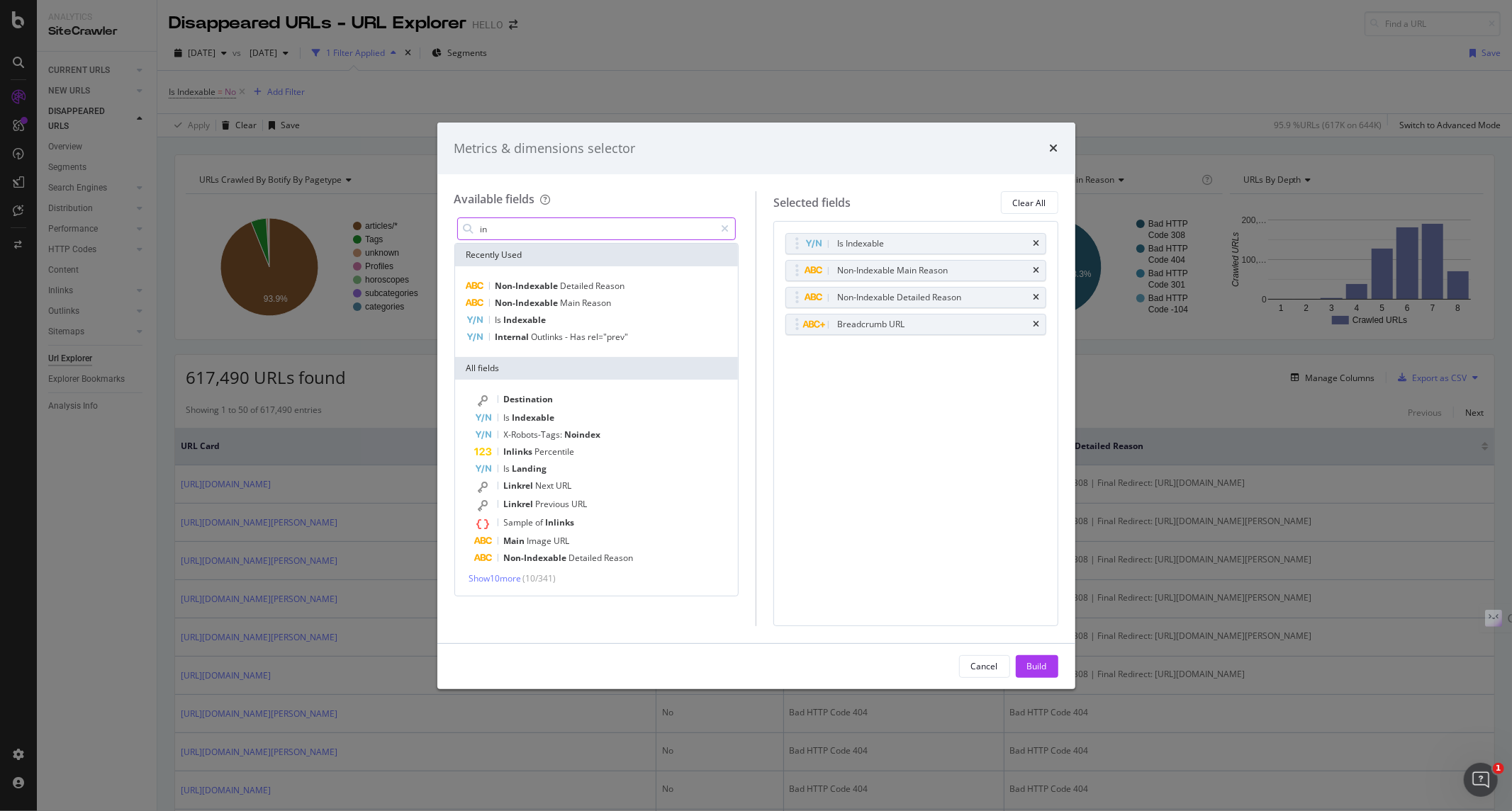
type input "i"
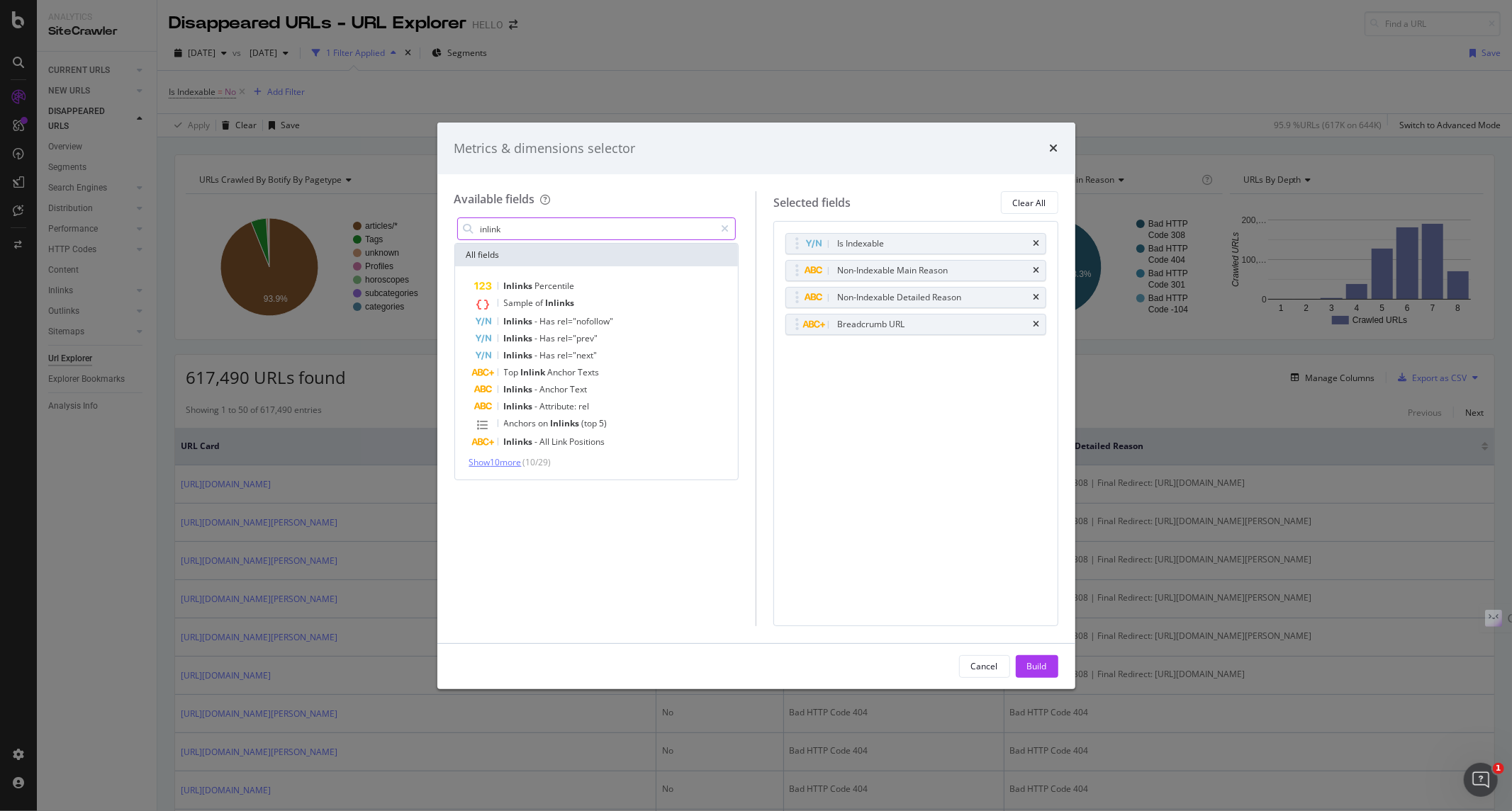
type input "inlink"
click at [513, 468] on span "Show 10 more" at bounding box center [495, 462] width 52 height 12
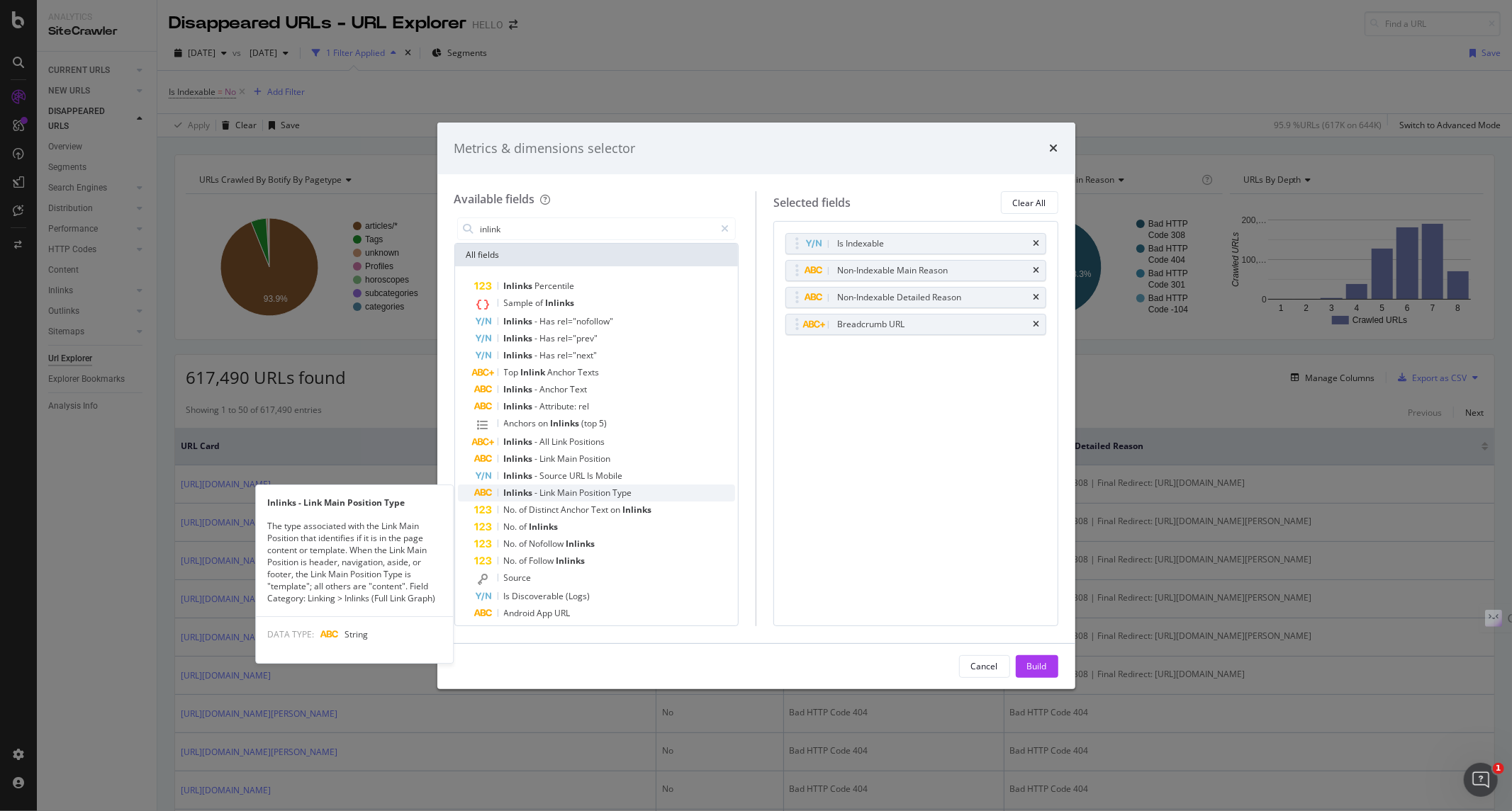
scroll to position [26, 0]
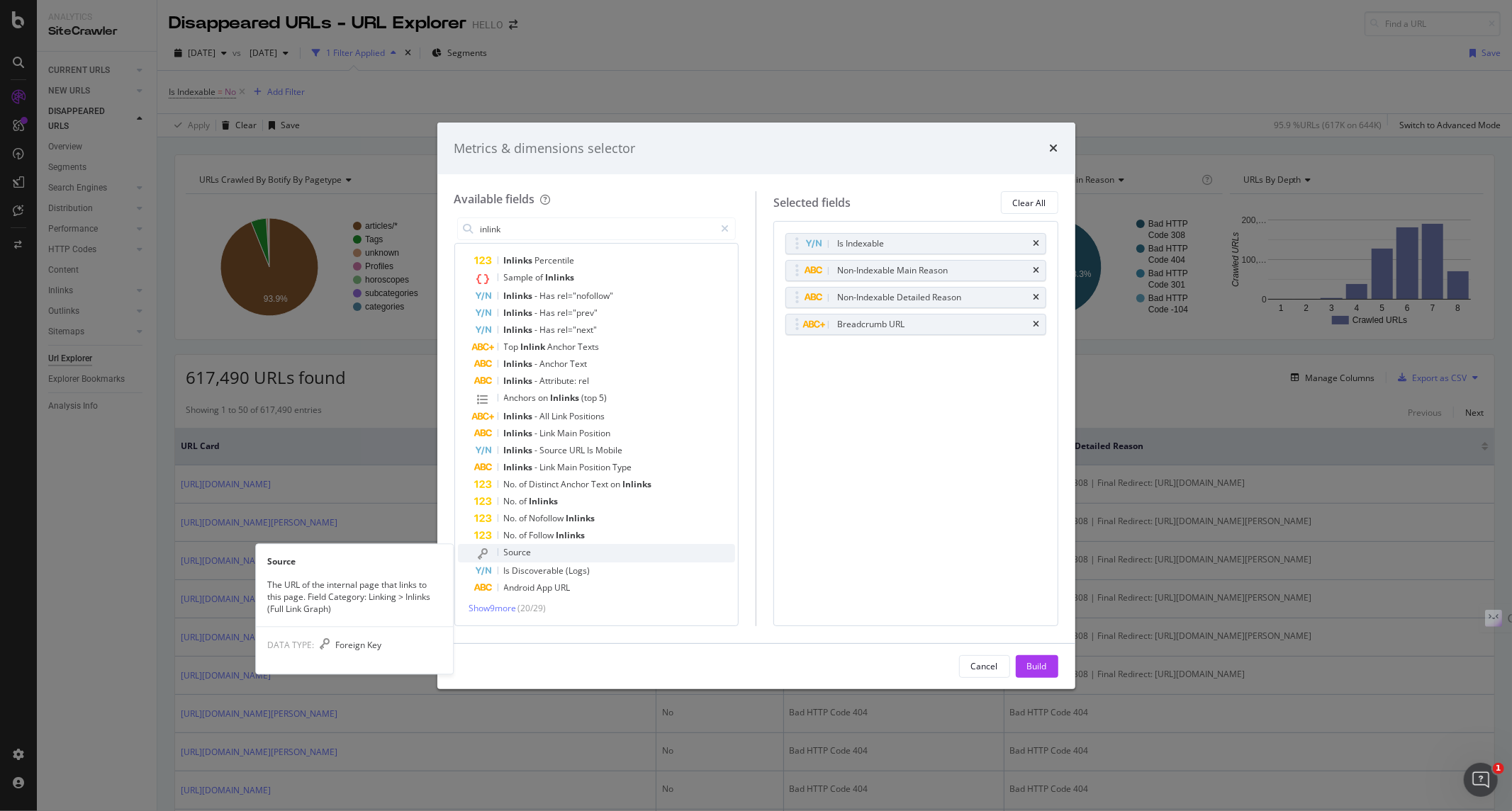
click at [483, 553] on icon "modal" at bounding box center [483, 554] width 10 height 12
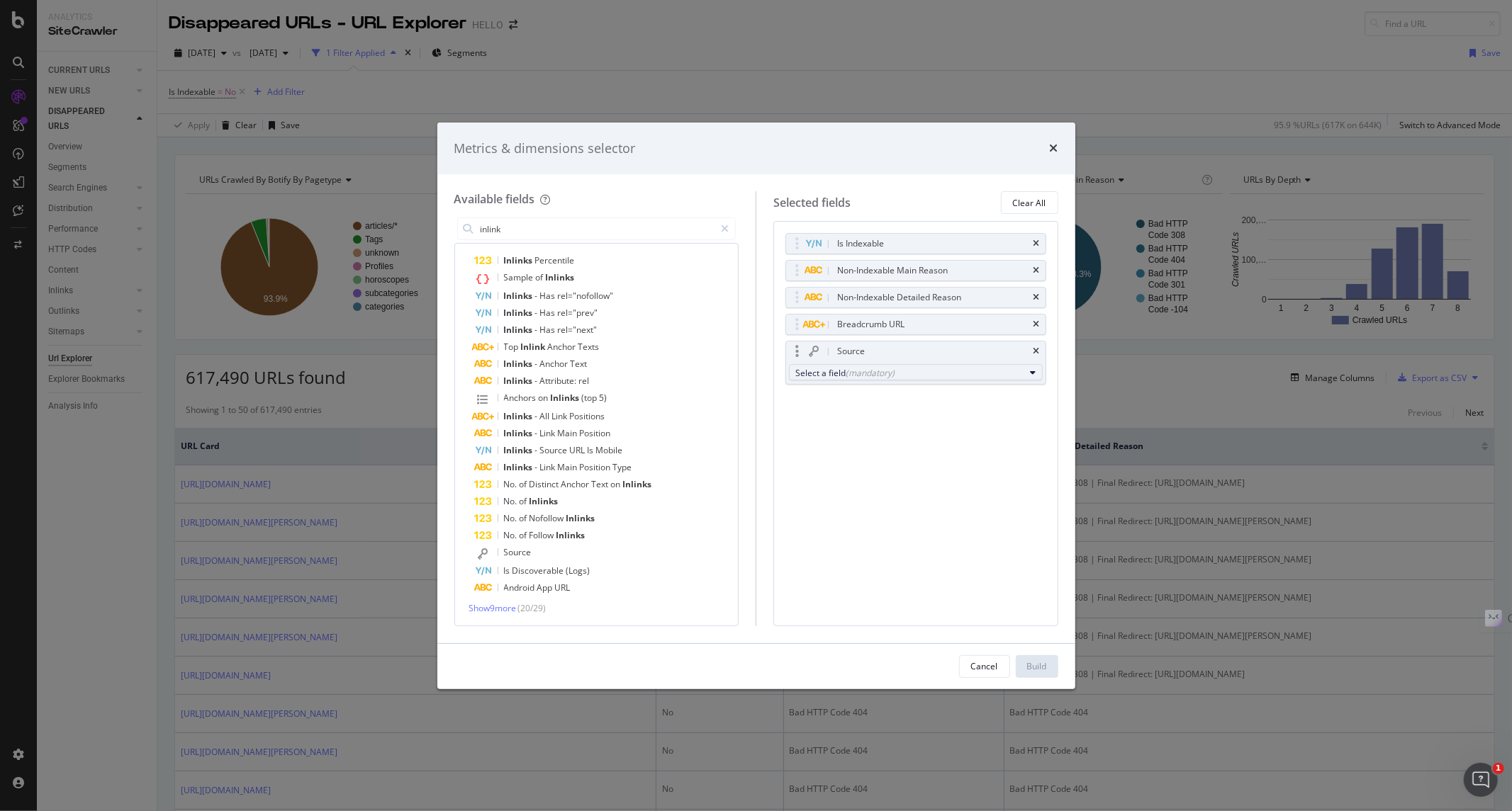
click at [889, 369] on div "(mandatory)" at bounding box center [870, 373] width 49 height 12
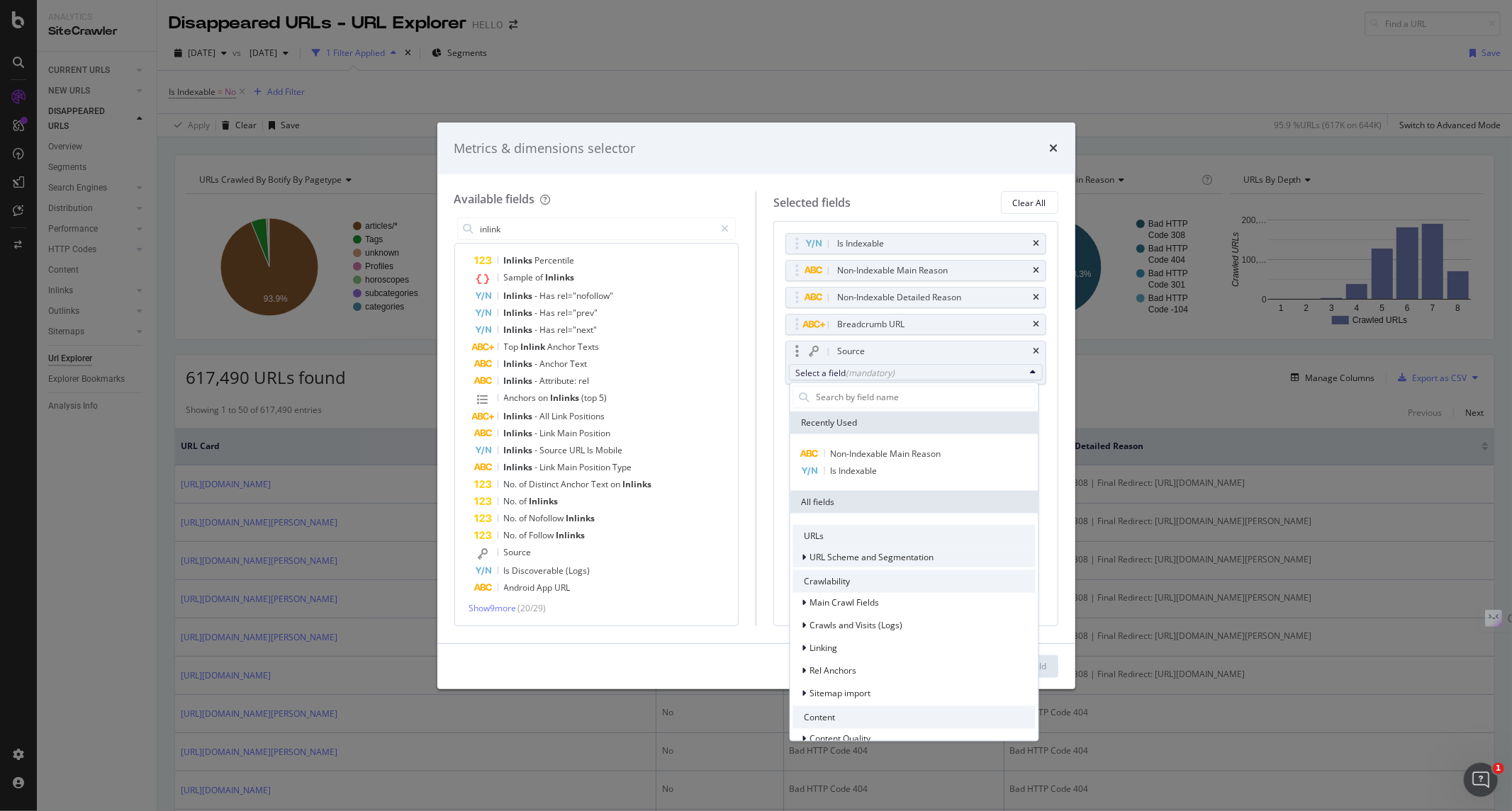
click at [807, 555] on div "modal" at bounding box center [805, 556] width 9 height 14
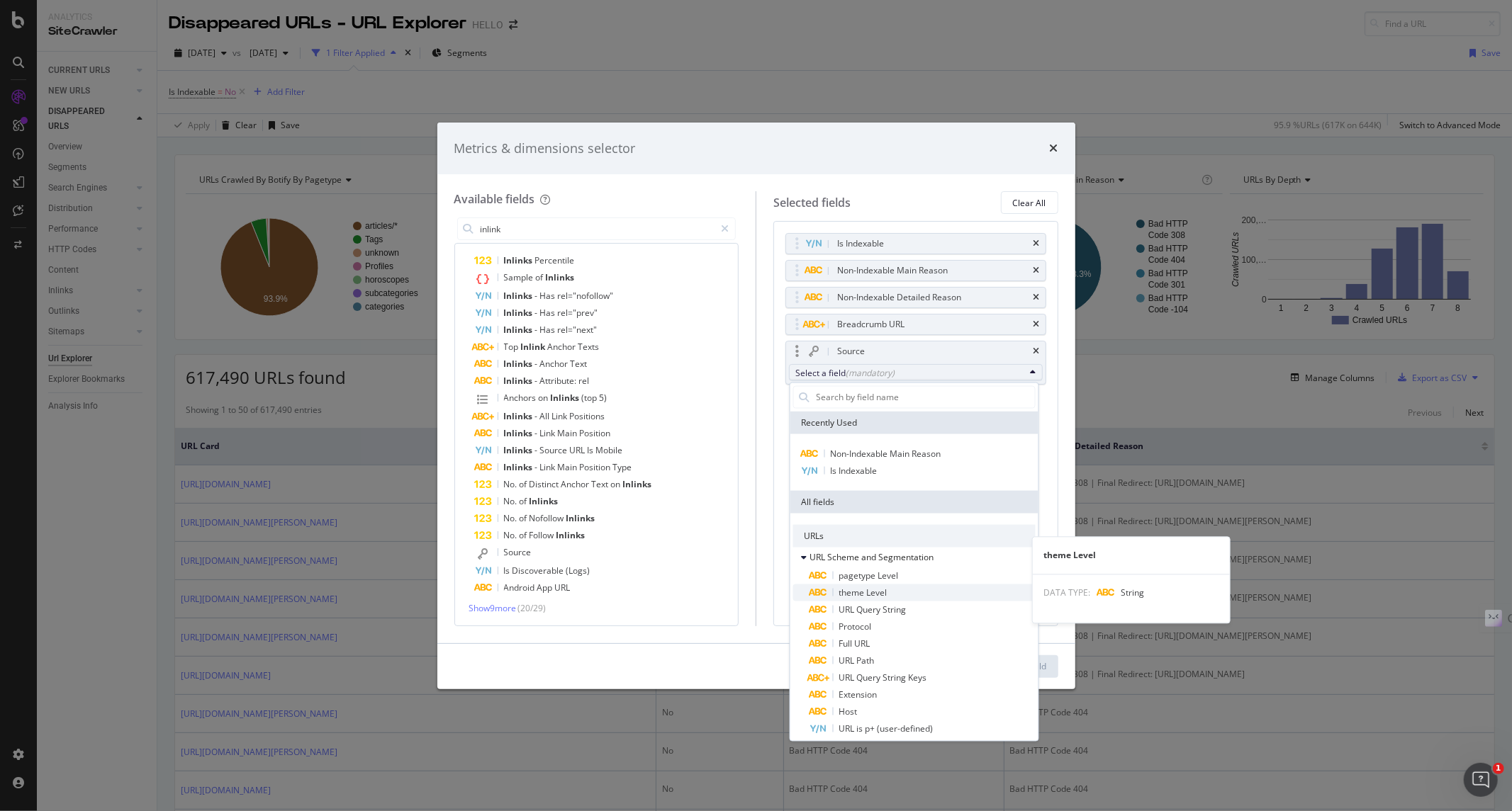
scroll to position [79, 0]
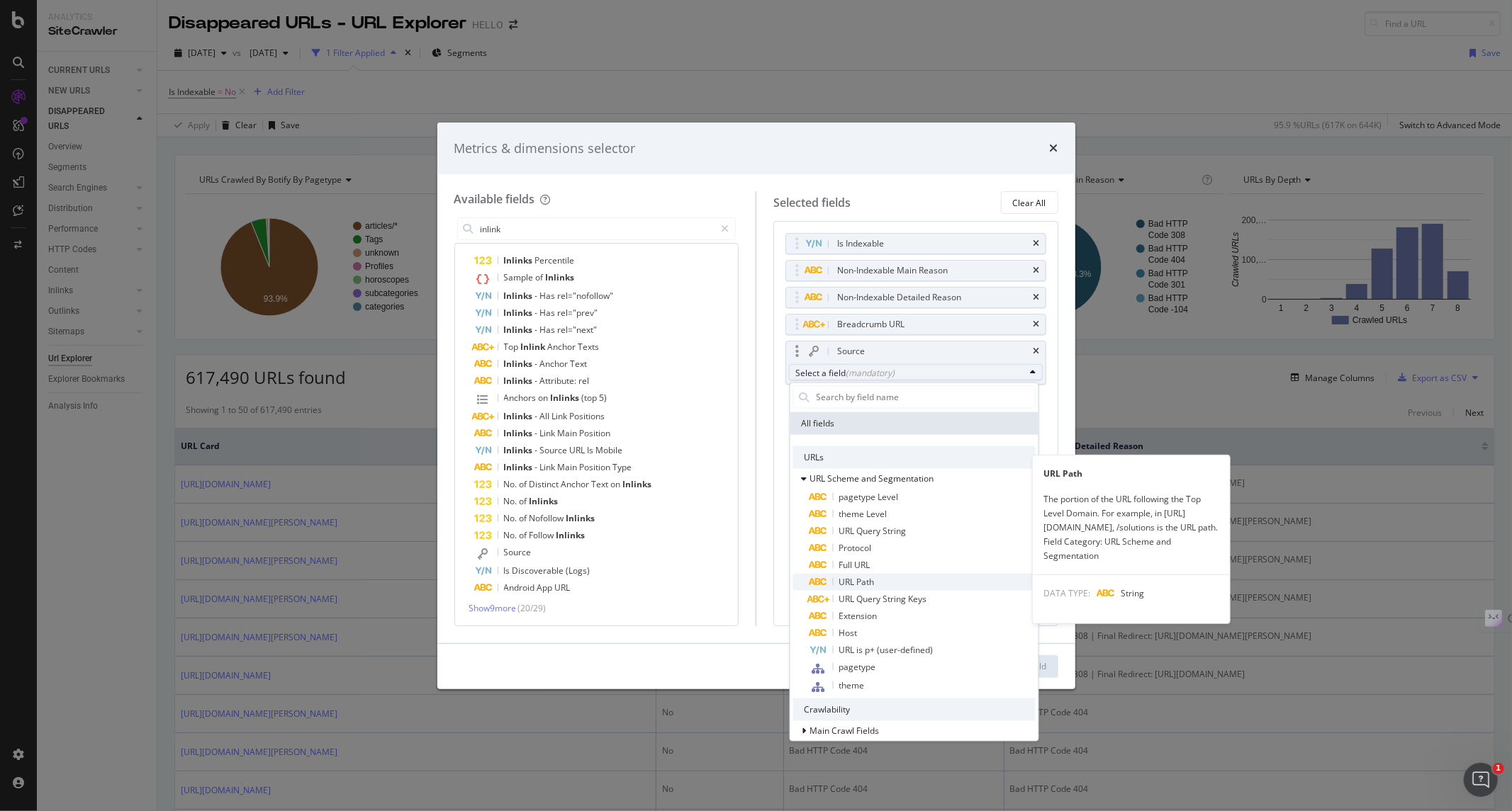
click at [875, 575] on span "URL Path" at bounding box center [922, 581] width 225 height 17
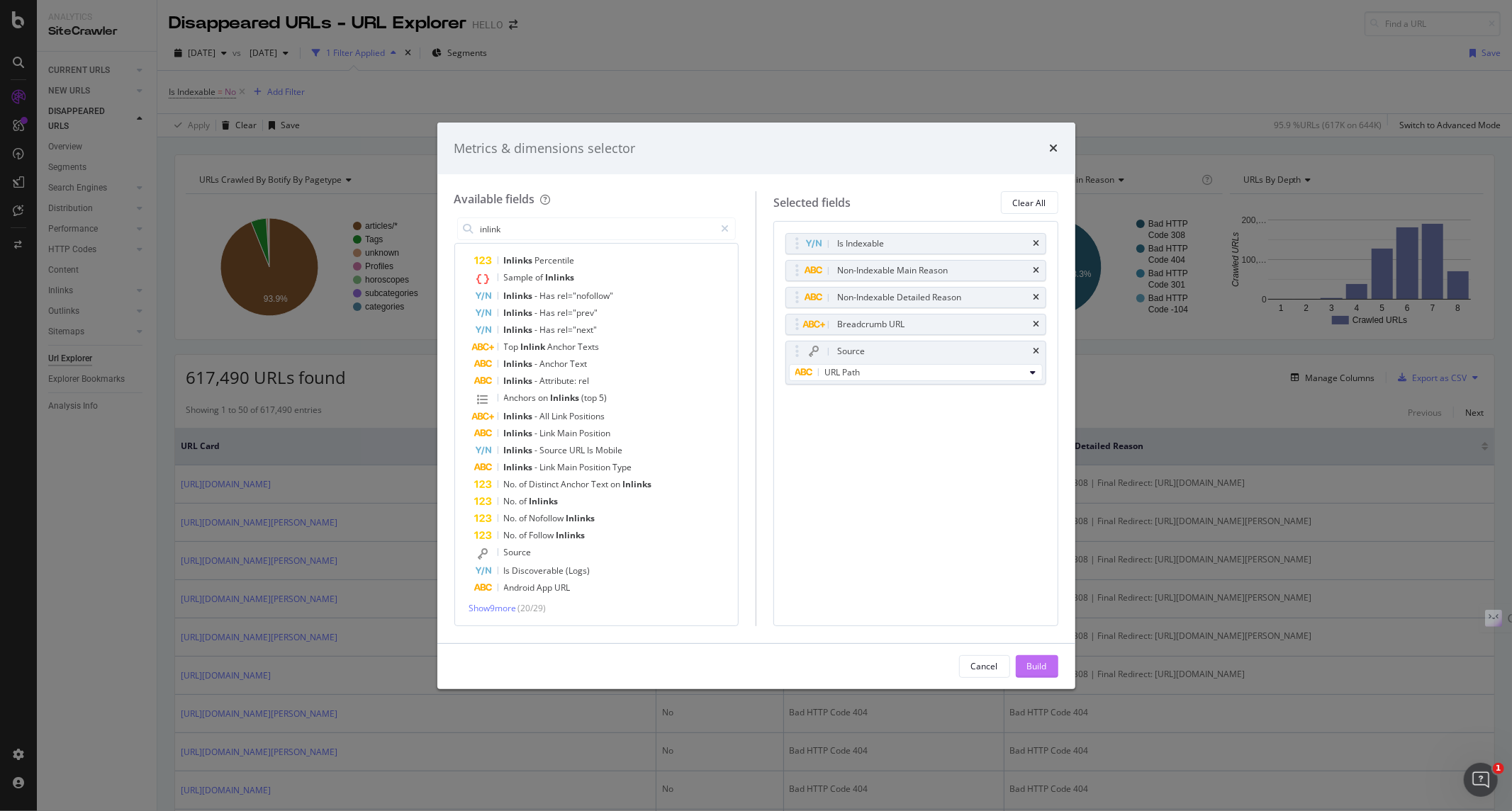
click at [1040, 667] on div "Build" at bounding box center [1036, 665] width 19 height 12
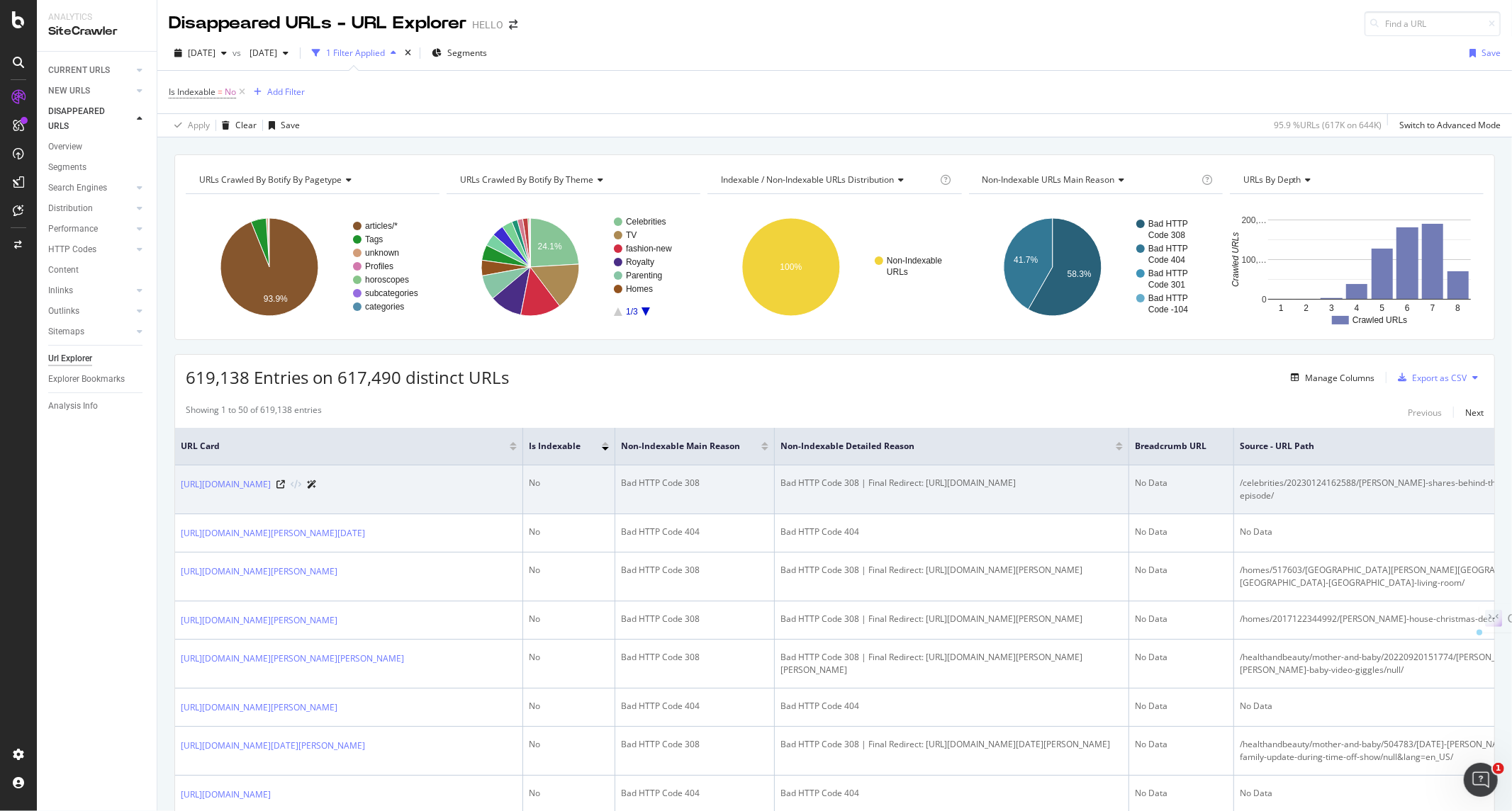
drag, startPoint x: 1283, startPoint y: 501, endPoint x: 1243, endPoint y: 485, distance: 43.1
click at [1243, 485] on div "/celebrities/20230124162588/mariska-hargitay-shares-behind-the-scenes-svu-speci…" at bounding box center [1411, 490] width 343 height 26
copy div "/celebrities/20230124162588/mariska-hargitay-shares-behind-the-scenes-svu-speci…"
drag, startPoint x: 169, startPoint y: 483, endPoint x: 315, endPoint y: 496, distance: 146.6
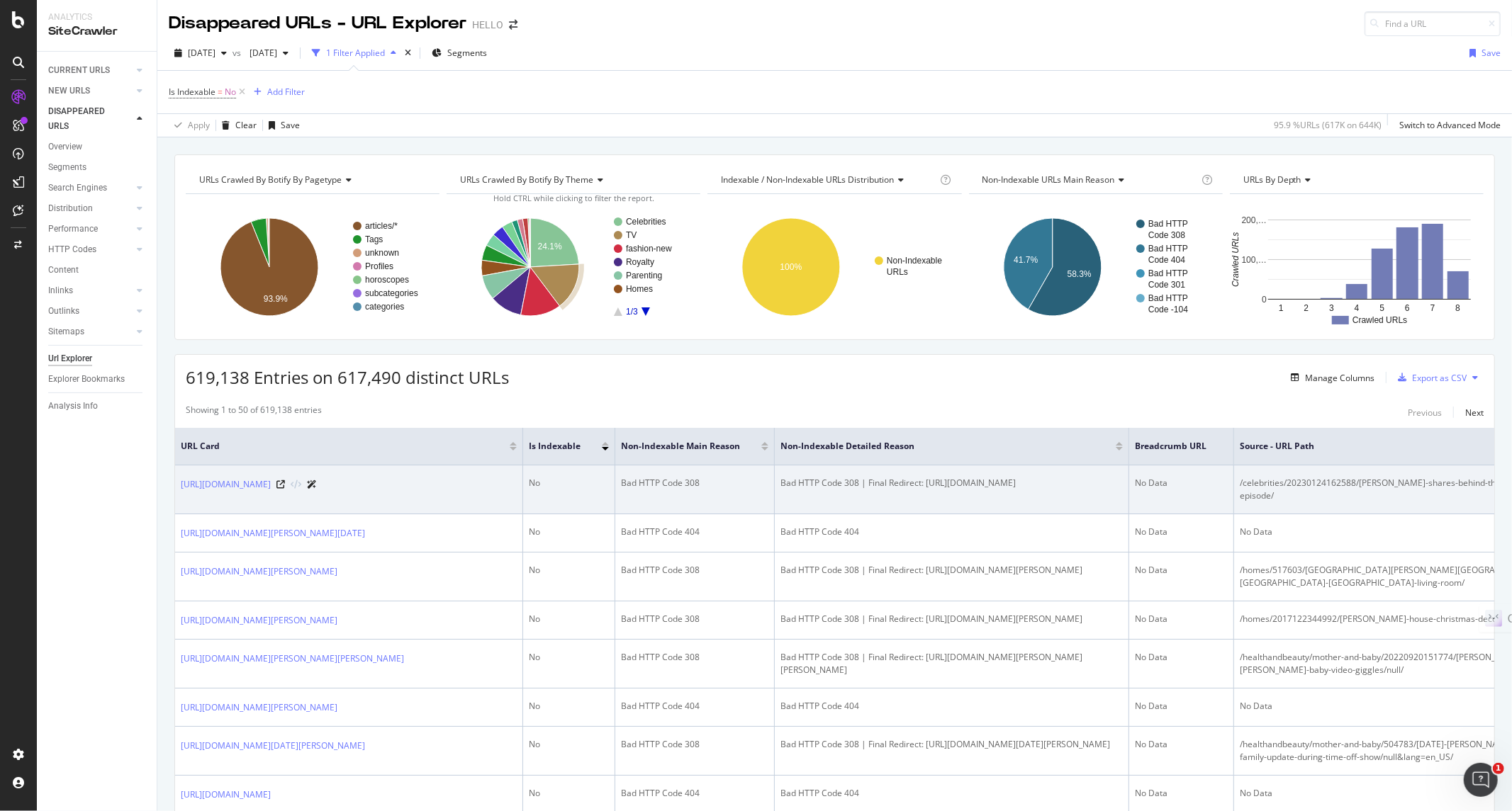
click at [369, 514] on td "https://www.hellomagazine.com/celebrities/20230124162588/mariska-hargitay-share…" at bounding box center [349, 490] width 348 height 49
drag, startPoint x: 487, startPoint y: 511, endPoint x: 357, endPoint y: 479, distance: 133.9
click at [357, 479] on td "https://www.hellomagazine.com/celebrities/20230124162588/mariska-hargitay-share…" at bounding box center [349, 490] width 348 height 49
copy div "20230124162588/mariska-hargitay-shares-behind-the-scenes-svu-special-episode/nu…"
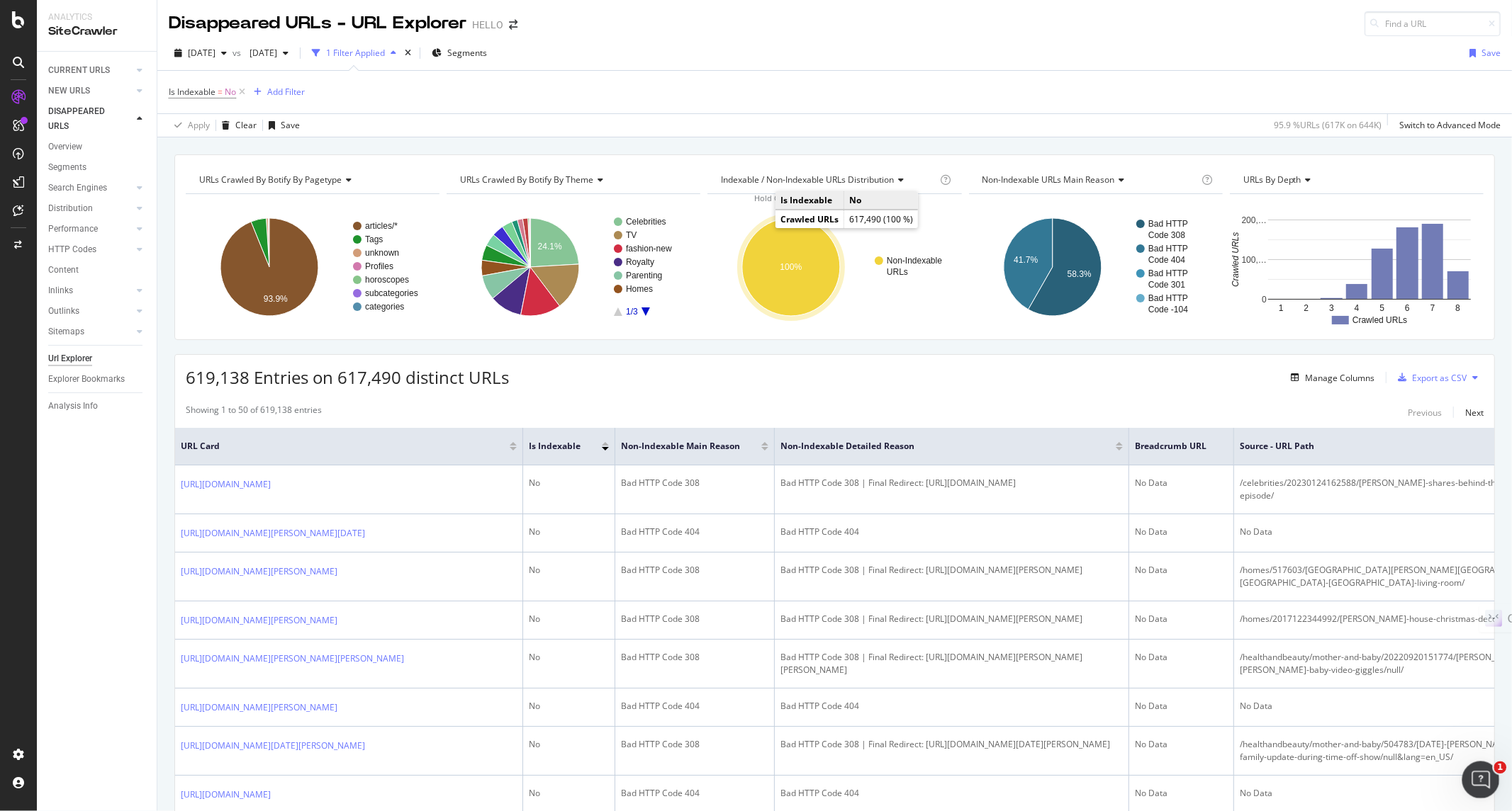
click at [1481, 780] on icon "Open Intercom Messenger" at bounding box center [1479, 778] width 23 height 23
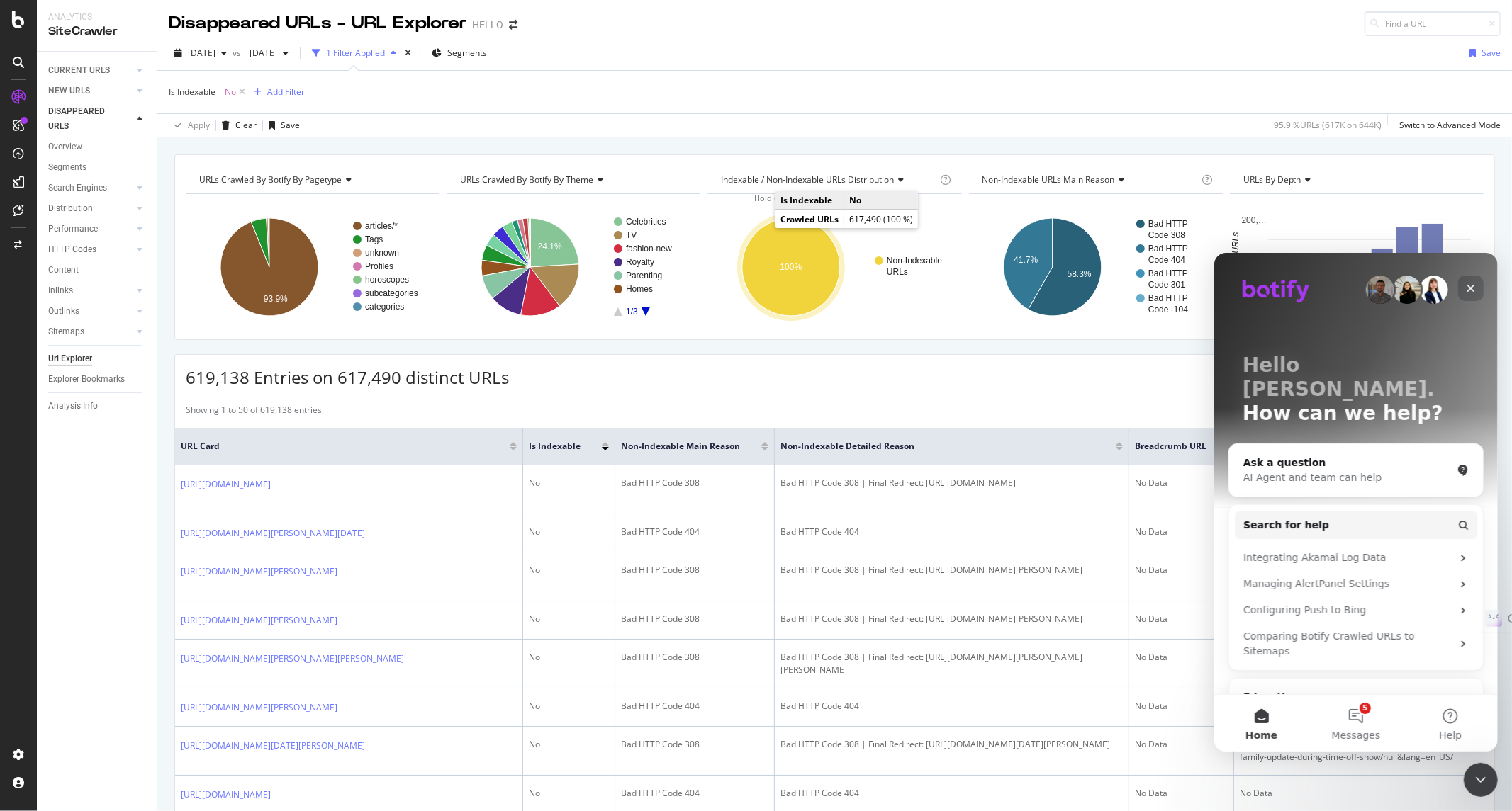
click at [1474, 285] on icon "Close" at bounding box center [1470, 287] width 12 height 12
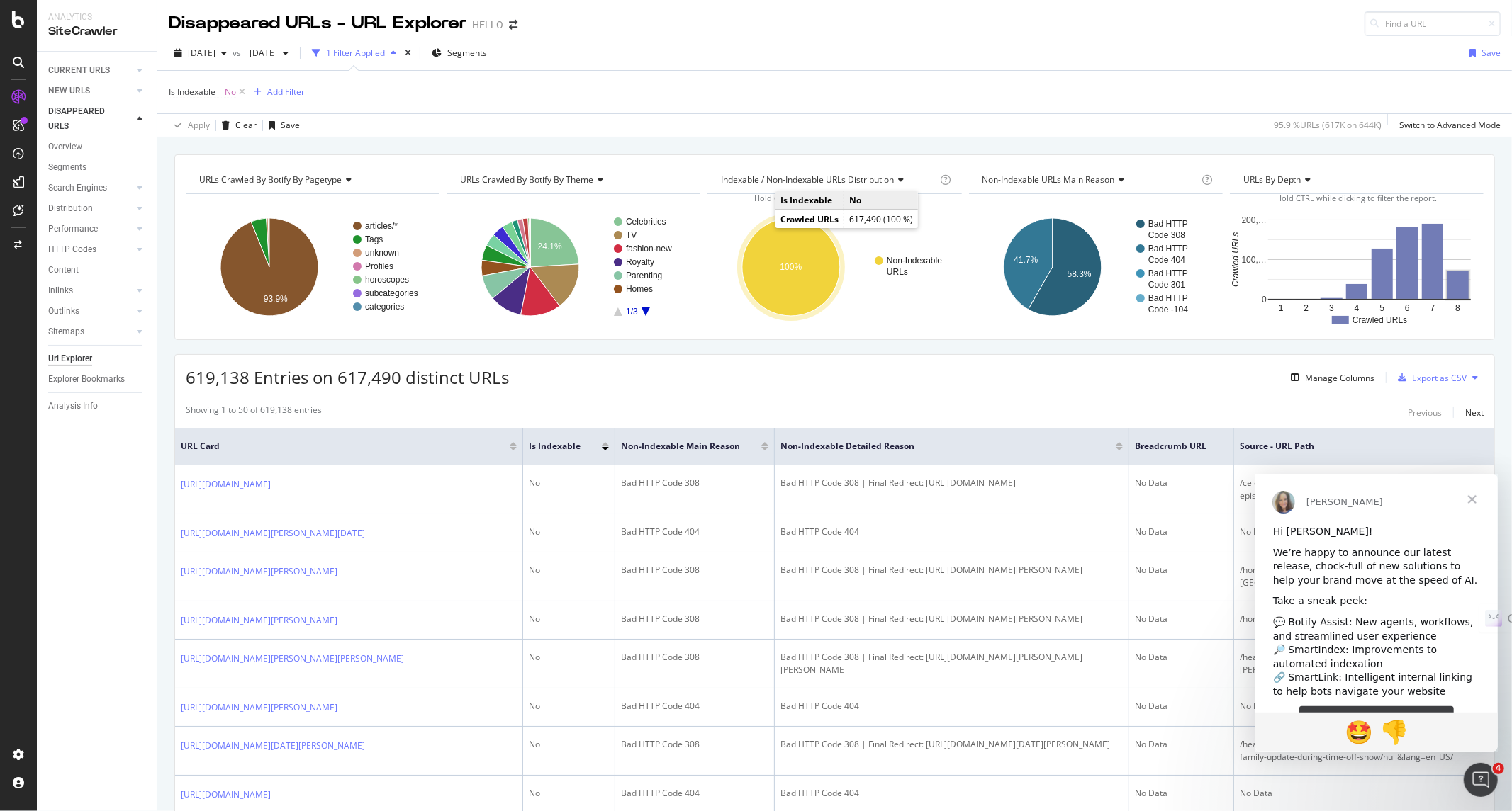
click at [1475, 498] on span "Close" at bounding box center [1472, 499] width 51 height 51
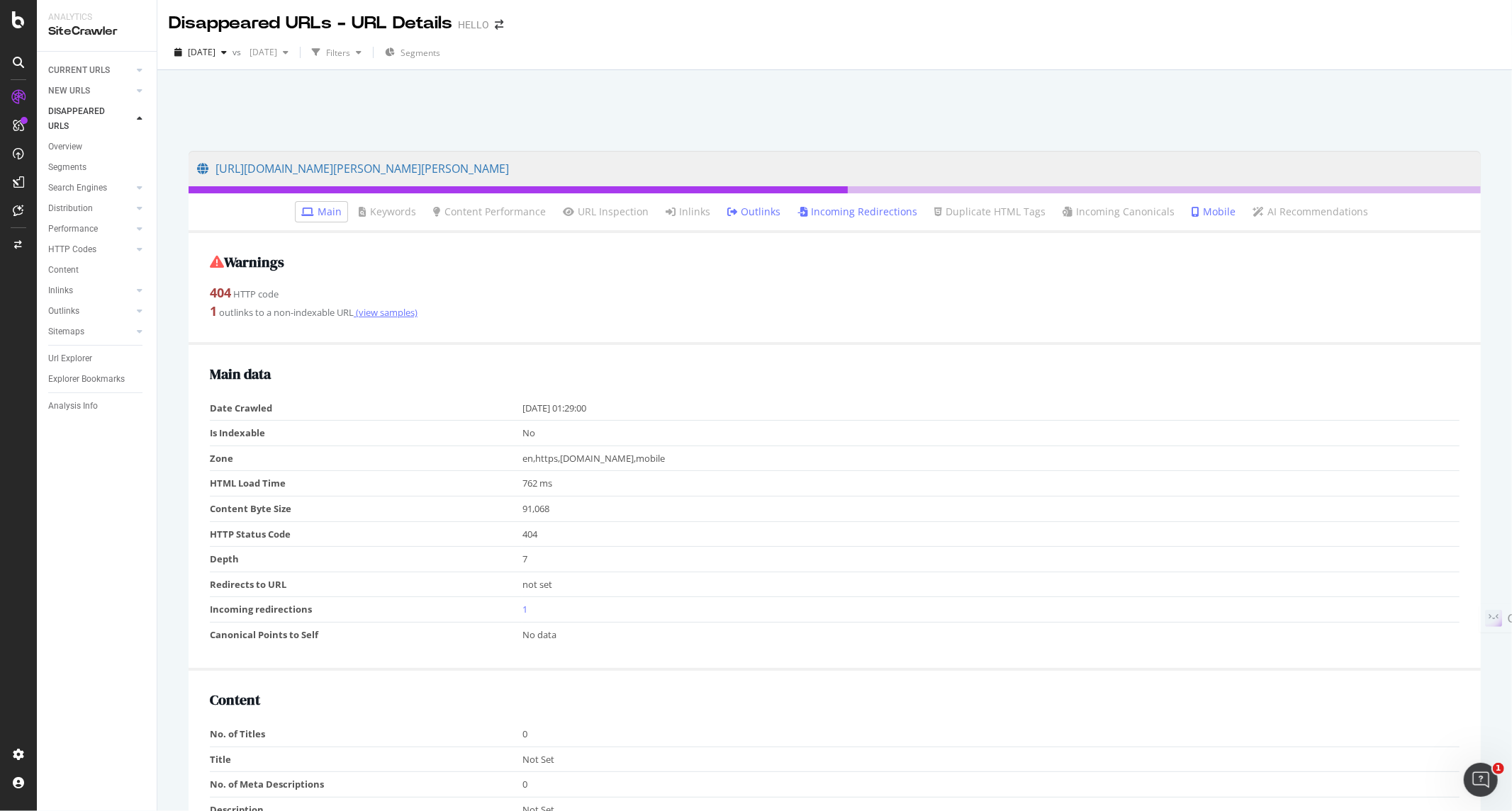
click at [396, 306] on link "(view samples)" at bounding box center [385, 312] width 64 height 12
click at [884, 212] on link "Incoming Redirections" at bounding box center [857, 212] width 120 height 14
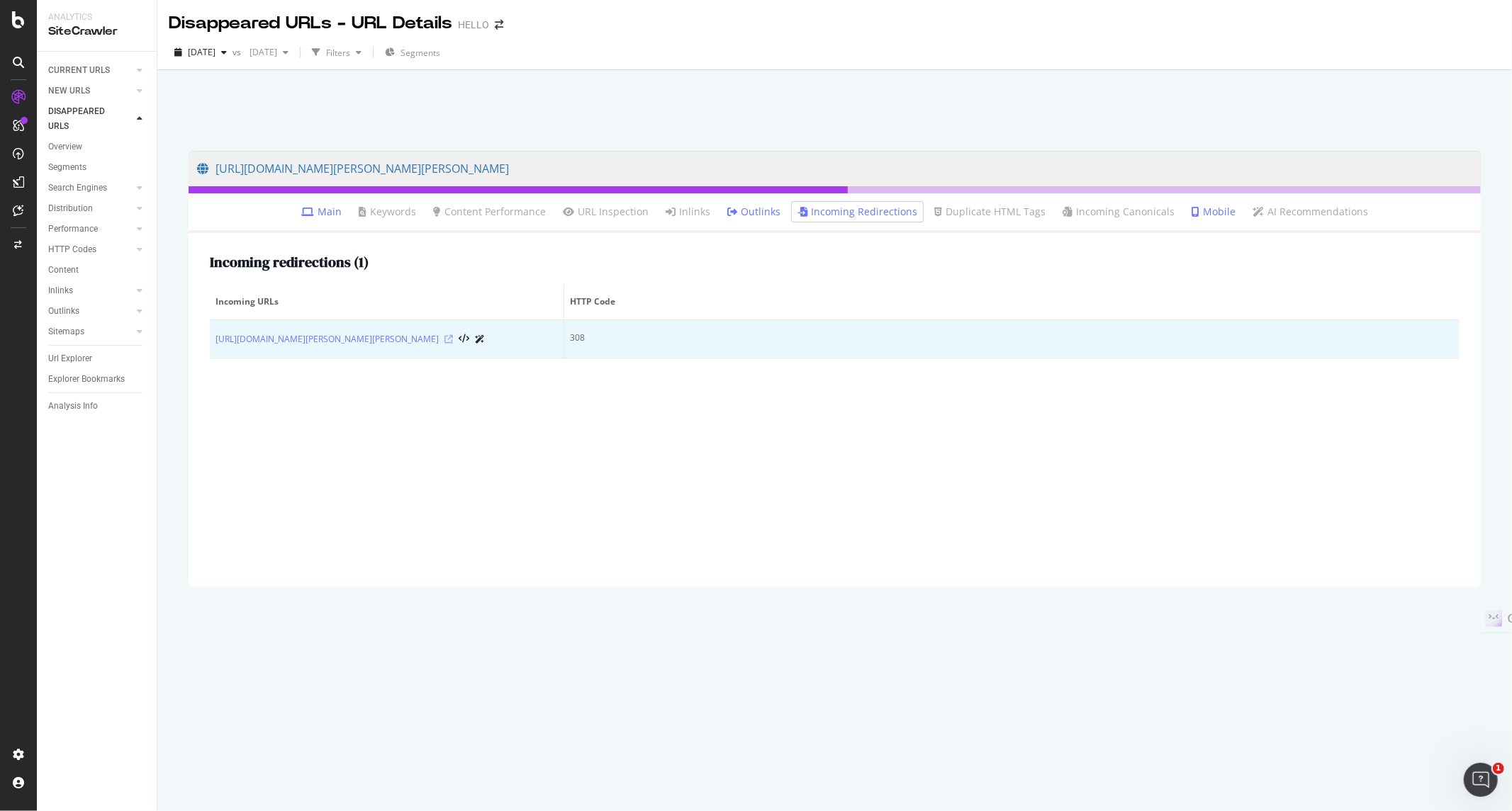
click at [453, 343] on icon at bounding box center [448, 339] width 9 height 9
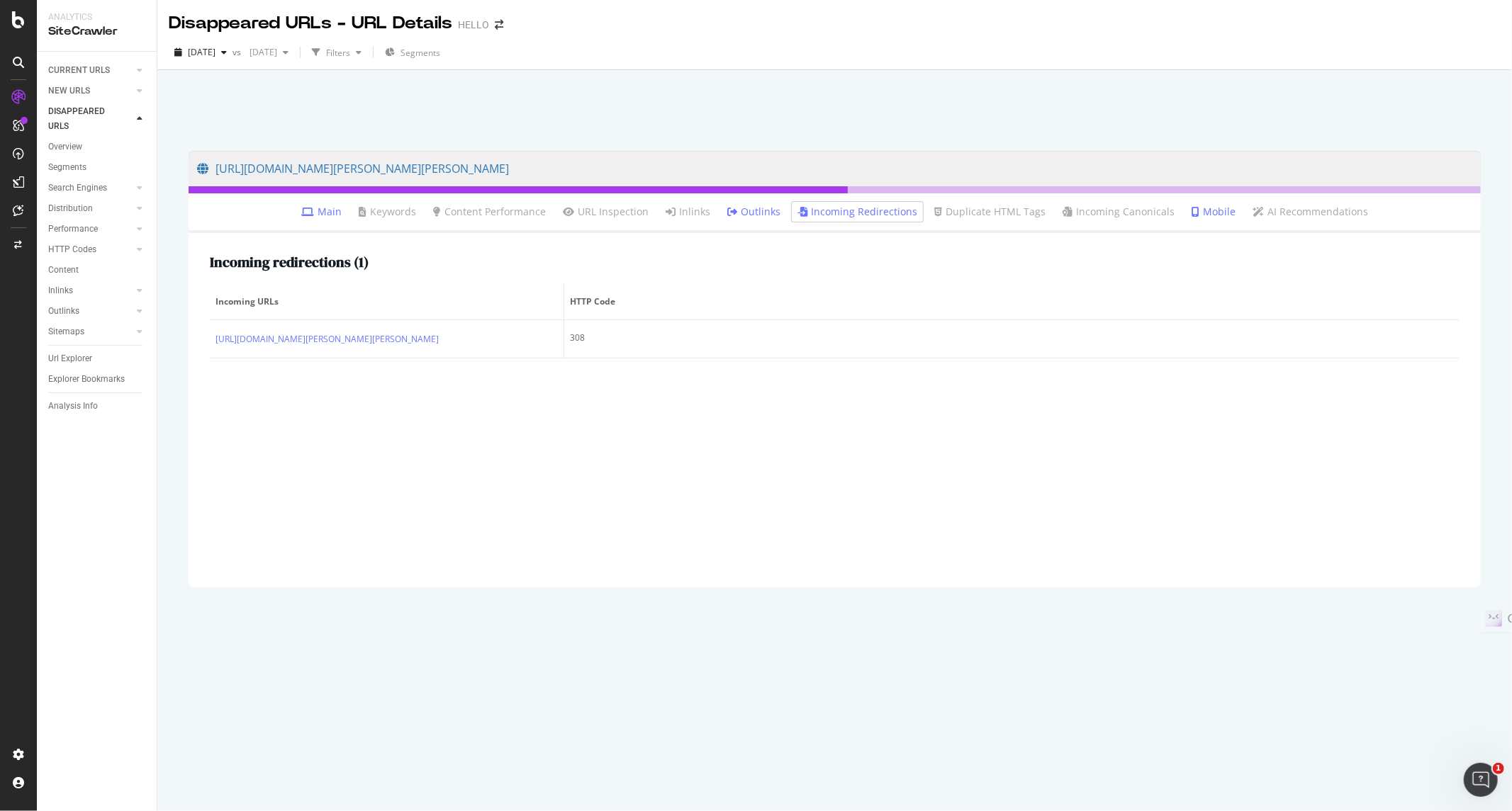
click at [336, 207] on link "Main" at bounding box center [322, 212] width 40 height 14
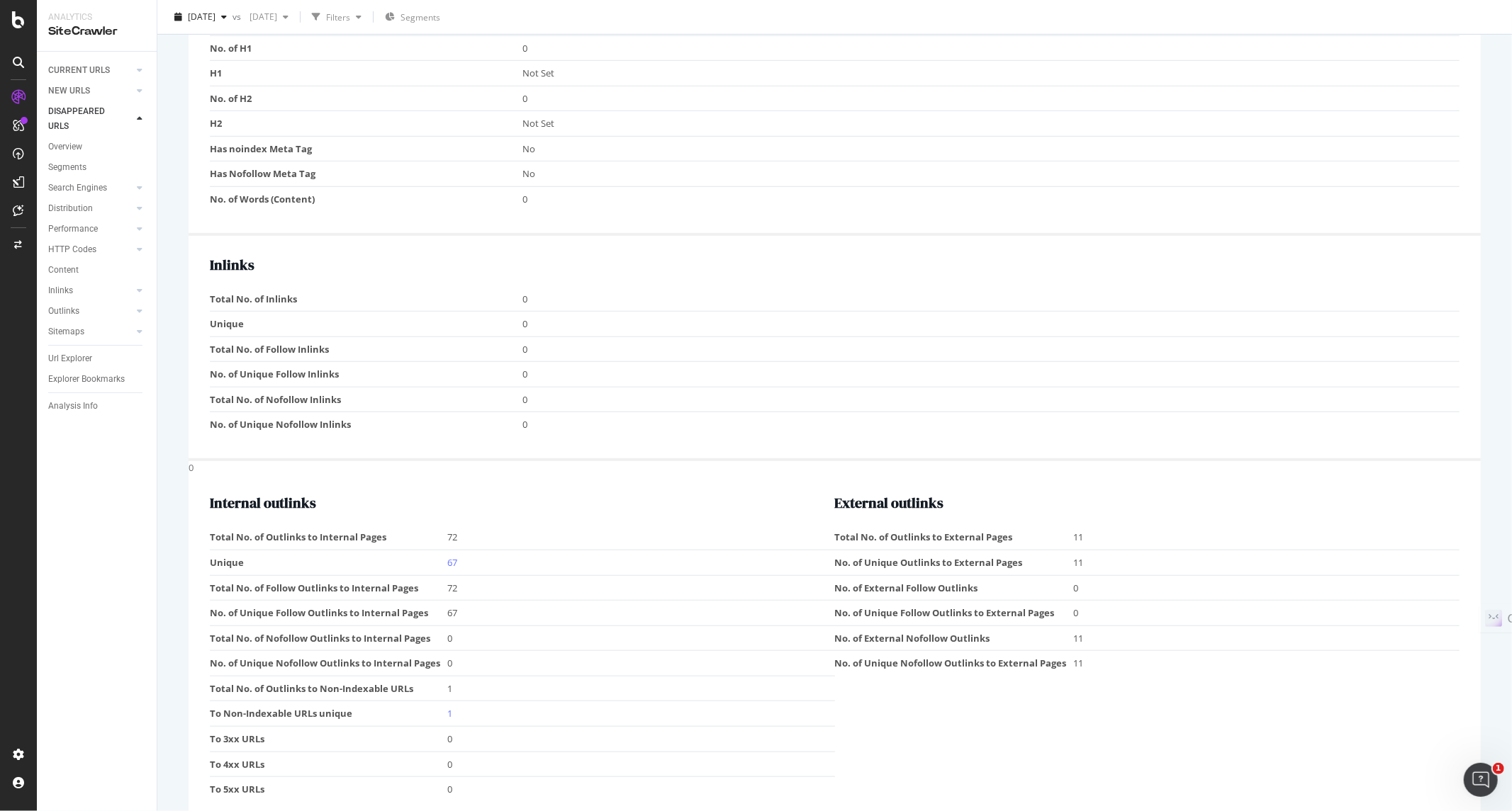
scroll to position [813, 0]
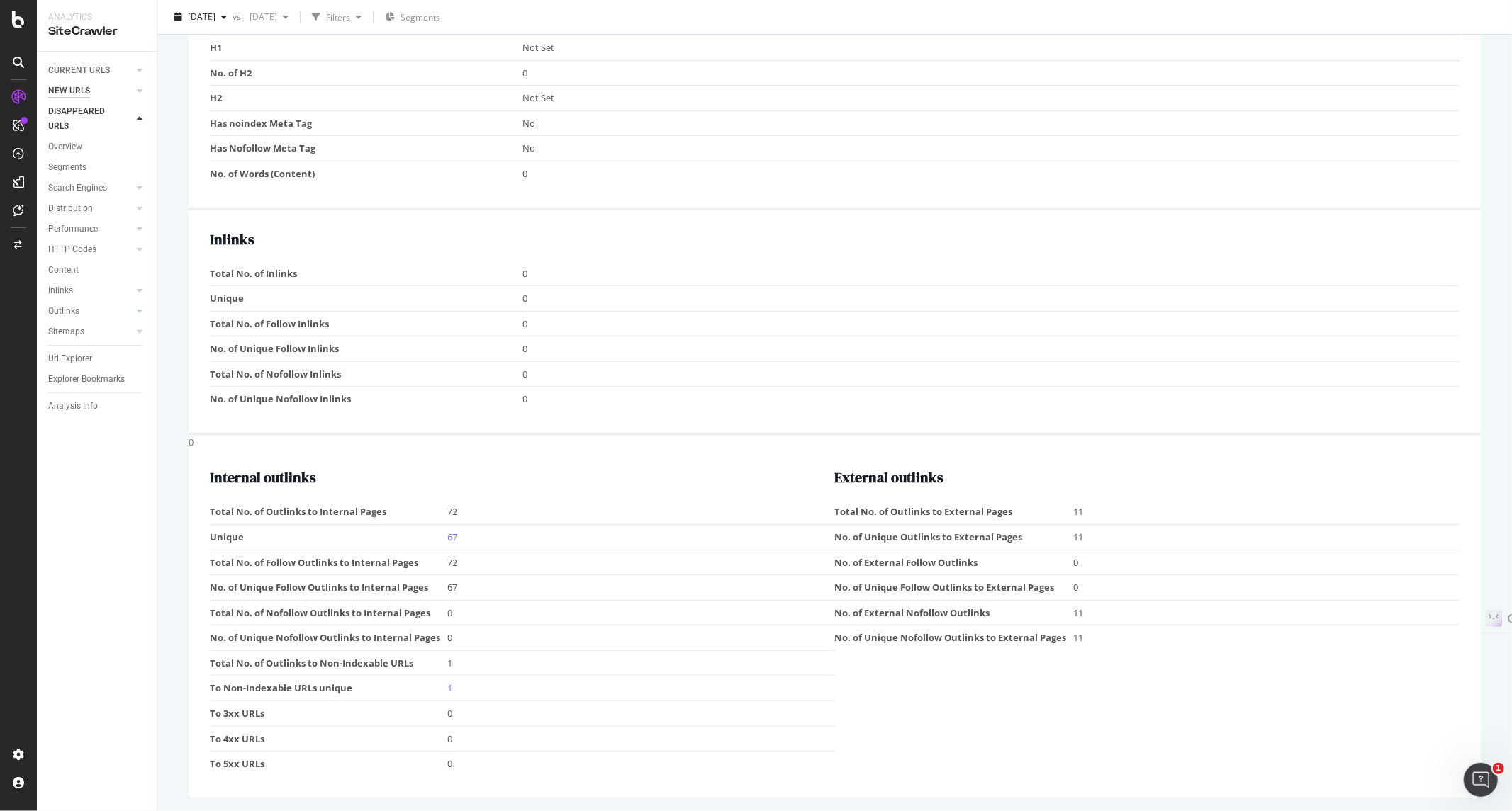
click at [83, 93] on div "NEW URLS" at bounding box center [69, 90] width 42 height 15
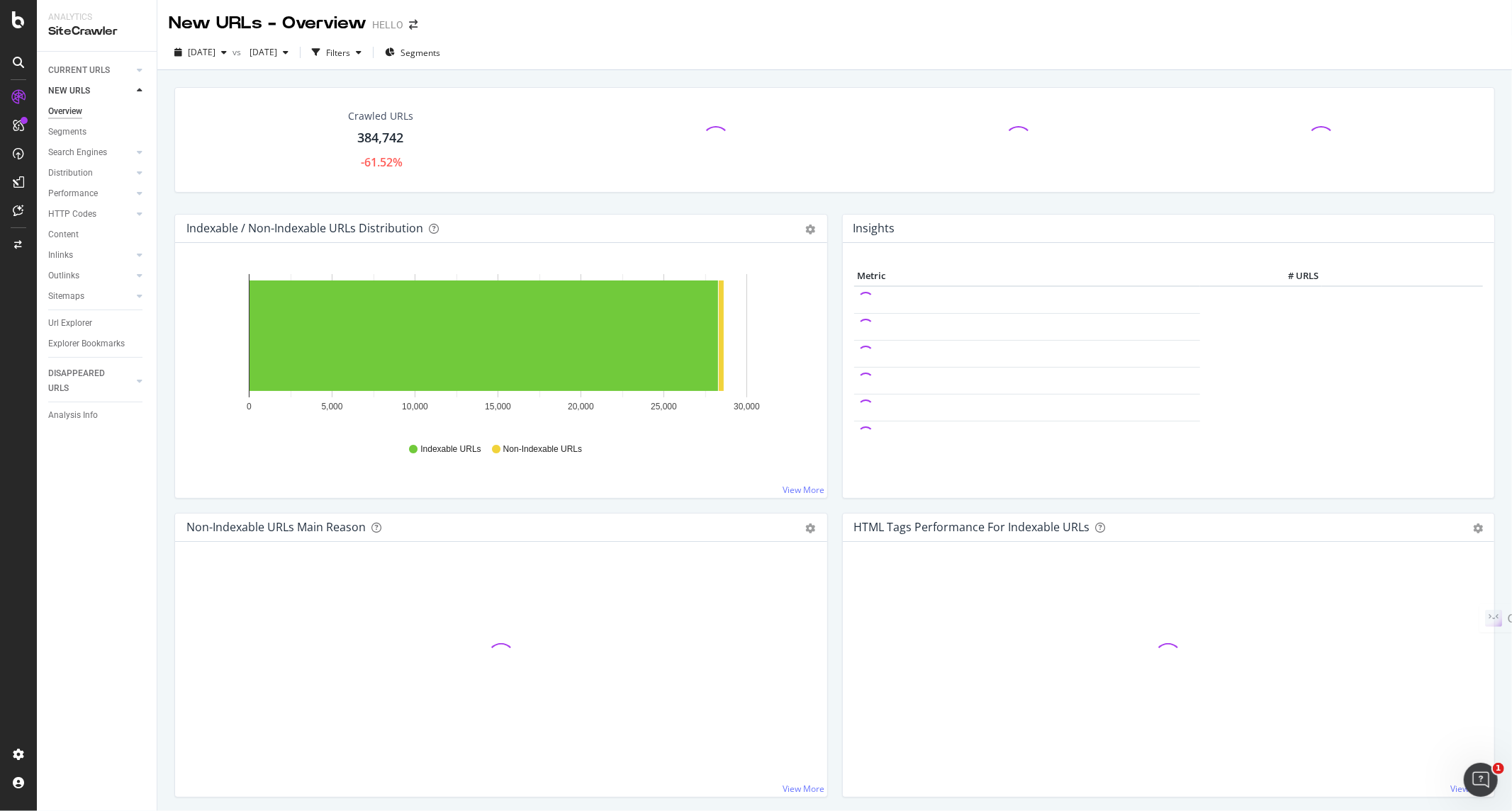
drag, startPoint x: 83, startPoint y: 316, endPoint x: 508, endPoint y: 241, distance: 431.6
click at [83, 316] on div "Url Explorer" at bounding box center [70, 323] width 44 height 15
